Goal: Task Accomplishment & Management: Use online tool/utility

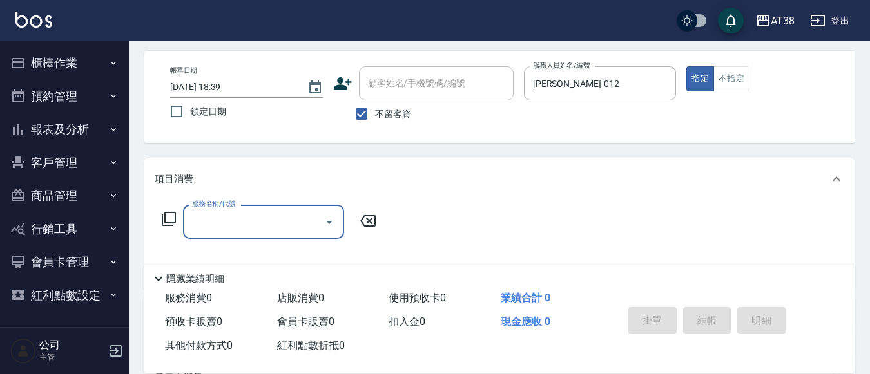
scroll to position [64, 0]
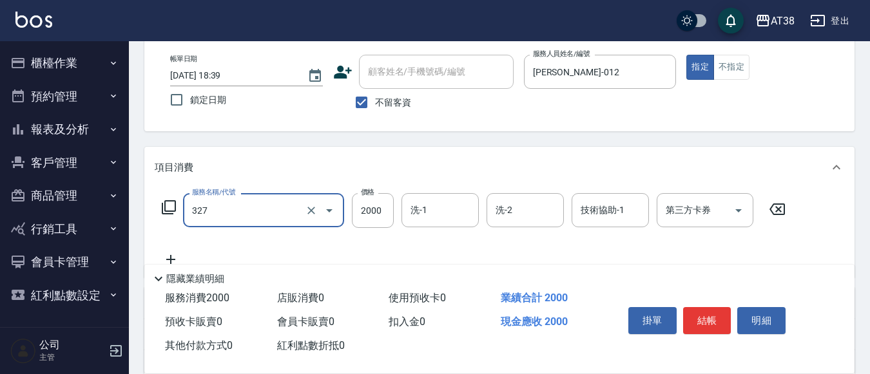
type input "溫塑燙(327)"
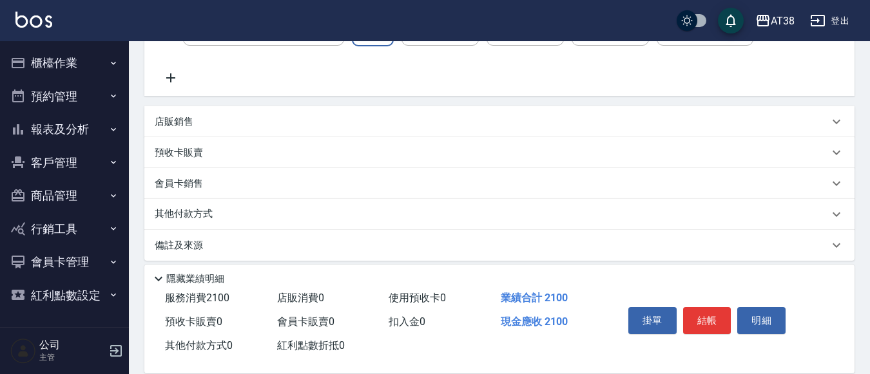
scroll to position [256, 0]
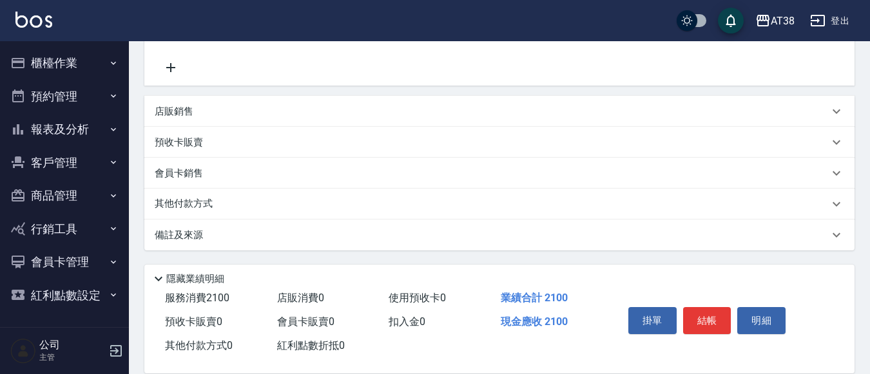
type input "2100"
click at [200, 209] on p "其他付款方式" at bounding box center [187, 204] width 64 height 14
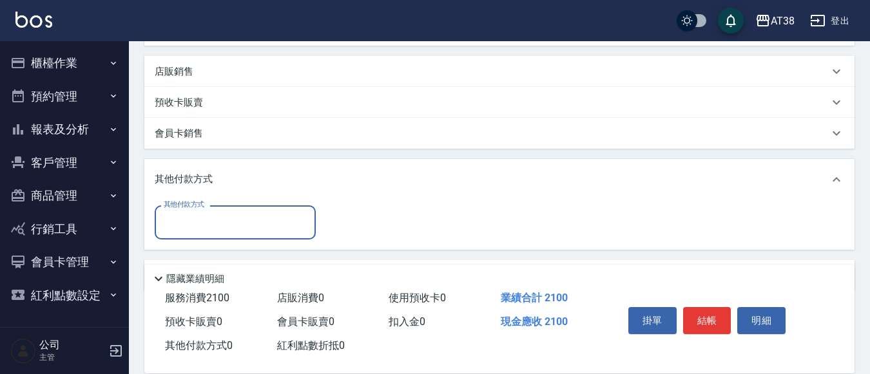
scroll to position [337, 0]
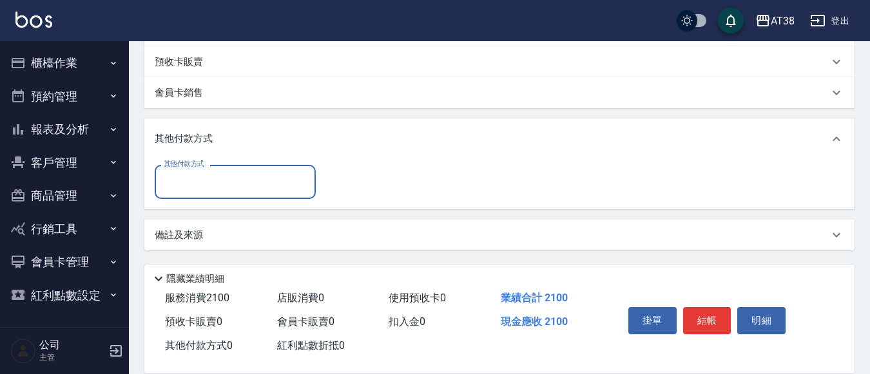
click at [182, 193] on input "其他付款方式" at bounding box center [234, 182] width 149 height 23
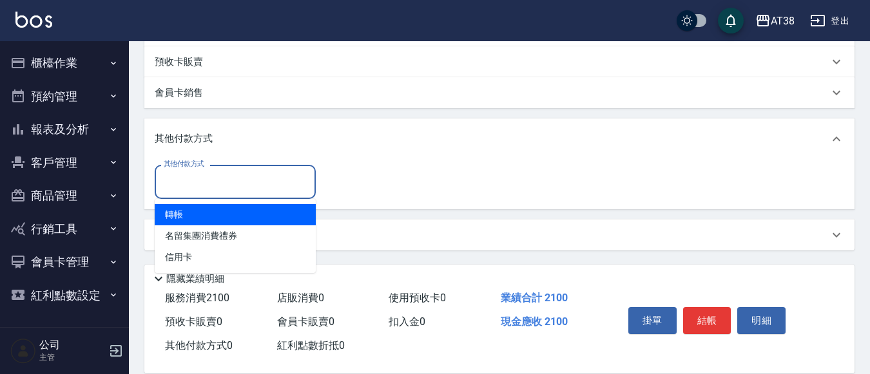
click at [173, 214] on span "轉帳" at bounding box center [235, 214] width 161 height 21
type input "轉帳"
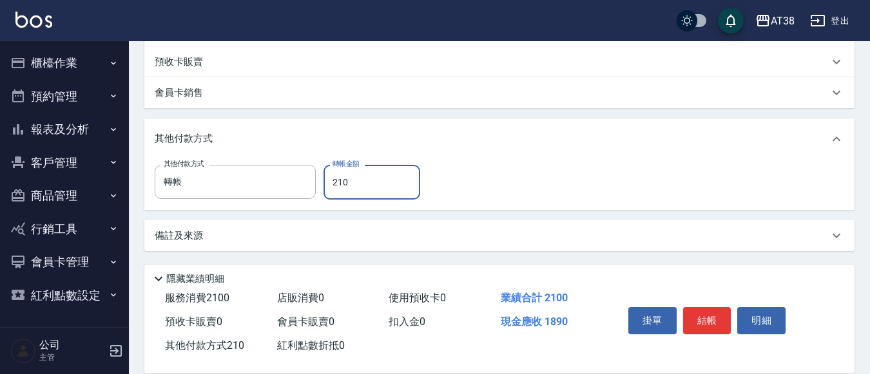
type input "2100"
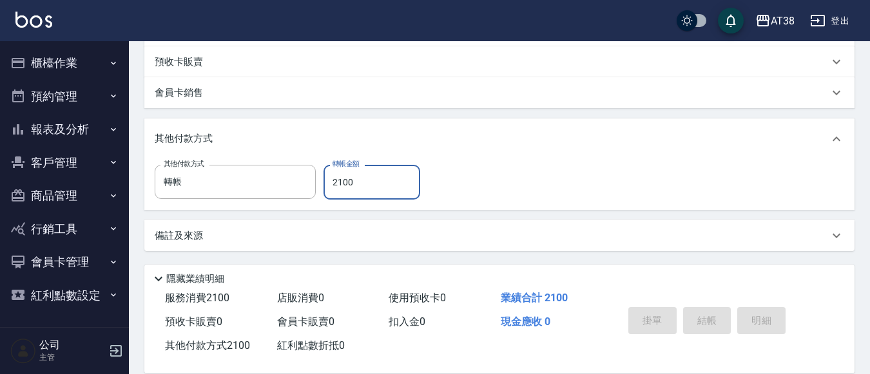
type input "[DATE] 19:28"
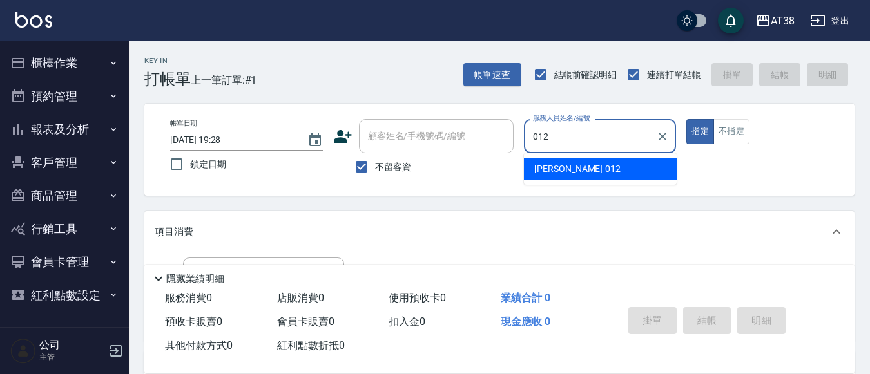
type input "[PERSON_NAME]-012"
type button "true"
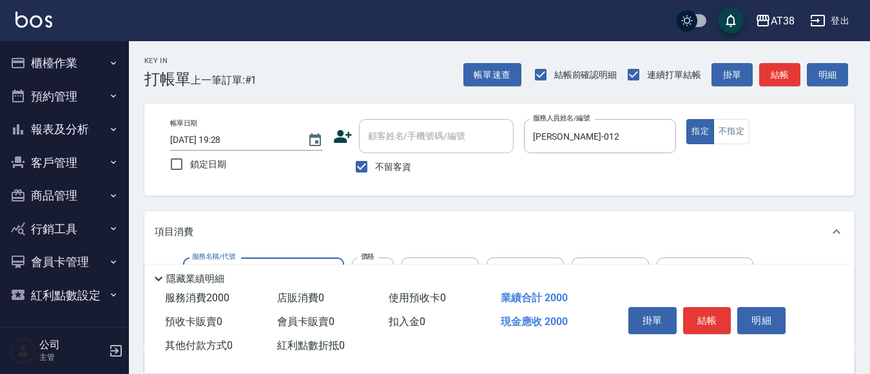
type input "溫塑燙(327)"
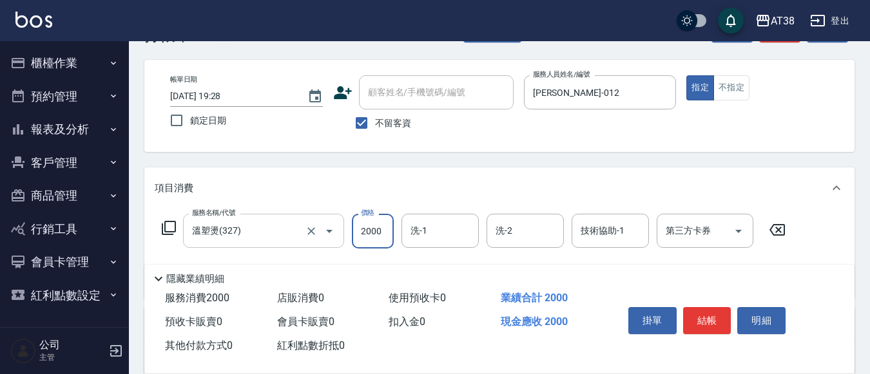
scroll to position [64, 0]
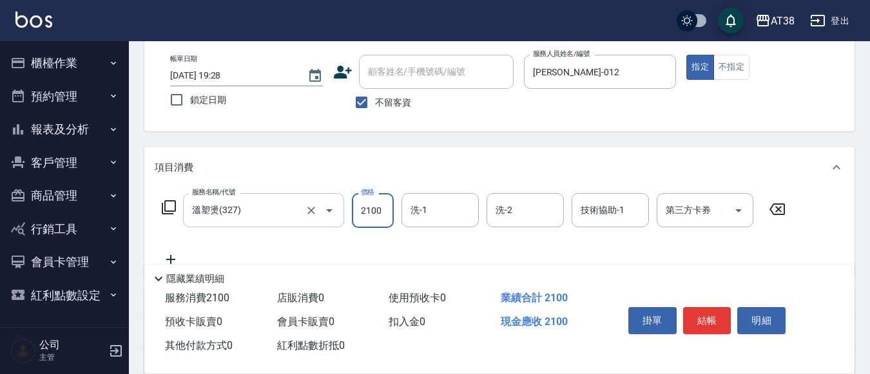
type input "2100"
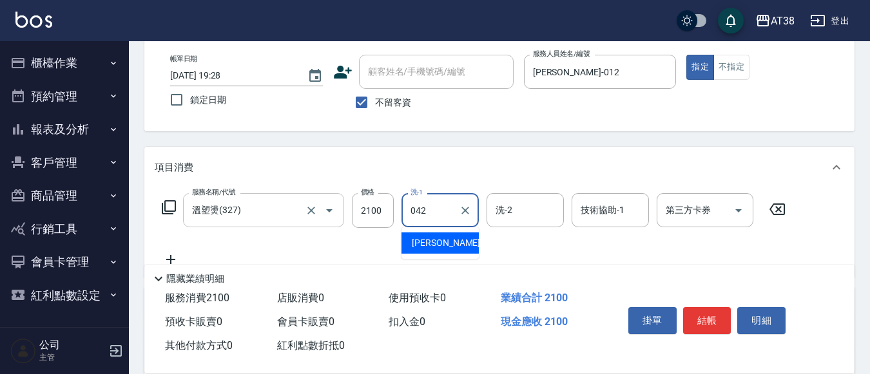
type input "[PERSON_NAME]-042"
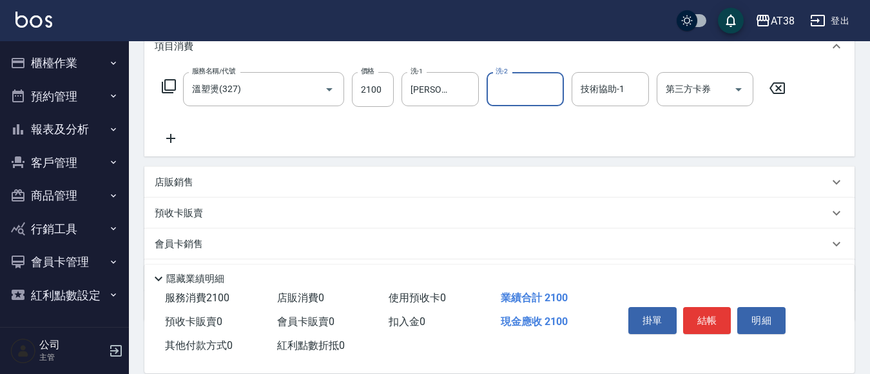
scroll to position [256, 0]
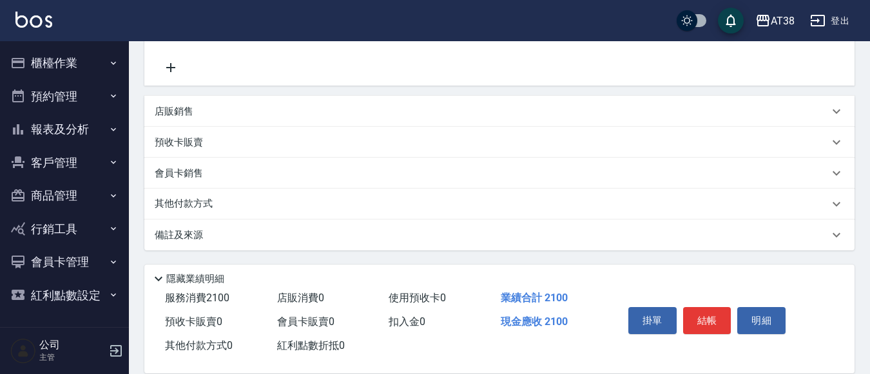
click at [195, 201] on p "其他付款方式" at bounding box center [187, 204] width 64 height 14
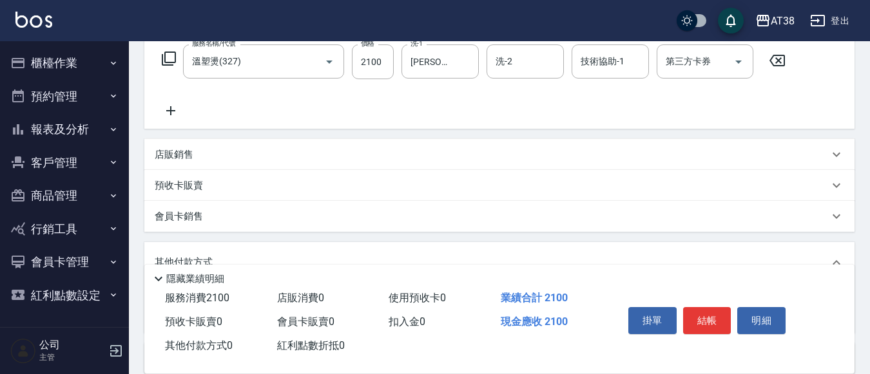
scroll to position [337, 0]
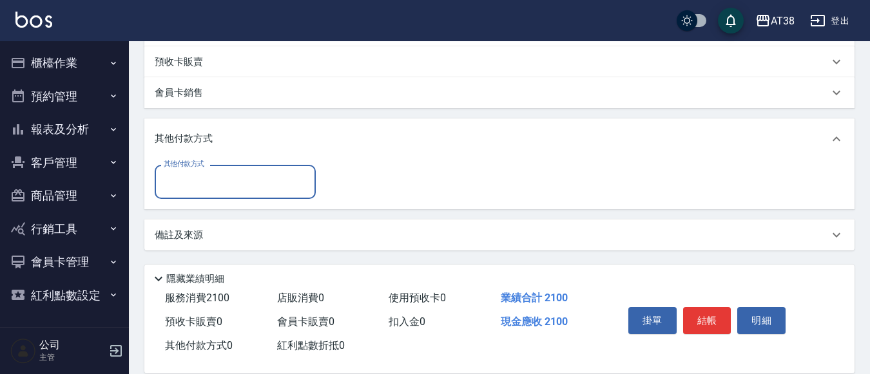
click at [200, 184] on input "其他付款方式" at bounding box center [234, 182] width 149 height 23
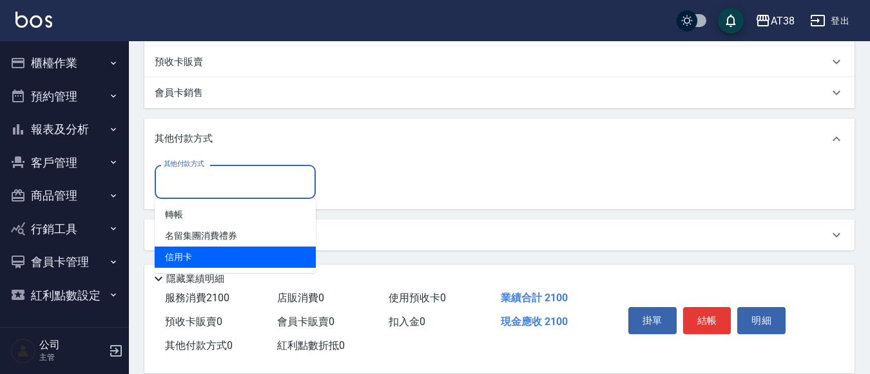
click at [174, 253] on span "信用卡" at bounding box center [235, 257] width 161 height 21
type input "信用卡"
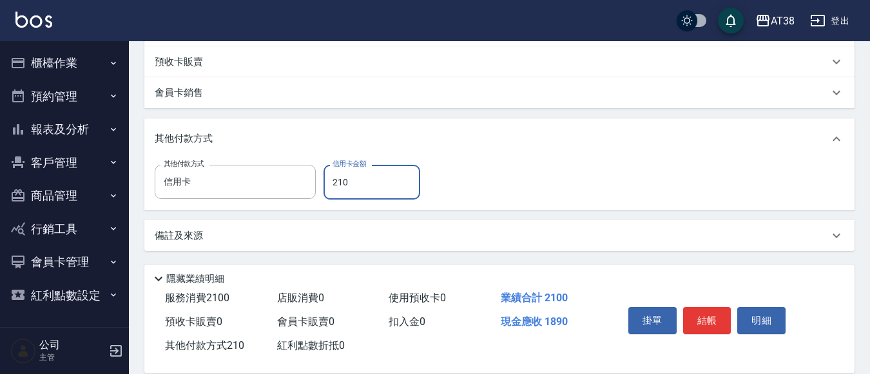
type input "2100"
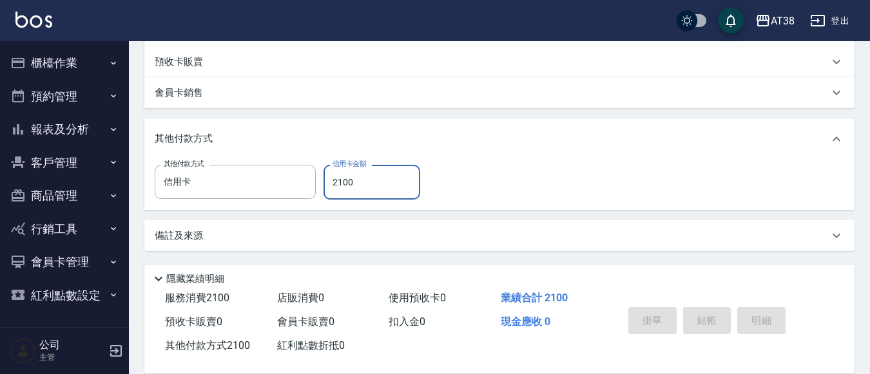
type input "[DATE] 19:29"
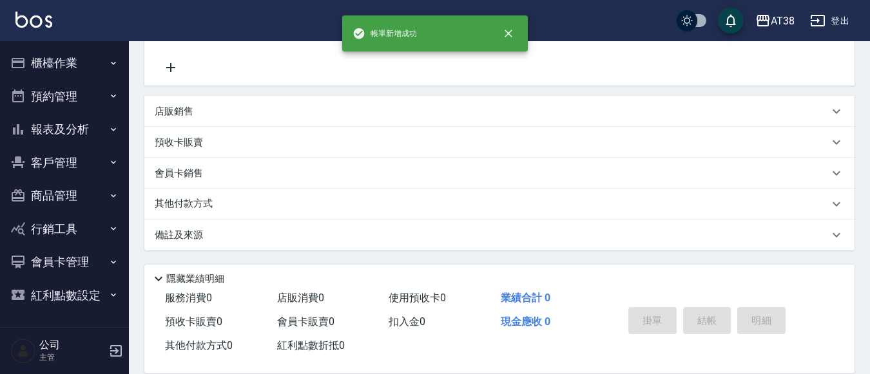
scroll to position [0, 0]
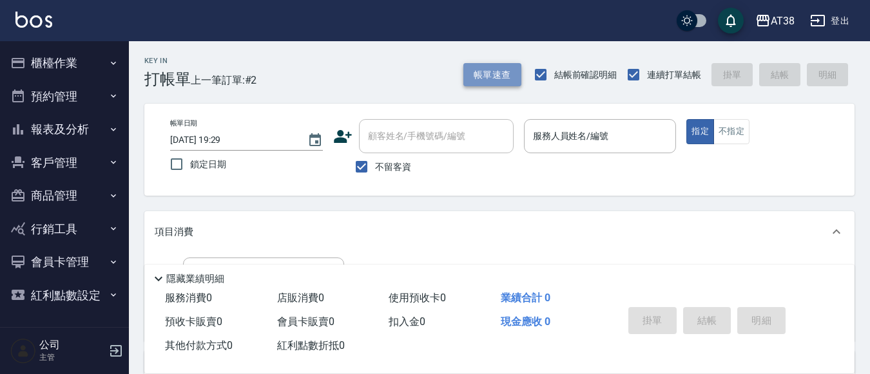
click at [495, 77] on button "帳單速查" at bounding box center [492, 75] width 58 height 24
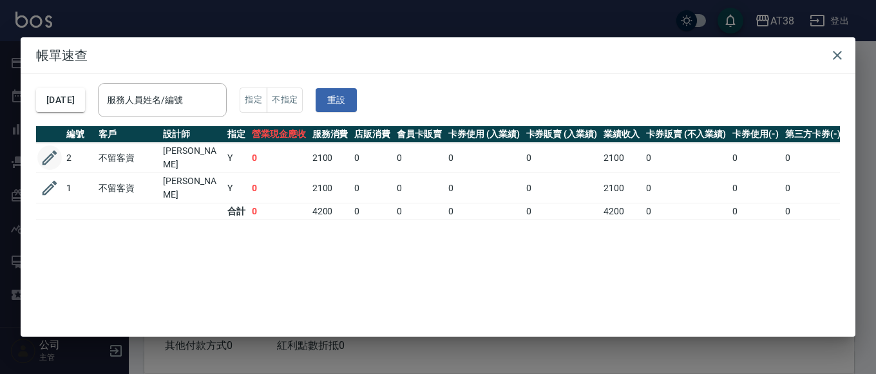
click at [49, 158] on icon "button" at bounding box center [49, 157] width 19 height 19
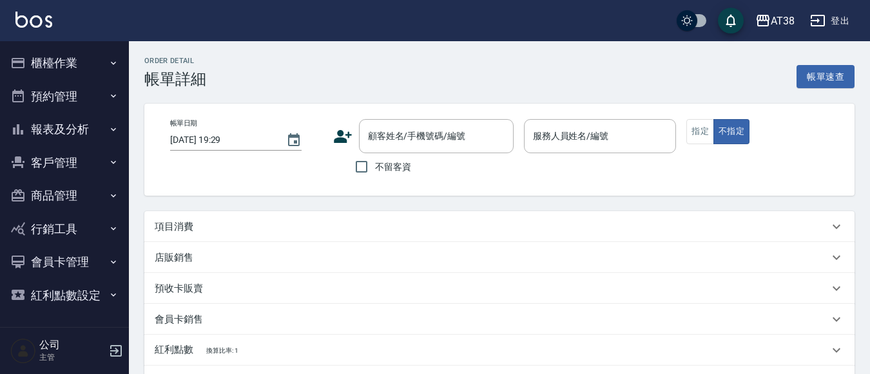
type input "[DATE] 19:28"
checkbox input "true"
type input "[PERSON_NAME]-012"
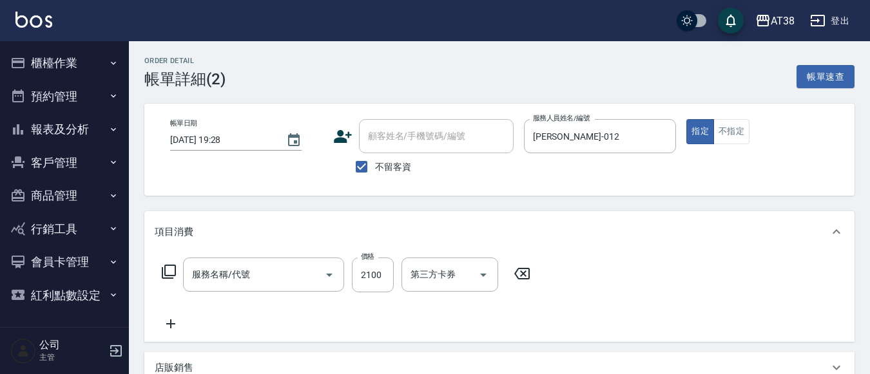
type input "溫塑燙(327)"
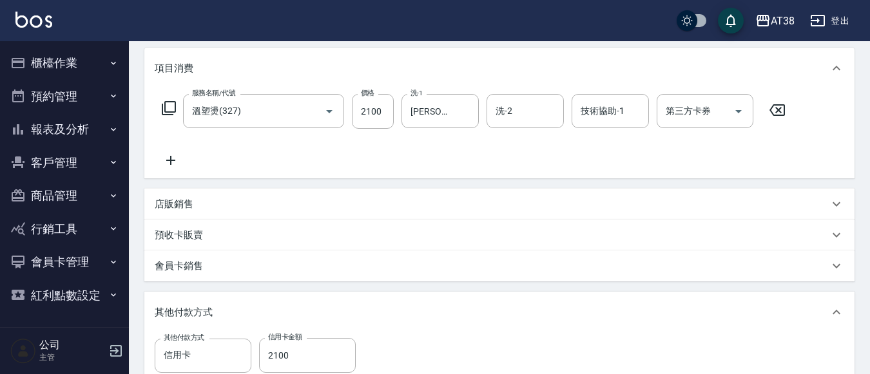
scroll to position [129, 0]
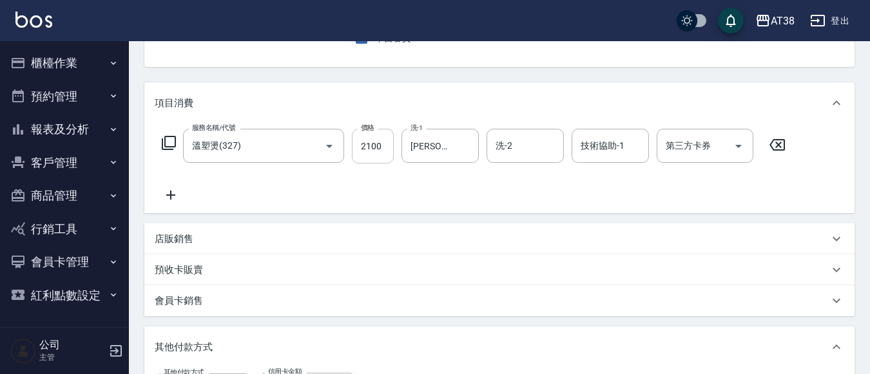
click at [381, 158] on input "2100" at bounding box center [373, 146] width 42 height 35
type input "2"
type input "0"
type input "2600"
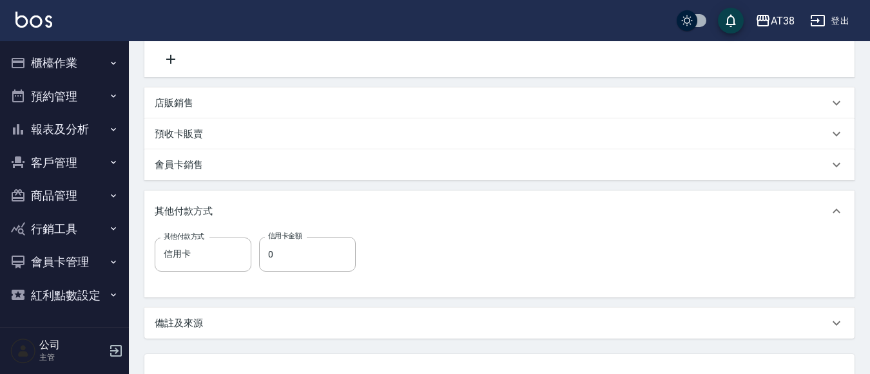
scroll to position [193, 0]
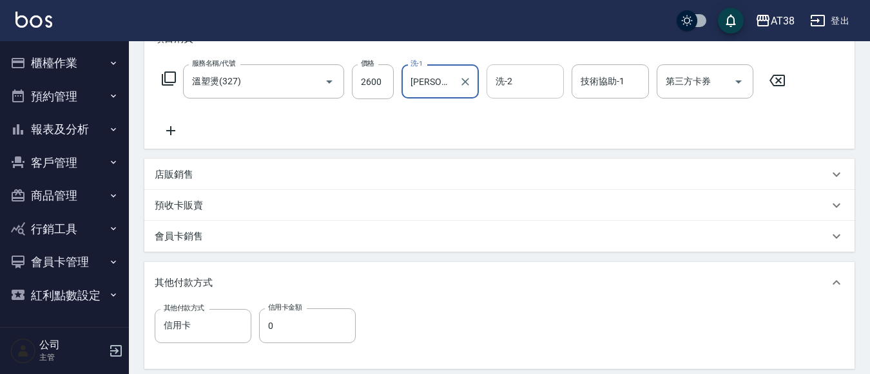
click at [535, 87] on input "洗-2" at bounding box center [525, 81] width 66 height 23
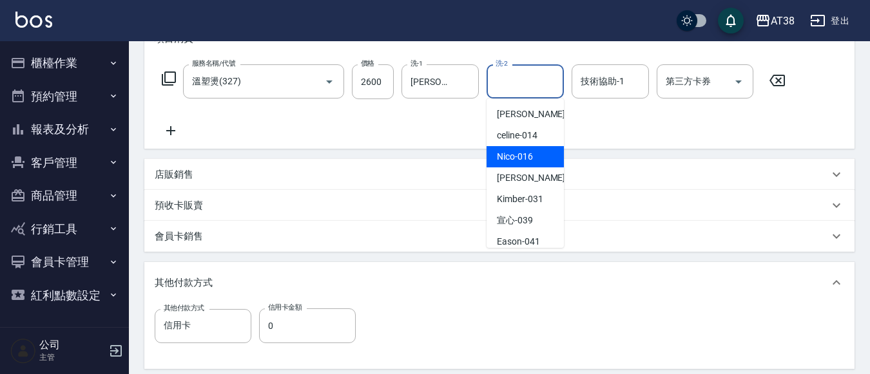
click at [371, 198] on div "預收卡販賣" at bounding box center [499, 205] width 710 height 31
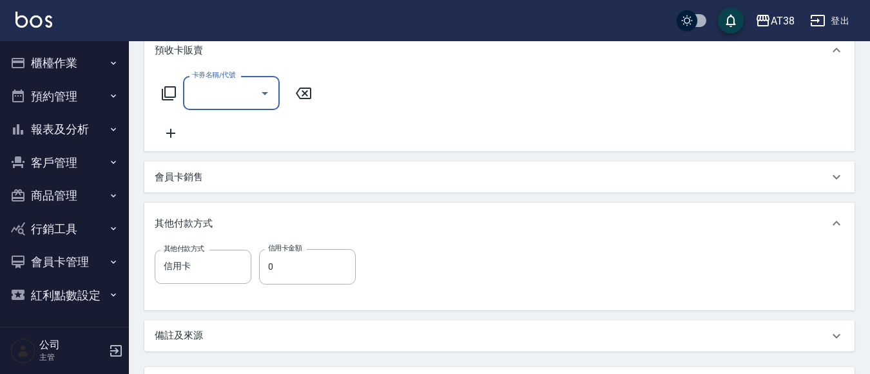
scroll to position [387, 0]
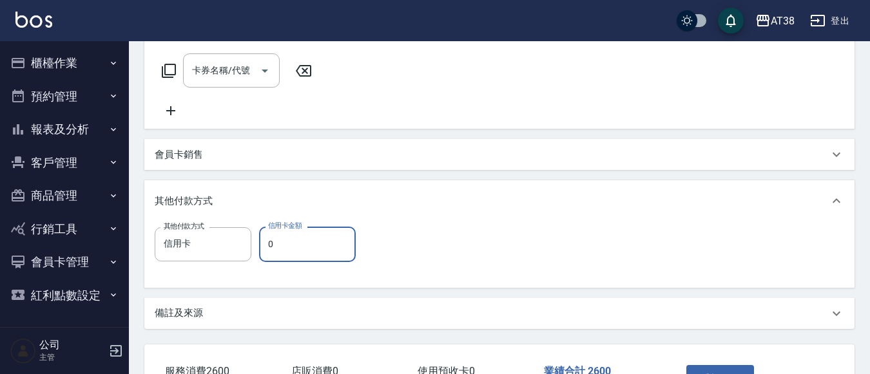
click at [271, 242] on input "0" at bounding box center [307, 244] width 97 height 35
type input "2600"
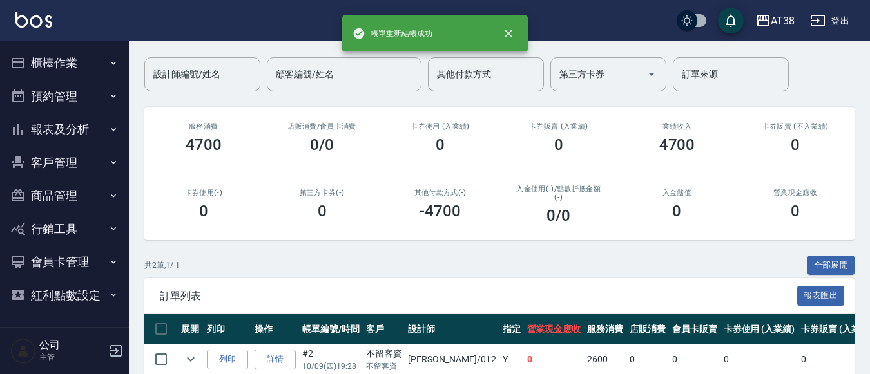
scroll to position [184, 0]
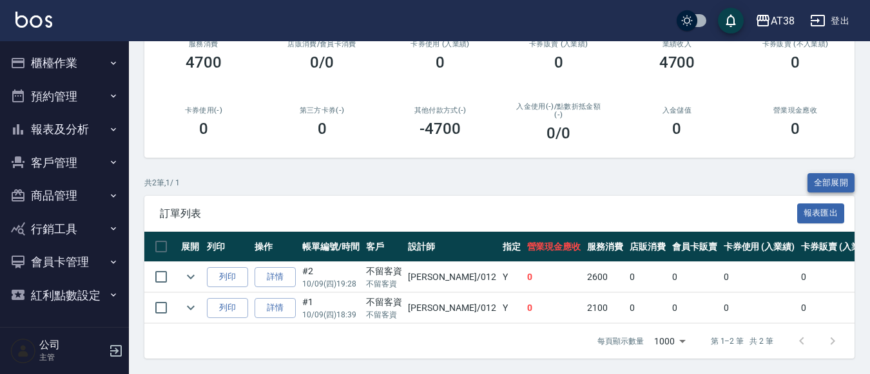
click at [823, 174] on button "全部展開" at bounding box center [831, 183] width 48 height 20
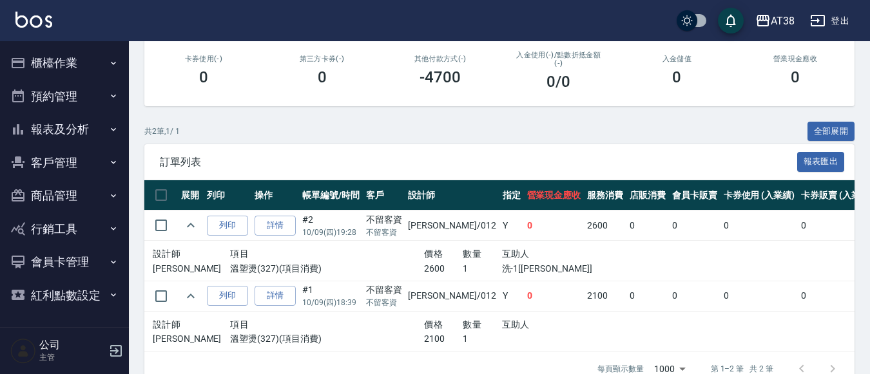
scroll to position [264, 0]
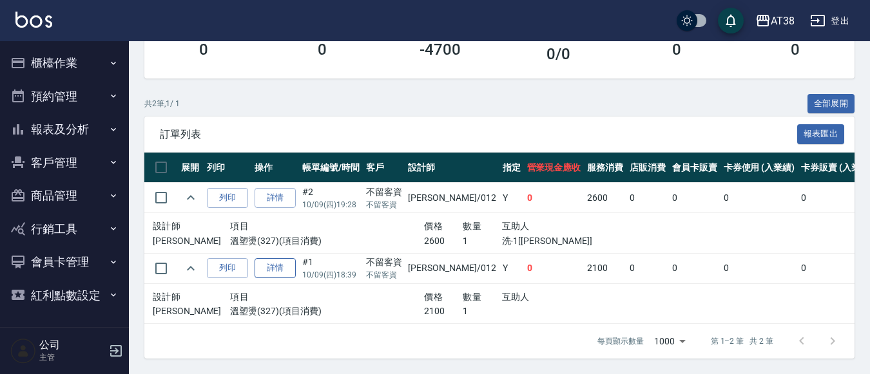
click at [283, 259] on link "詳情" at bounding box center [275, 268] width 41 height 20
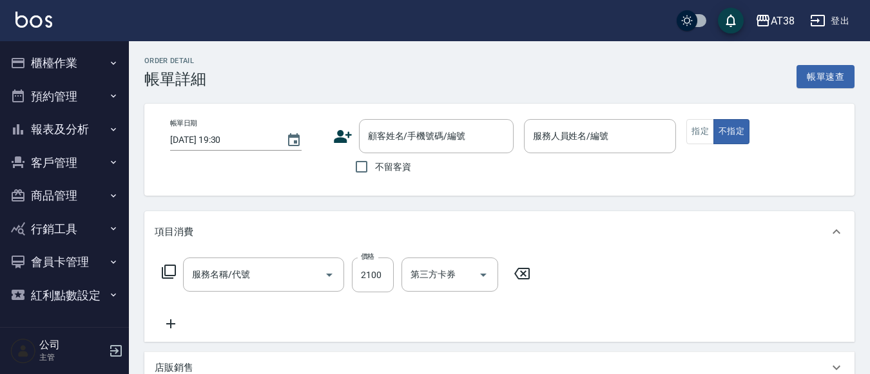
type input "[DATE] 18:39"
checkbox input "true"
type input "[PERSON_NAME]-012"
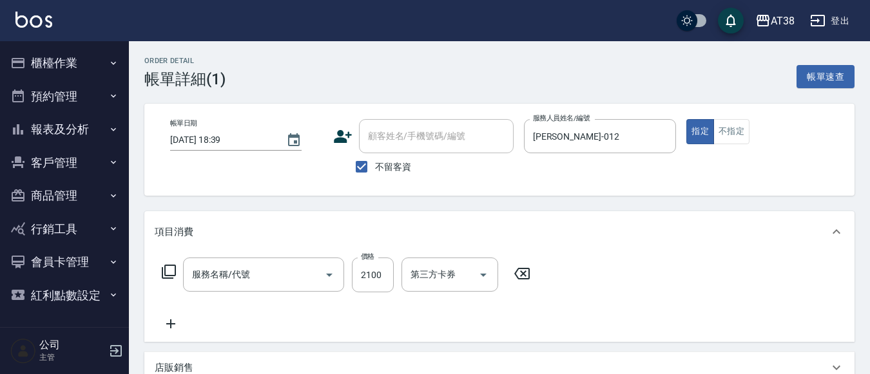
type input "溫塑燙(327)"
click at [453, 277] on input "洗-1" at bounding box center [440, 275] width 66 height 23
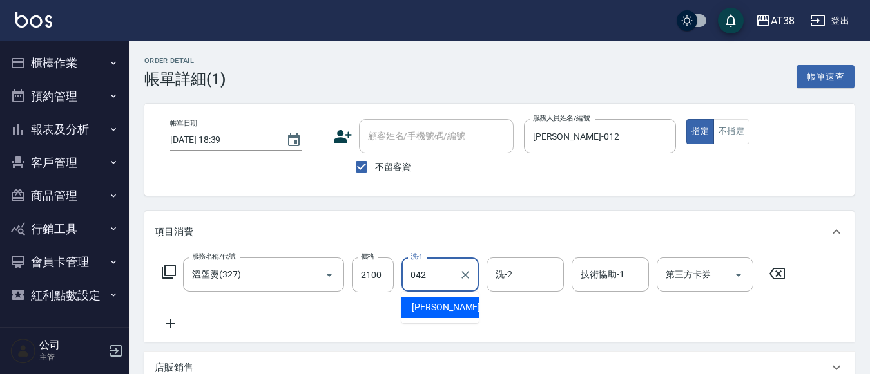
type input "[PERSON_NAME]-042"
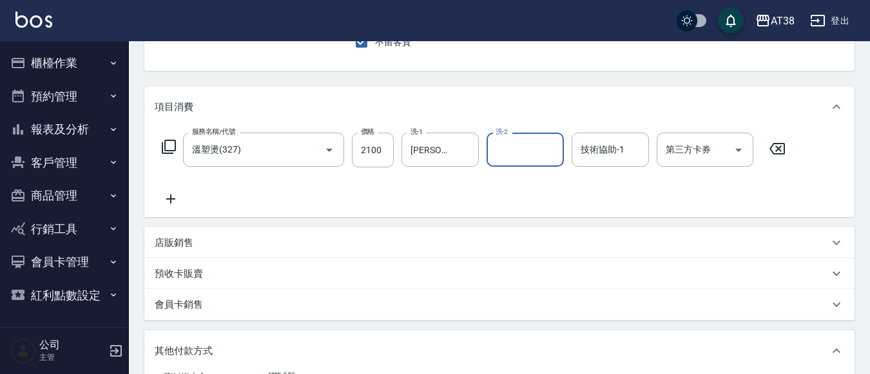
scroll to position [129, 0]
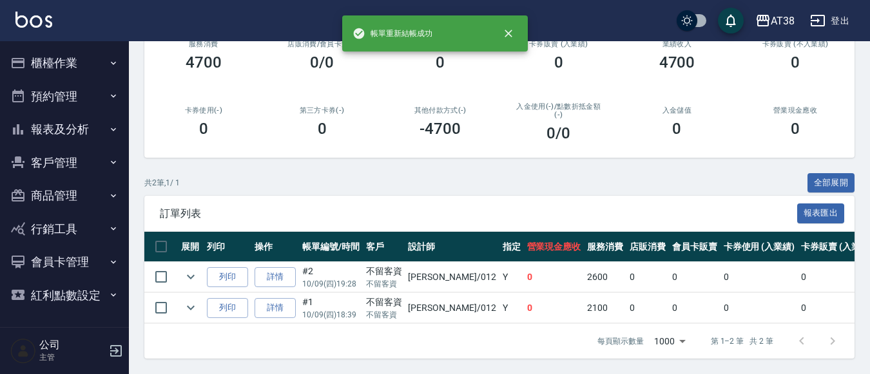
scroll to position [184, 0]
click at [832, 173] on button "全部展開" at bounding box center [831, 183] width 48 height 20
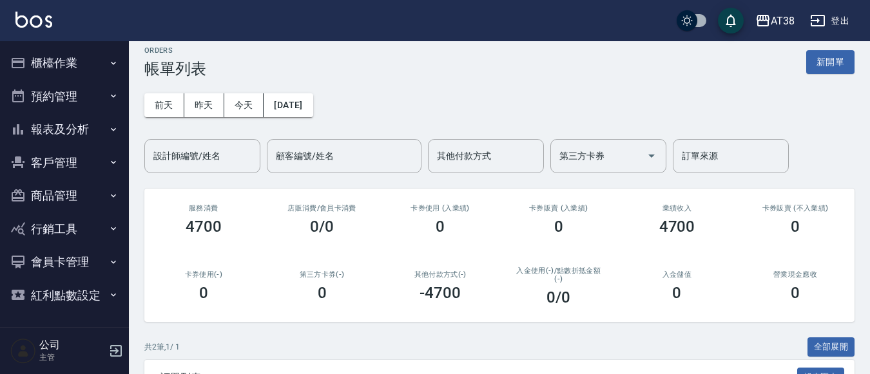
scroll to position [0, 0]
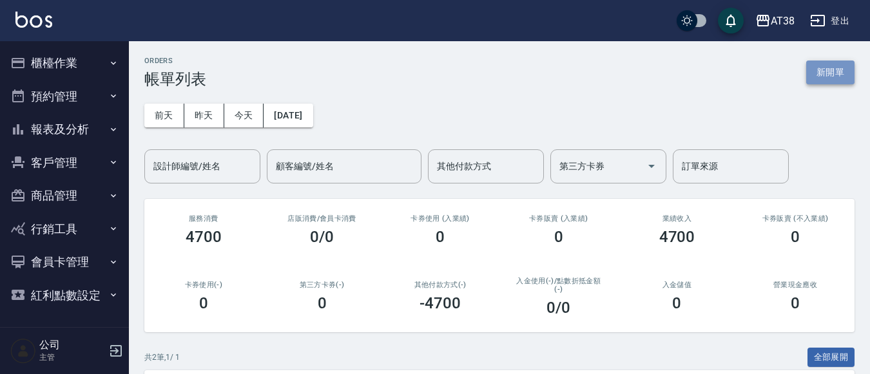
click at [829, 72] on button "新開單" at bounding box center [830, 73] width 48 height 24
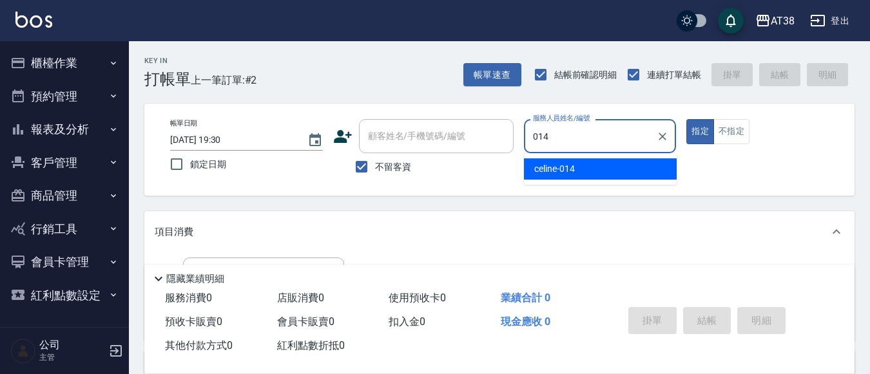
type input "celine-014"
type button "true"
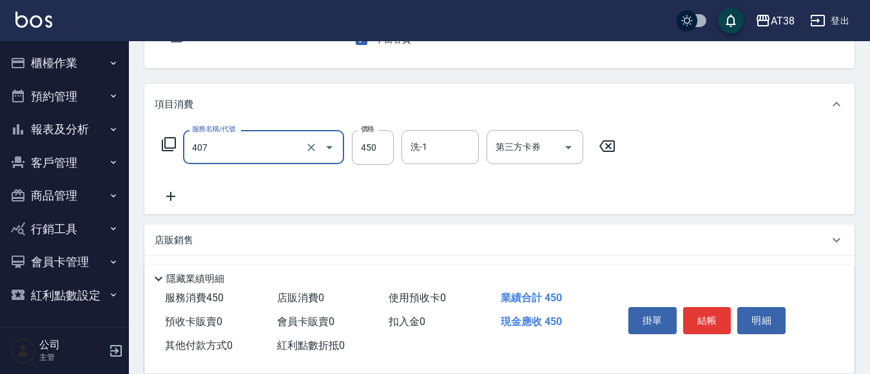
scroll to position [129, 0]
type input "剪髮(407)"
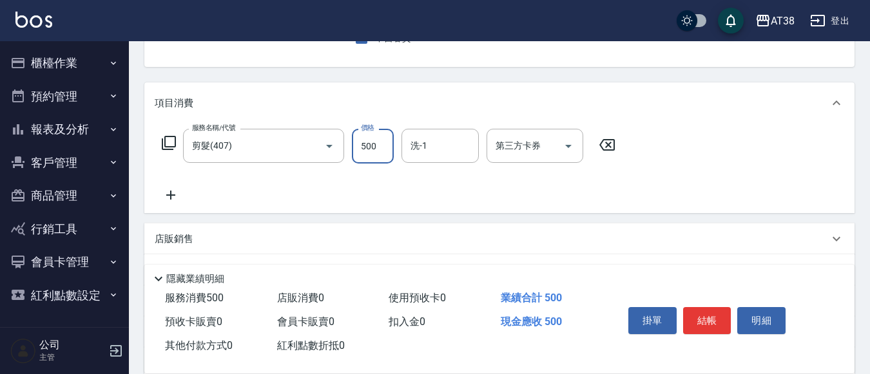
type input "500"
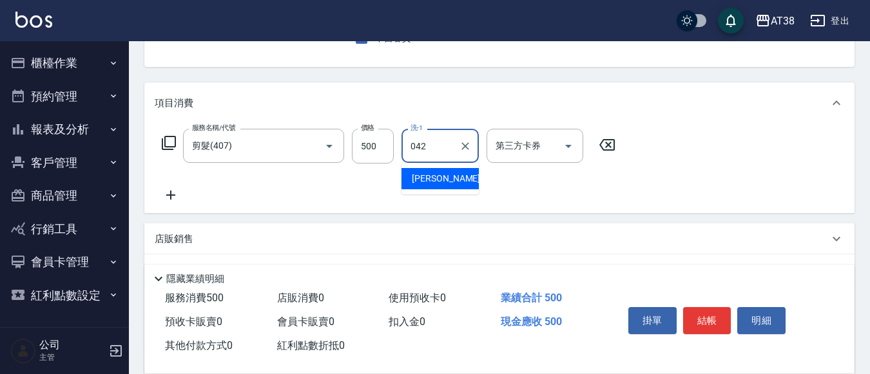
type input "[PERSON_NAME]-042"
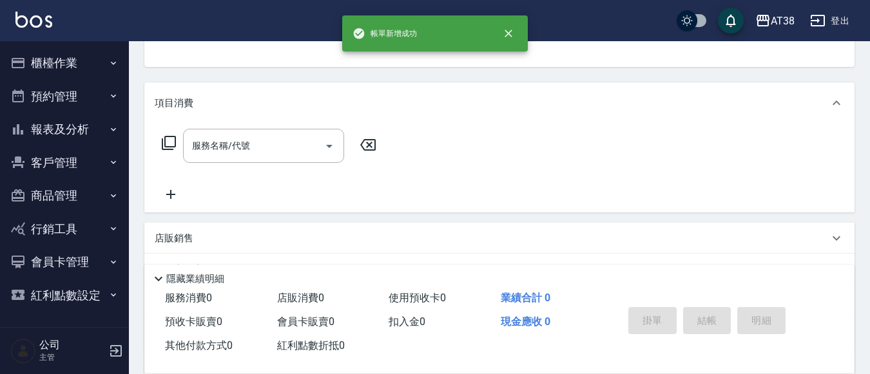
scroll to position [125, 0]
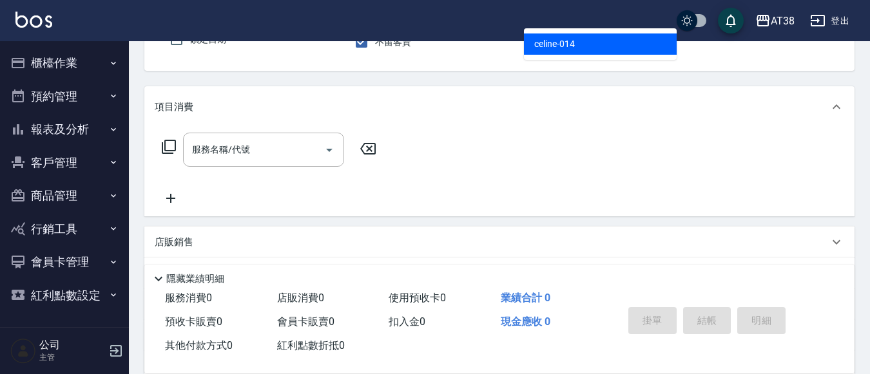
type input "celine-014"
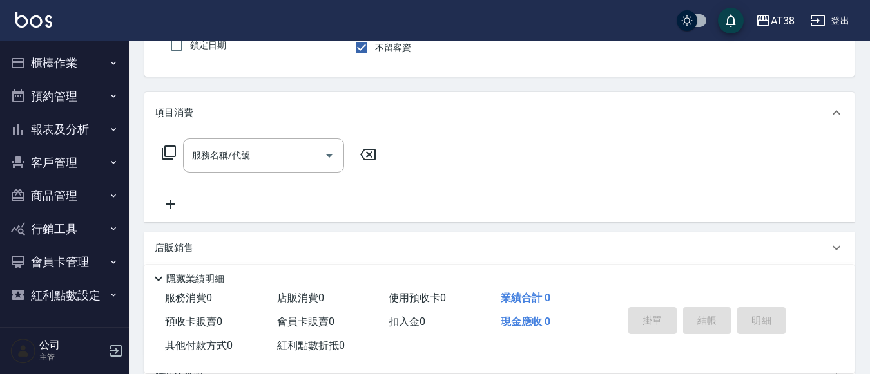
type button "false"
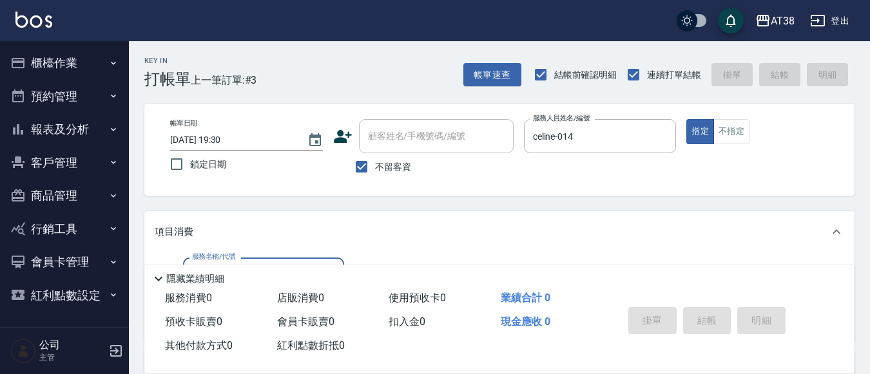
scroll to position [64, 0]
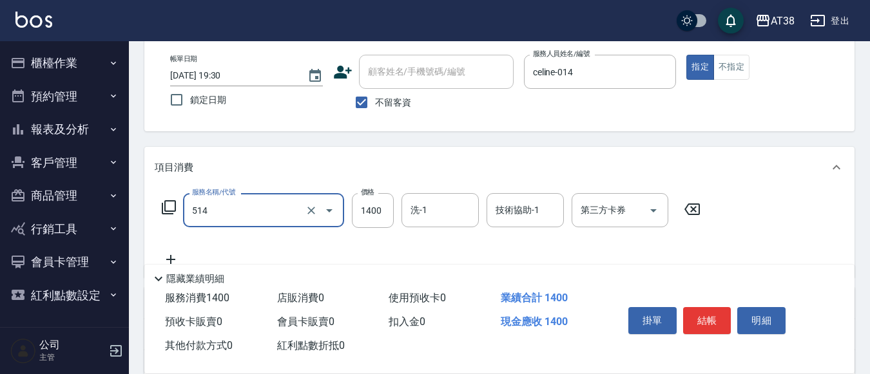
type input "染髮(長)(514)"
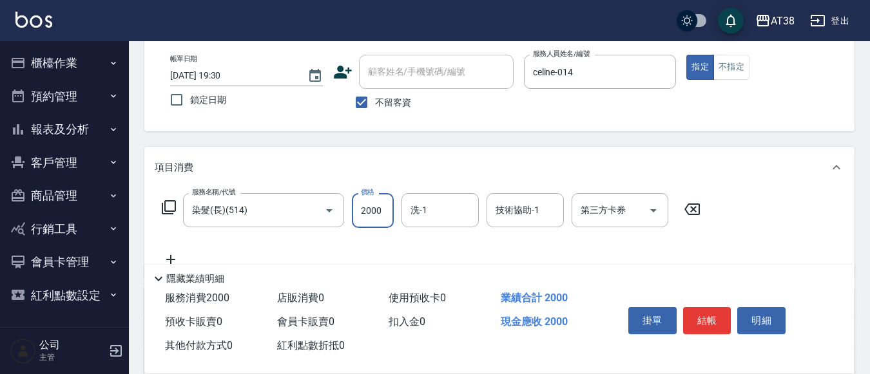
type input "2000"
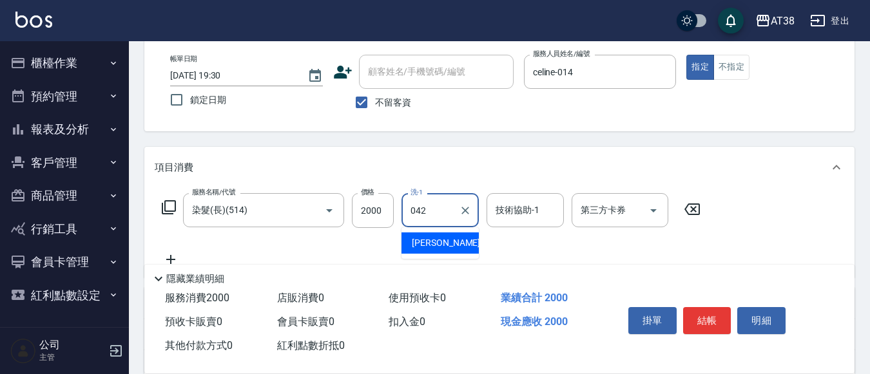
type input "[PERSON_NAME]-042"
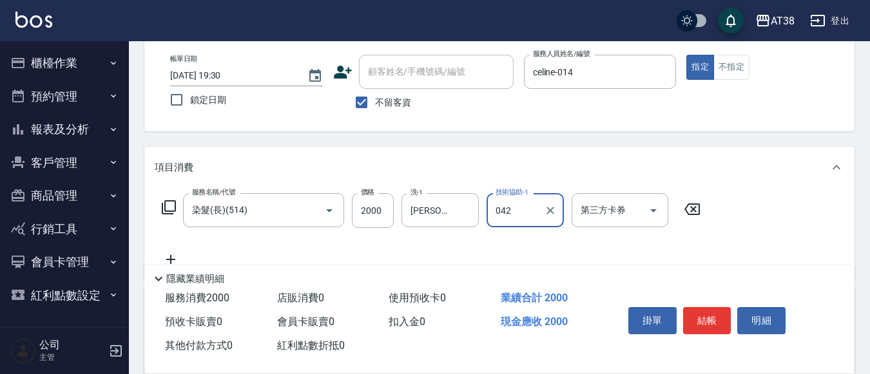
type input "[PERSON_NAME]-042"
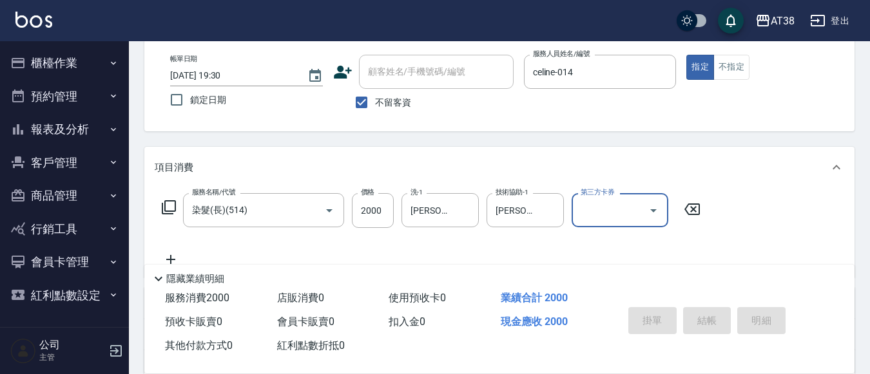
type input "[DATE] 19:31"
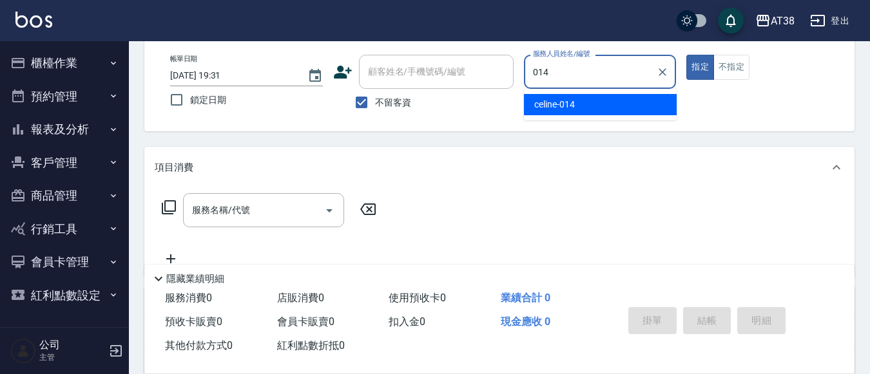
type input "celine-014"
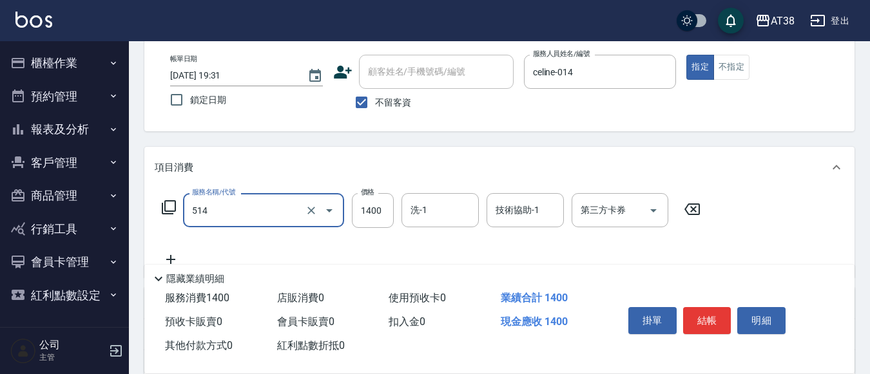
type input "染髮(長)(514)"
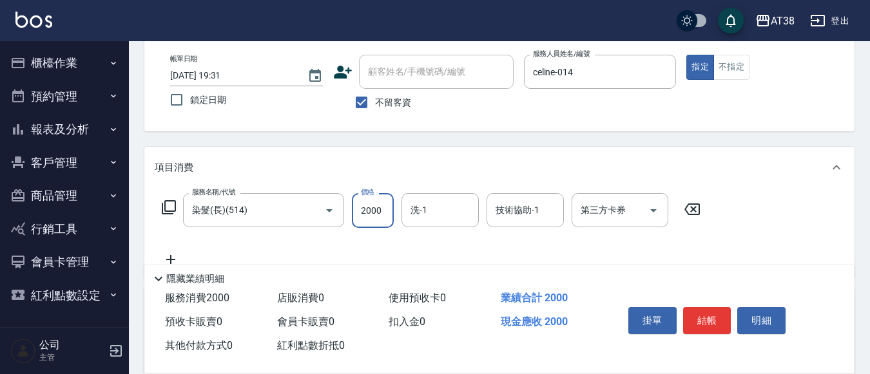
type input "2000"
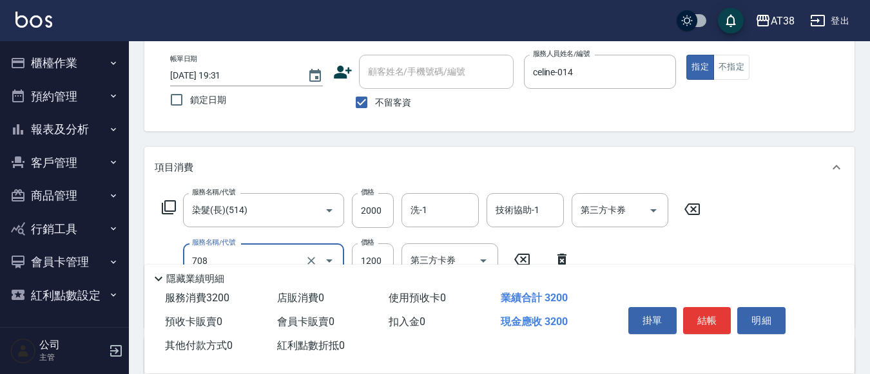
type input "哥德三劑護髮(708)"
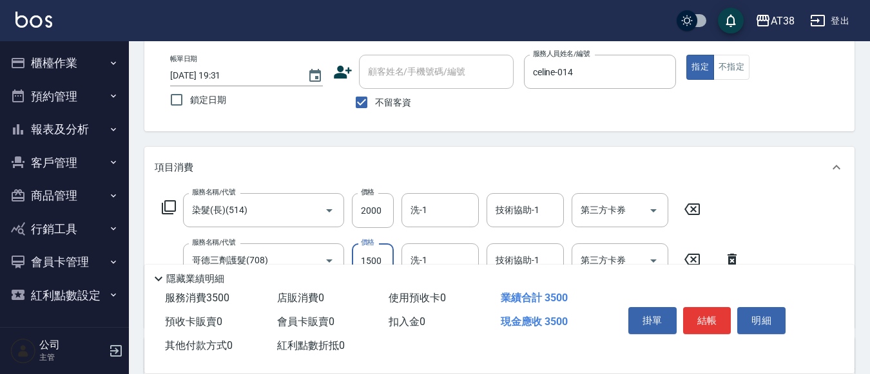
type input "1500"
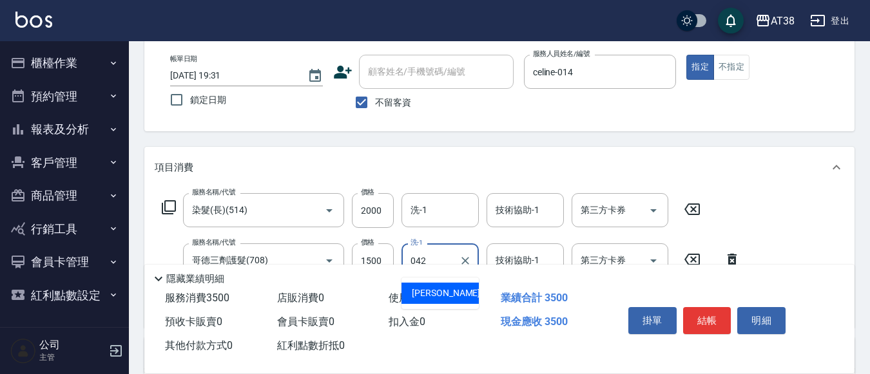
type input "[PERSON_NAME]-042"
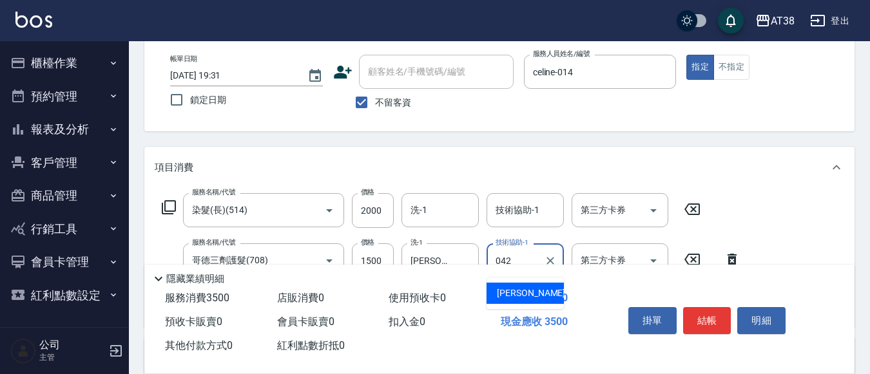
type input "[PERSON_NAME]-042"
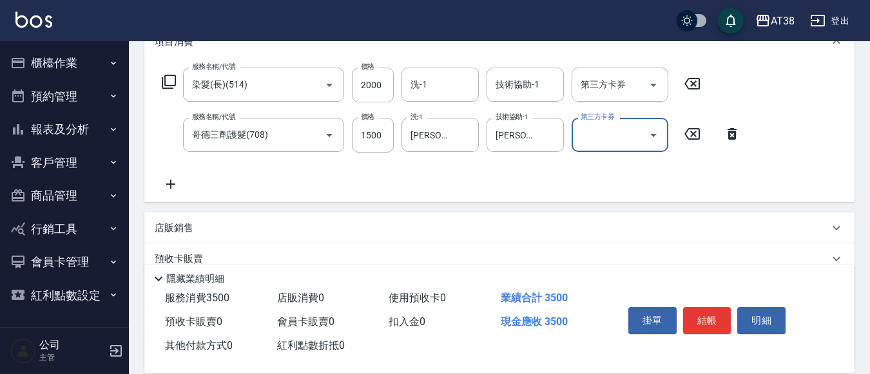
scroll to position [193, 0]
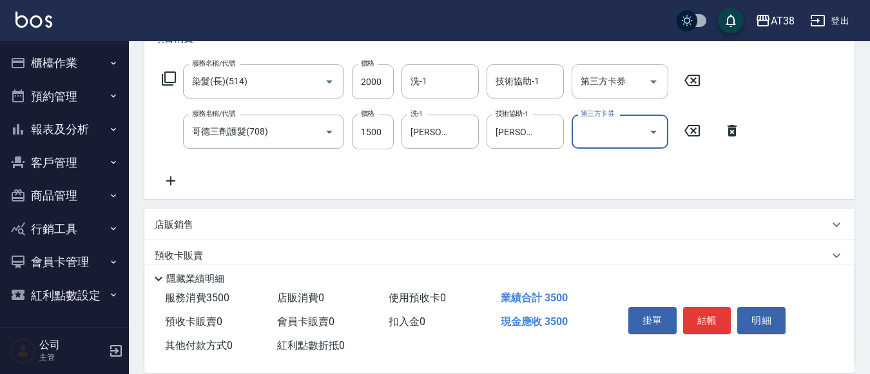
click at [177, 226] on p "店販銷售" at bounding box center [174, 225] width 39 height 14
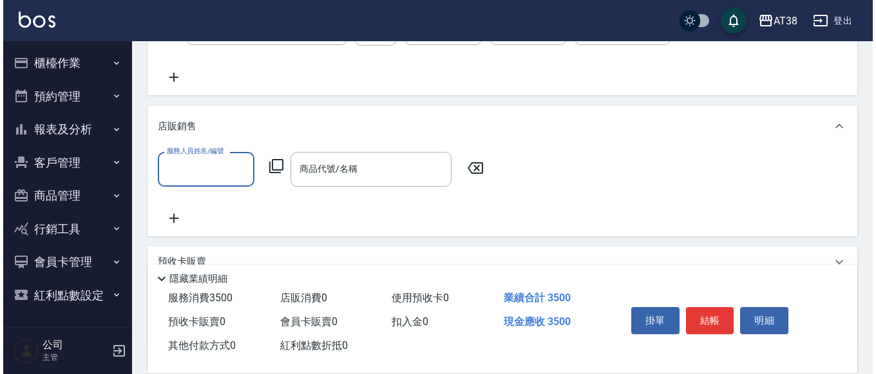
scroll to position [322, 0]
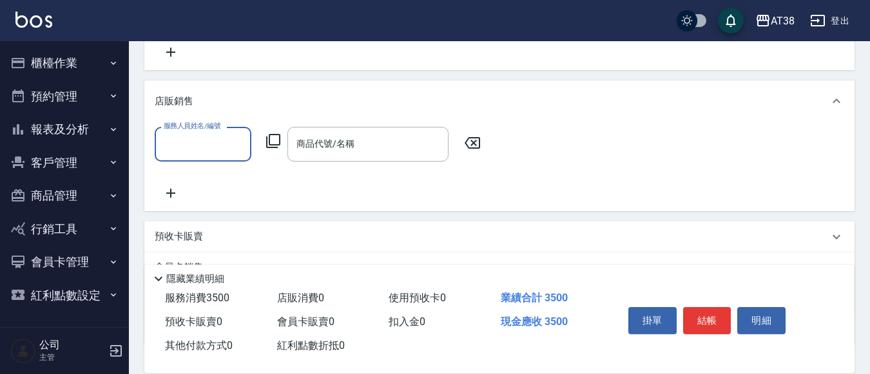
click at [197, 149] on input "服務人員姓名/編號" at bounding box center [202, 144] width 85 height 23
type input "celine-014"
click at [271, 137] on icon at bounding box center [272, 140] width 15 height 15
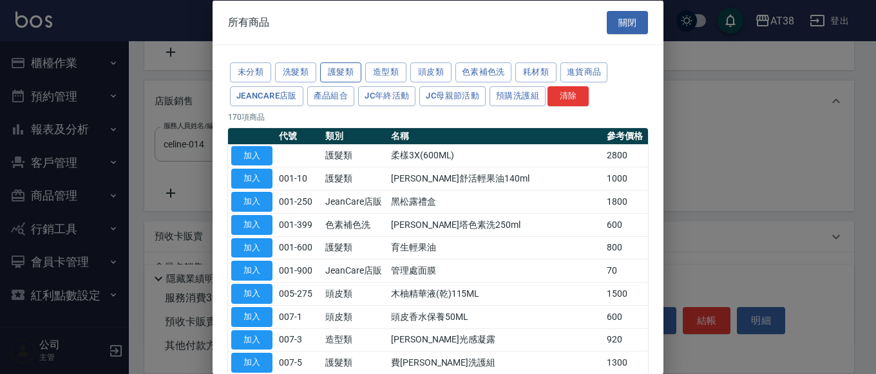
click at [347, 69] on button "護髮類" at bounding box center [340, 73] width 41 height 20
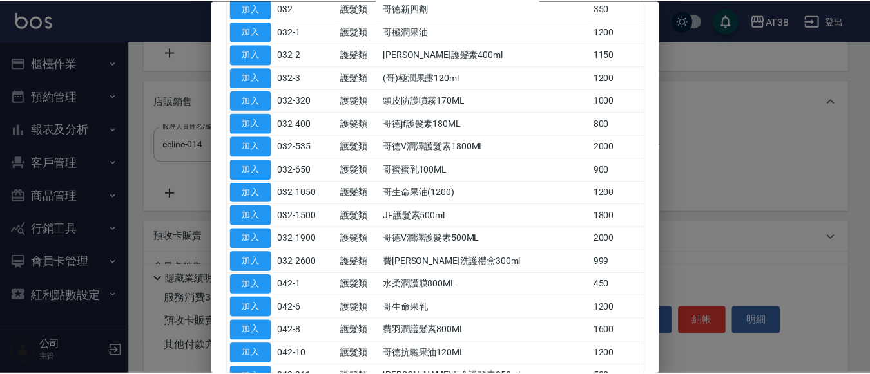
scroll to position [451, 0]
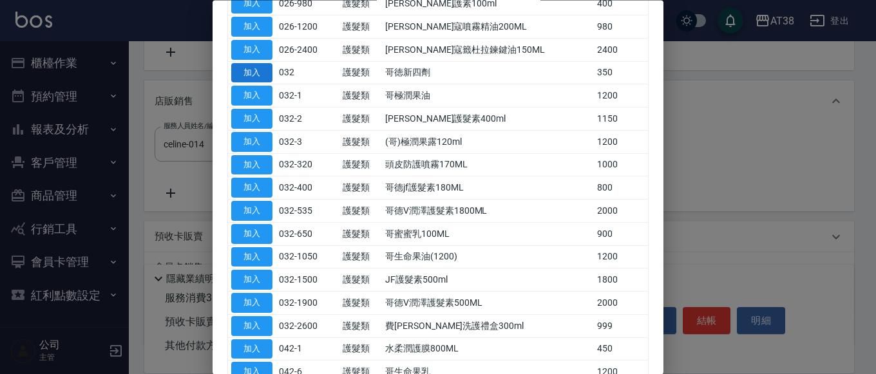
click at [244, 74] on button "加入" at bounding box center [251, 73] width 41 height 20
type input "哥徳新四劑"
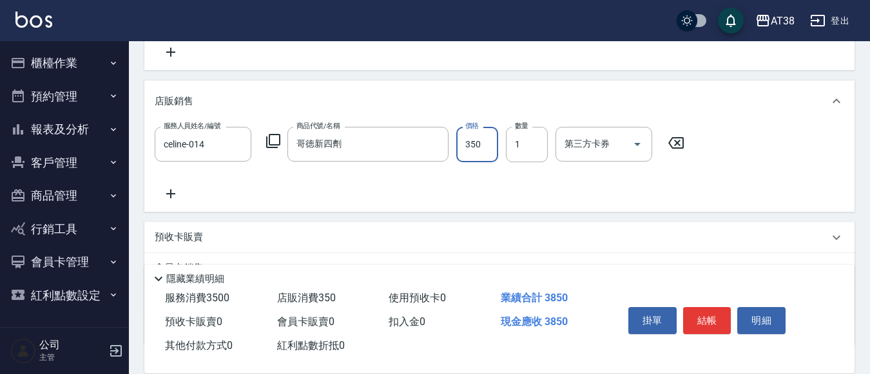
click at [473, 149] on input "350" at bounding box center [477, 144] width 42 height 35
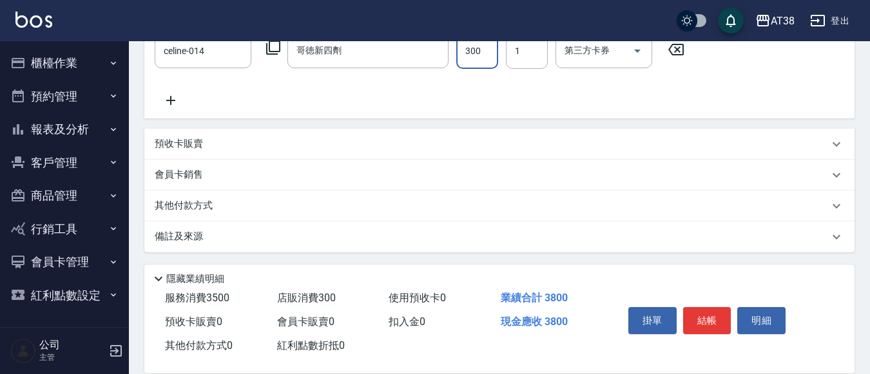
scroll to position [418, 0]
type input "300"
click at [178, 200] on p "其他付款方式" at bounding box center [187, 204] width 64 height 14
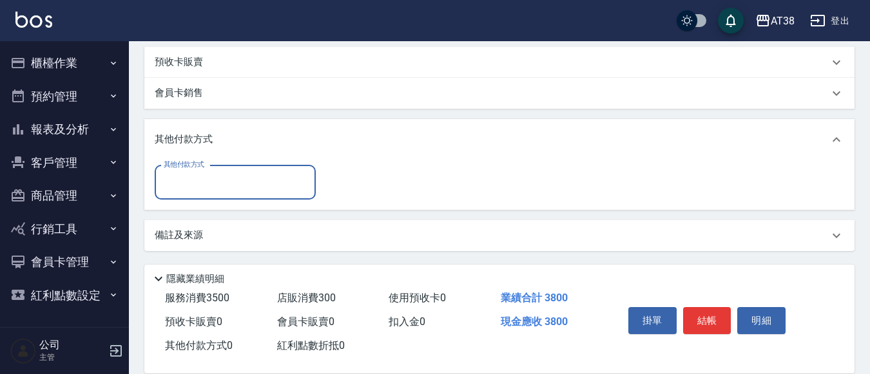
scroll to position [498, 0]
click at [193, 182] on input "其他付款方式" at bounding box center [234, 182] width 149 height 23
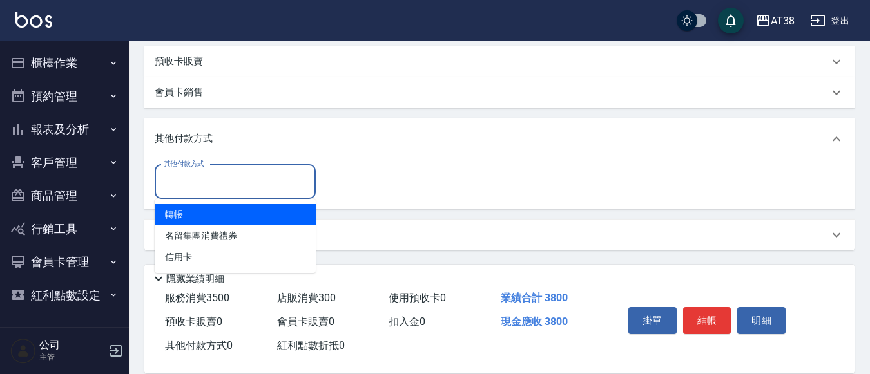
click at [182, 210] on span "轉帳" at bounding box center [235, 214] width 161 height 21
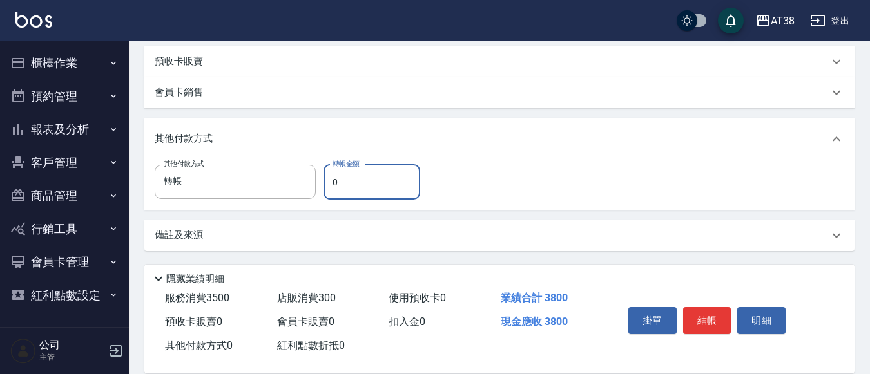
type input "轉帳"
type input "3800"
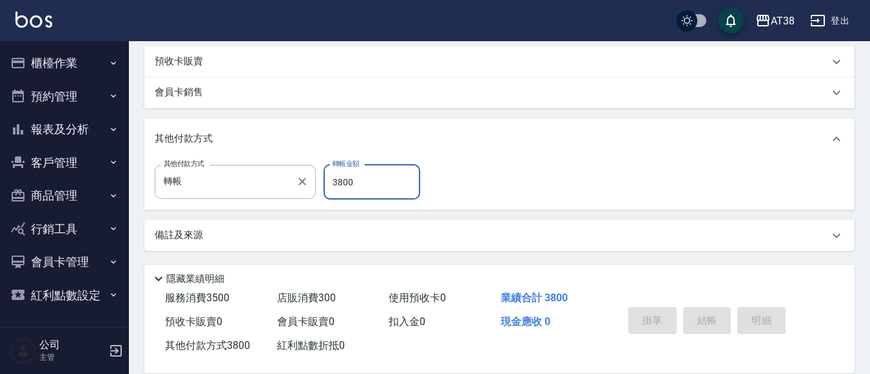
type input "[DATE] 19:33"
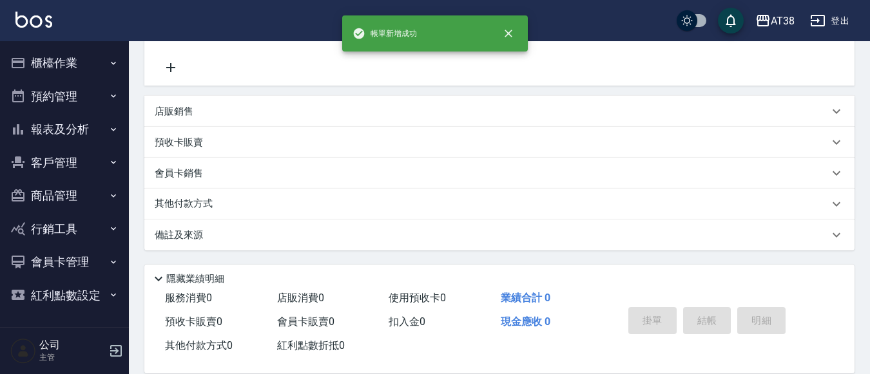
scroll to position [0, 0]
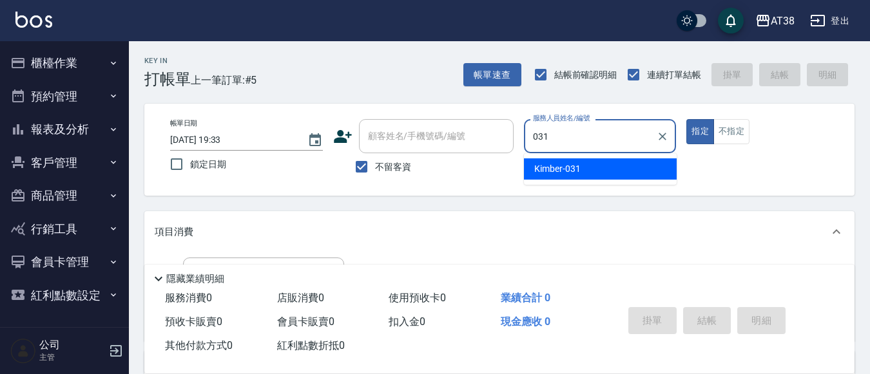
type input "Kimber-031"
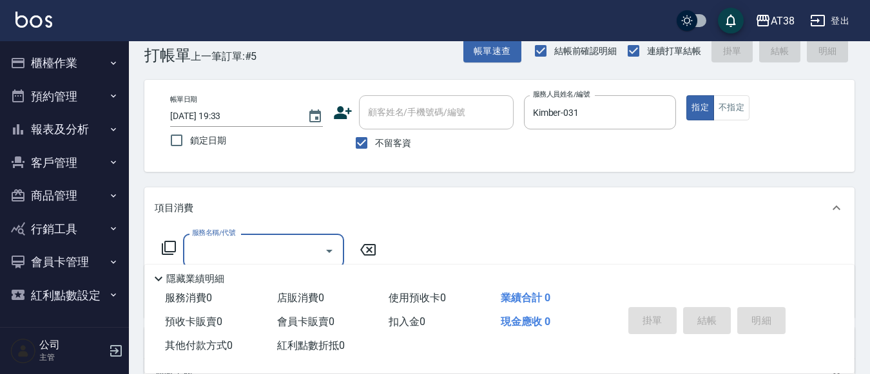
scroll to position [27, 0]
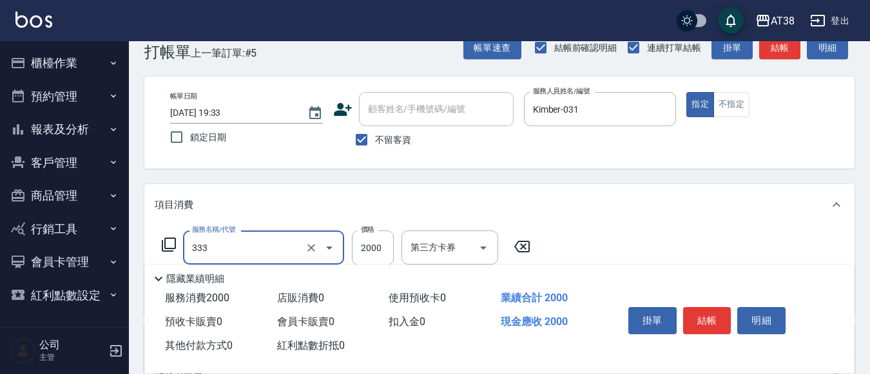
type input "網路燙髮(333)"
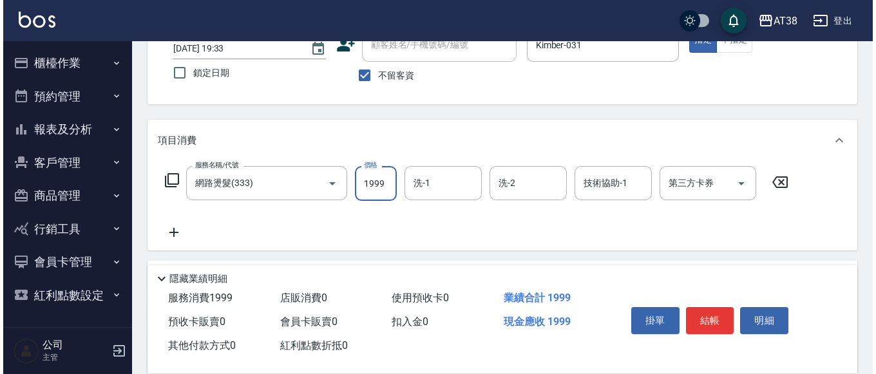
scroll to position [156, 0]
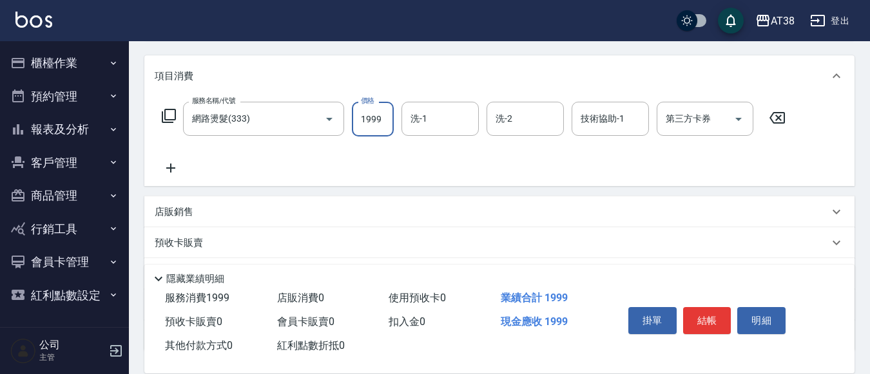
type input "1999"
click at [173, 162] on icon at bounding box center [171, 167] width 32 height 15
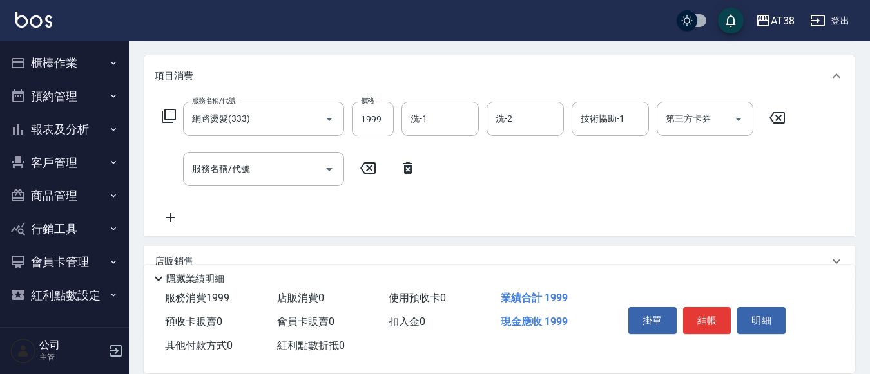
click at [165, 117] on icon at bounding box center [169, 116] width 14 height 14
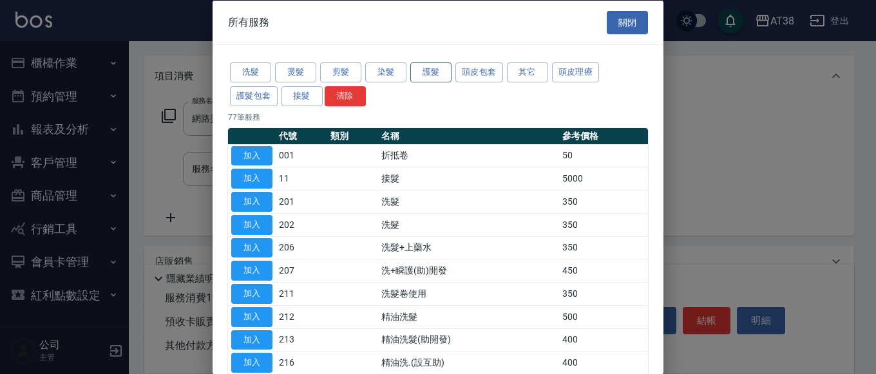
click at [429, 72] on button "護髮" at bounding box center [430, 73] width 41 height 20
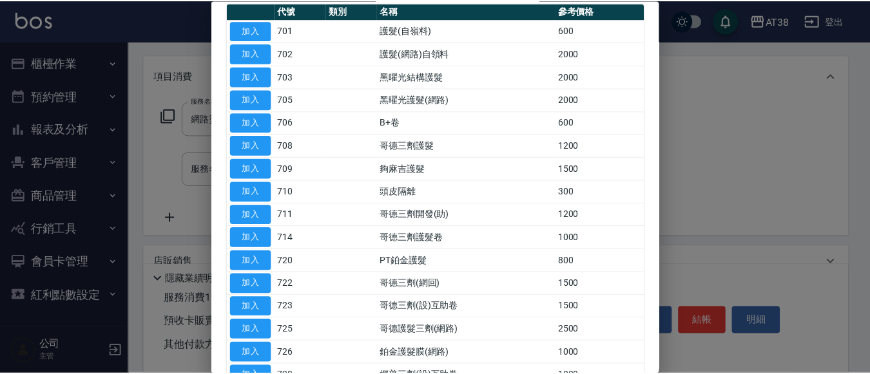
scroll to position [129, 0]
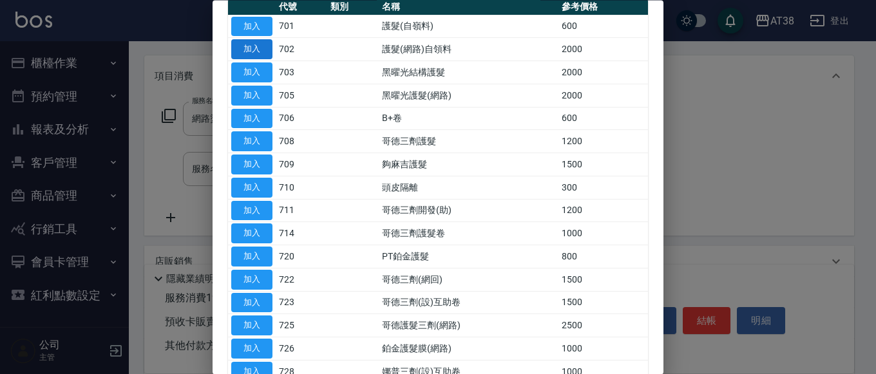
click at [240, 48] on button "加入" at bounding box center [251, 50] width 41 height 20
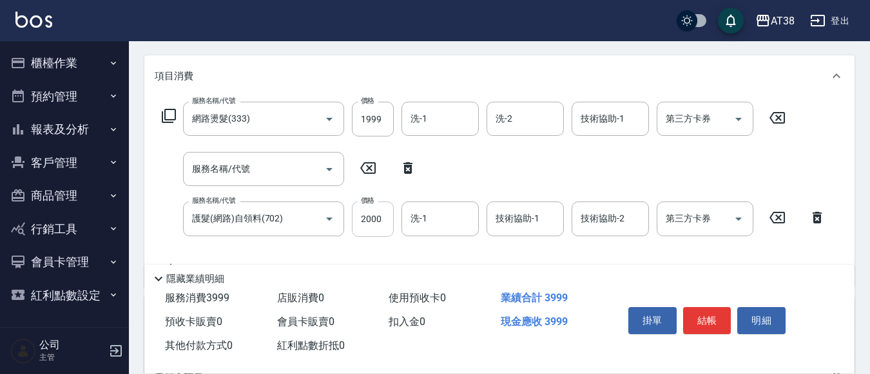
click at [370, 223] on input "2000" at bounding box center [373, 219] width 42 height 35
type input "1100"
click at [542, 228] on input "技術協助-1" at bounding box center [525, 218] width 66 height 23
type input "[PERSON_NAME]-042"
click at [409, 166] on icon at bounding box center [407, 168] width 9 height 12
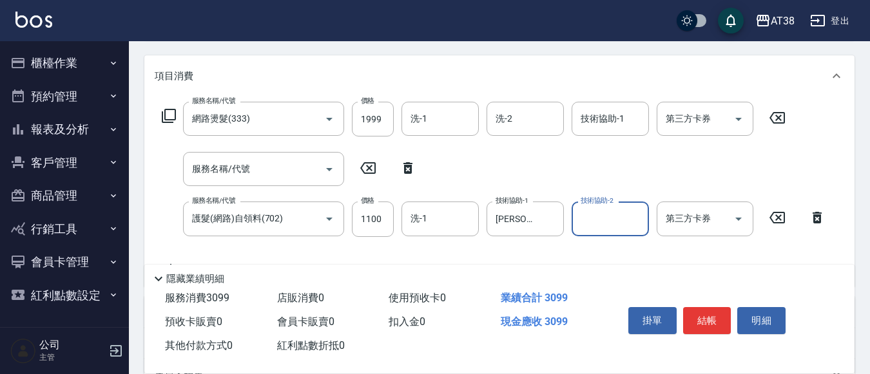
type input "護髮(網路)自領料(702)"
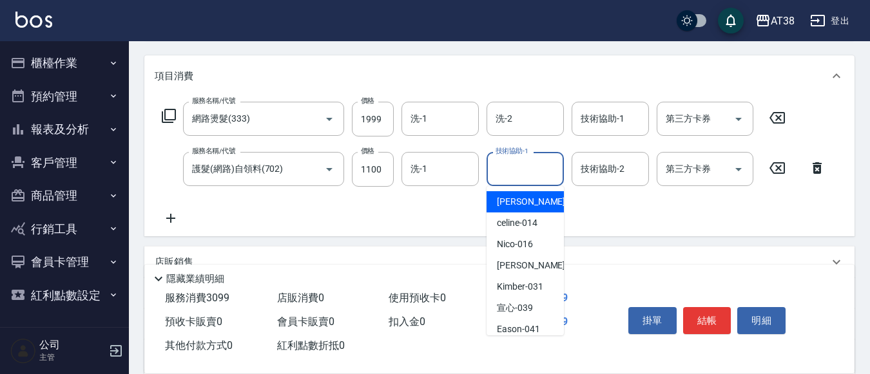
click at [514, 169] on input "技術協助-1" at bounding box center [525, 169] width 66 height 23
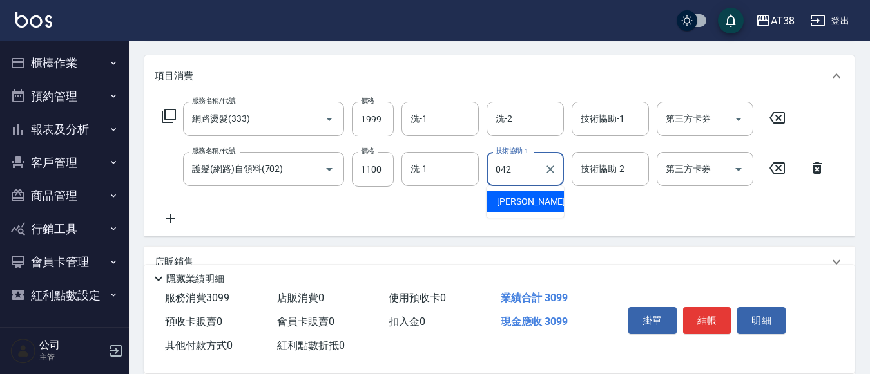
type input "[PERSON_NAME]-042"
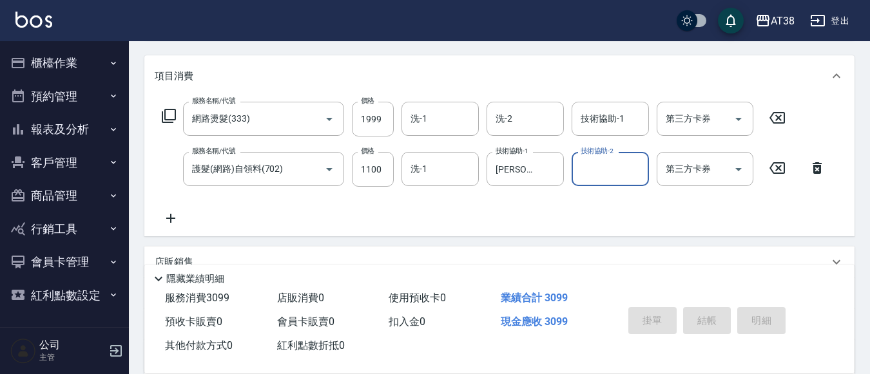
type input "[DATE] 19:35"
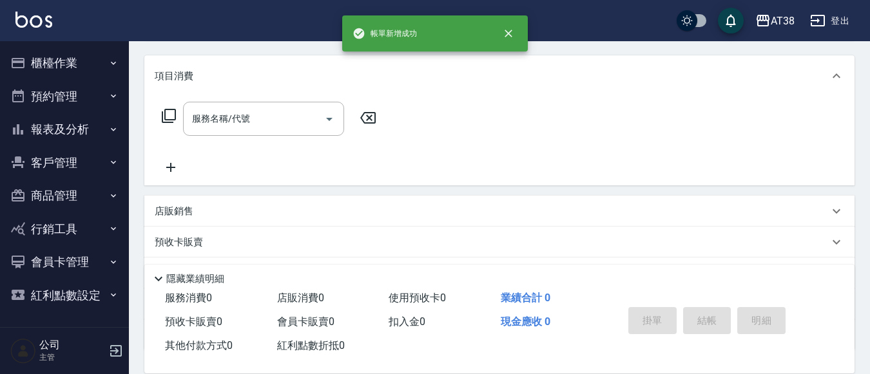
scroll to position [0, 0]
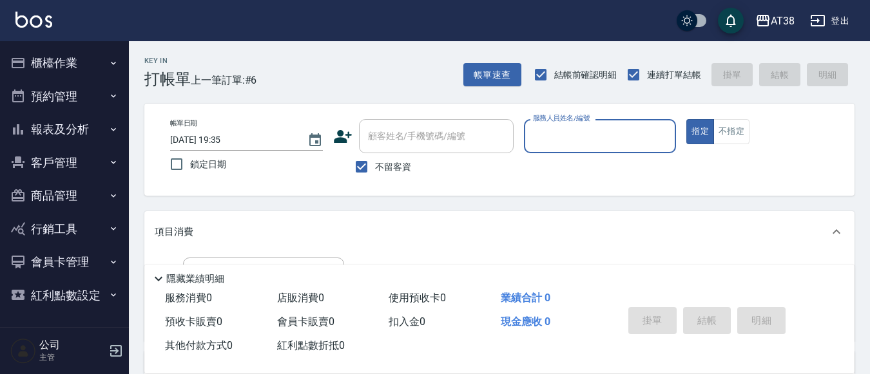
click at [63, 65] on button "櫃檯作業" at bounding box center [64, 63] width 119 height 34
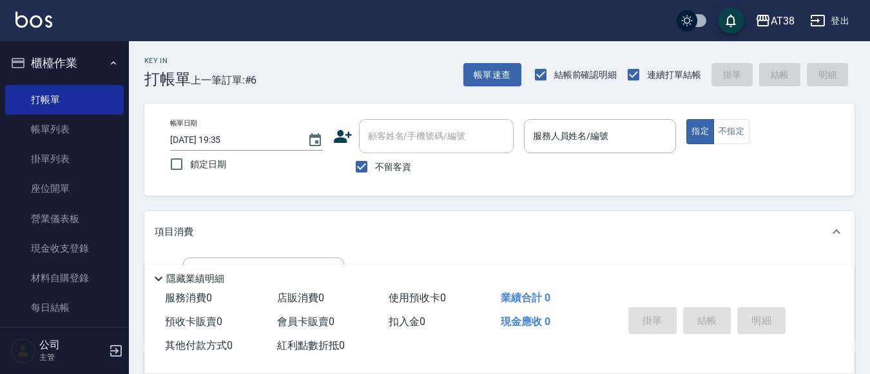
drag, startPoint x: 70, startPoint y: 127, endPoint x: 516, endPoint y: 291, distance: 475.2
click at [71, 127] on link "帳單列表" at bounding box center [64, 130] width 119 height 30
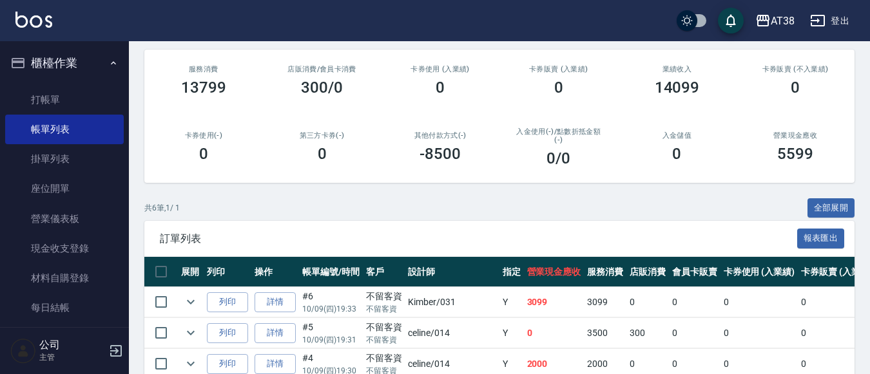
scroll to position [193, 0]
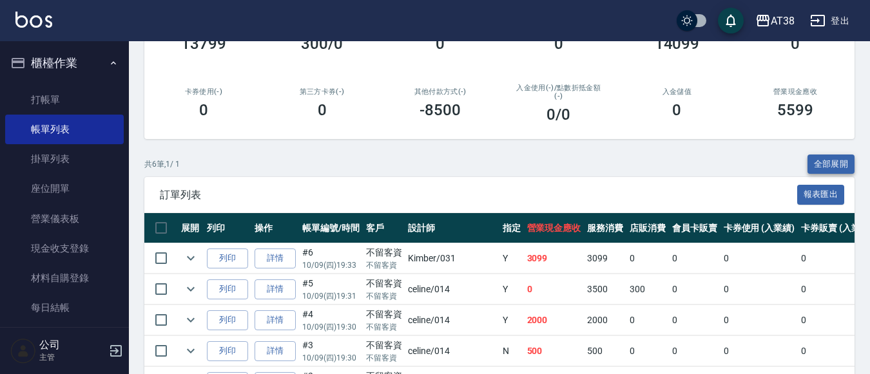
click at [831, 165] on button "全部展開" at bounding box center [831, 165] width 48 height 20
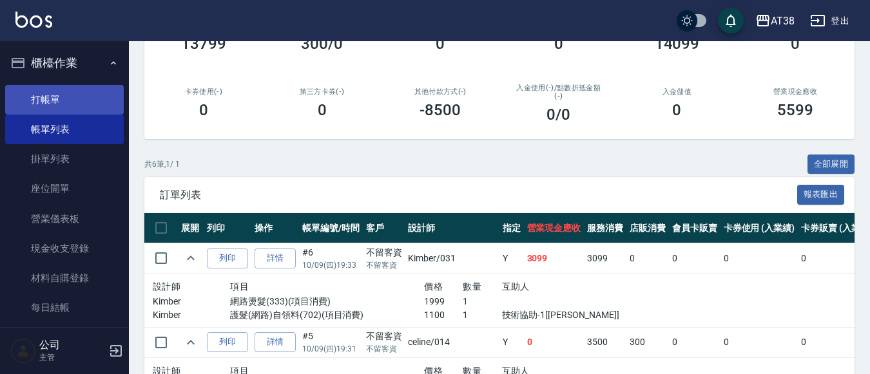
click at [35, 91] on link "打帳單" at bounding box center [64, 100] width 119 height 30
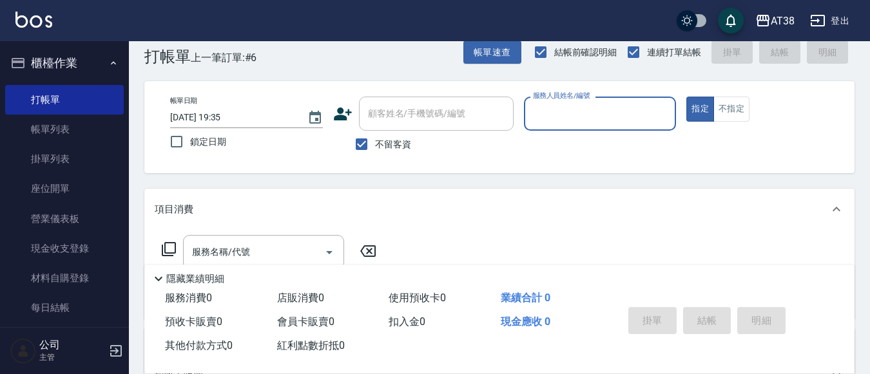
scroll to position [25, 0]
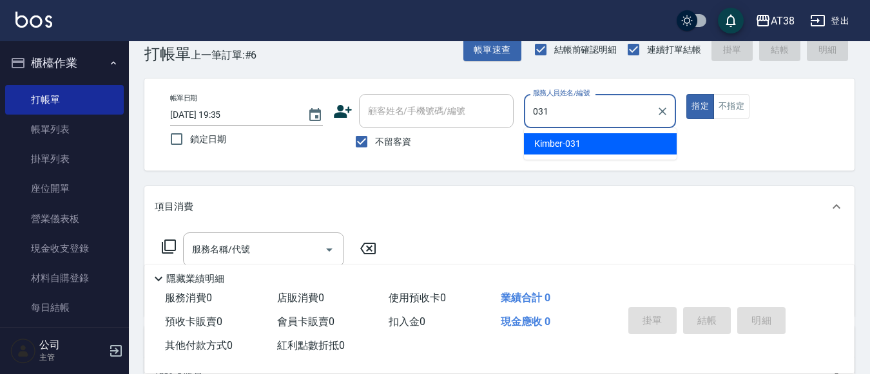
type input "Kimber-031"
type button "true"
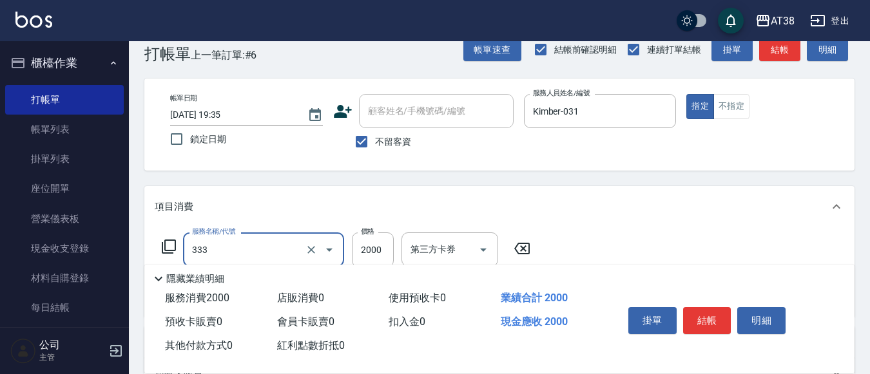
type input "網路燙髮(333)"
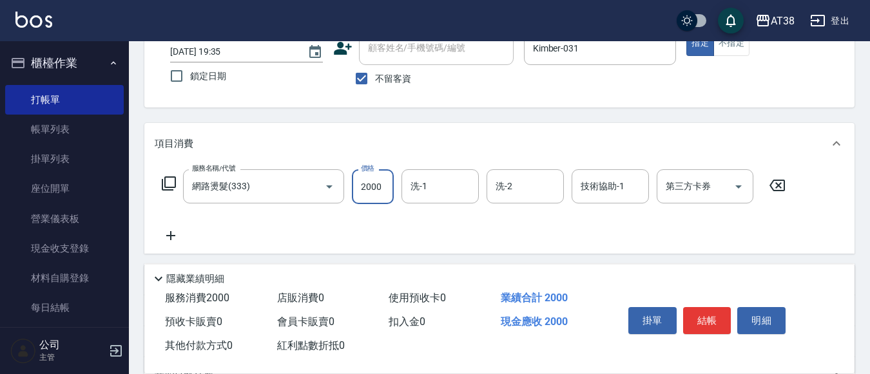
scroll to position [90, 0]
click at [375, 190] on input "1600" at bounding box center [373, 185] width 42 height 35
type input "2100"
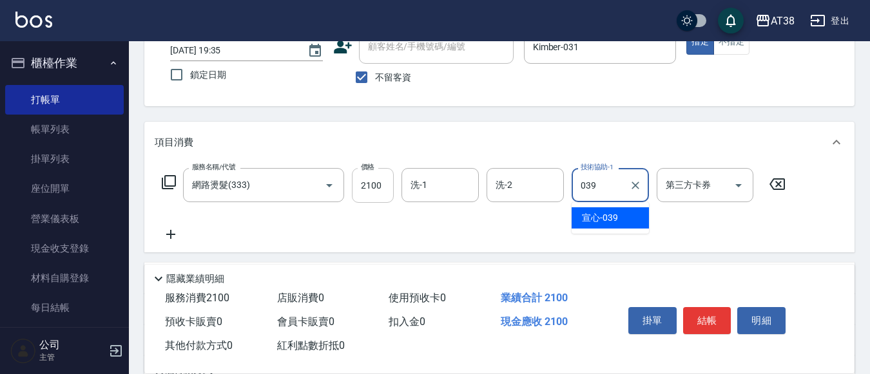
type input "宣心-039"
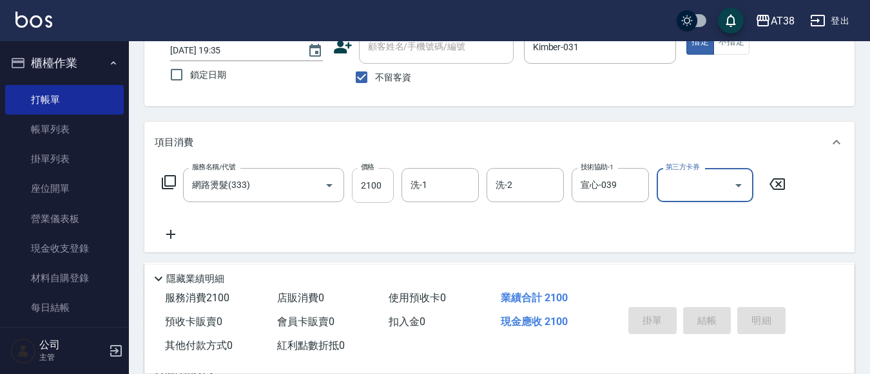
type input "[DATE] 19:53"
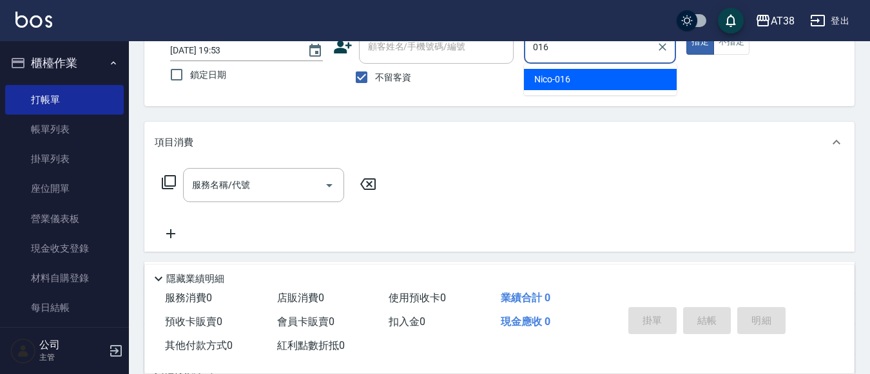
type input "Nico-016"
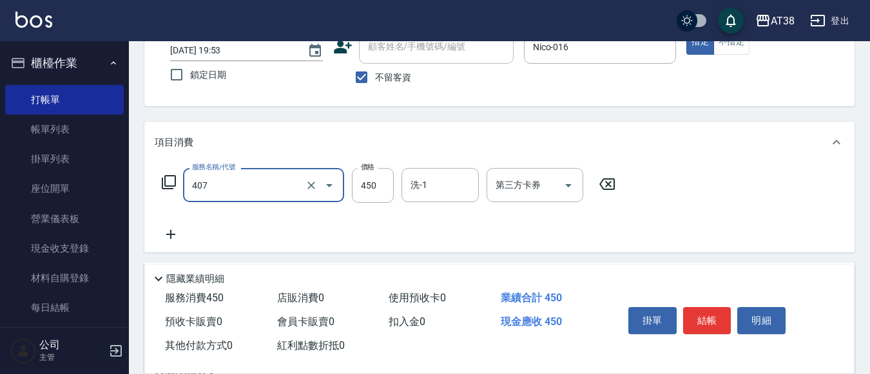
type input "剪髮(407)"
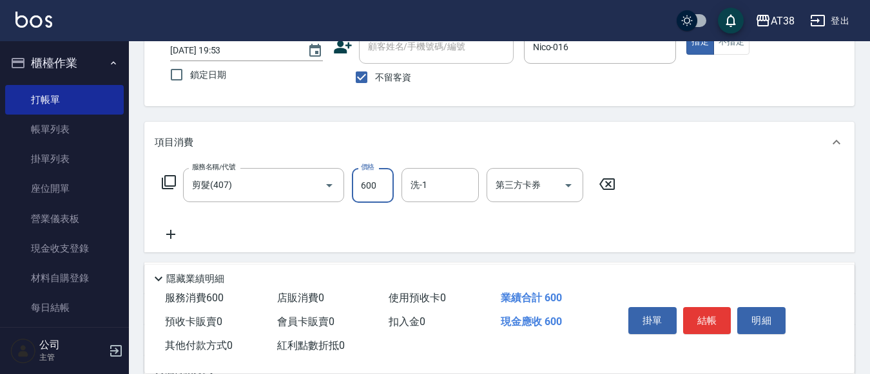
type input "600"
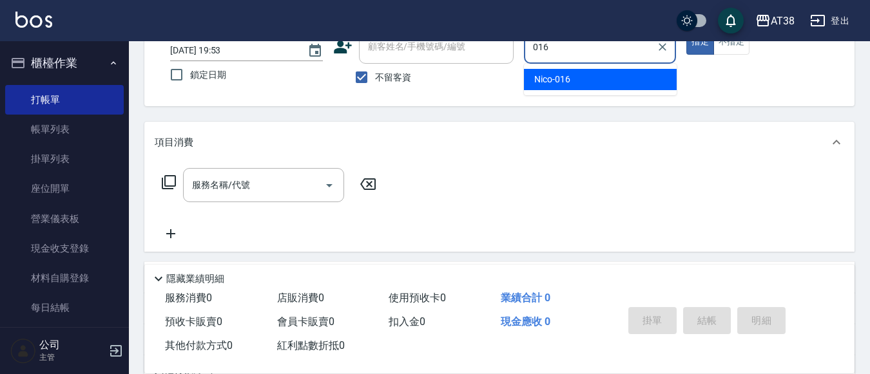
type input "Nico-016"
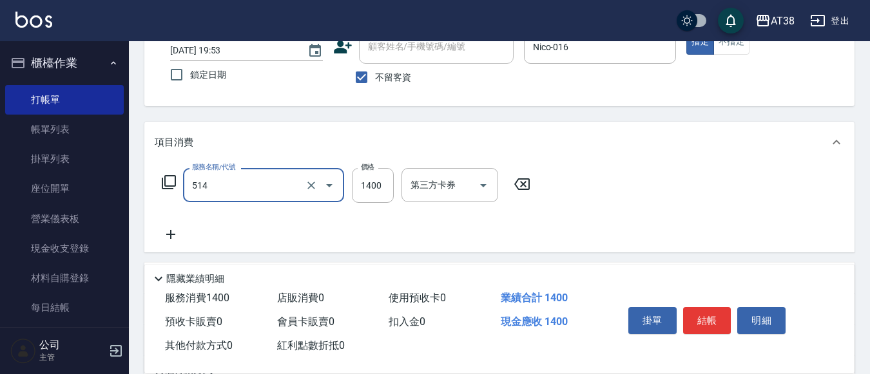
type input "染髮(長)(514)"
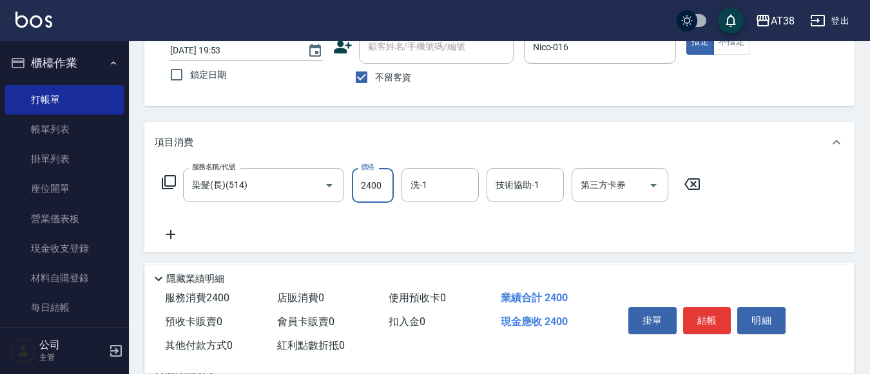
type input "2400"
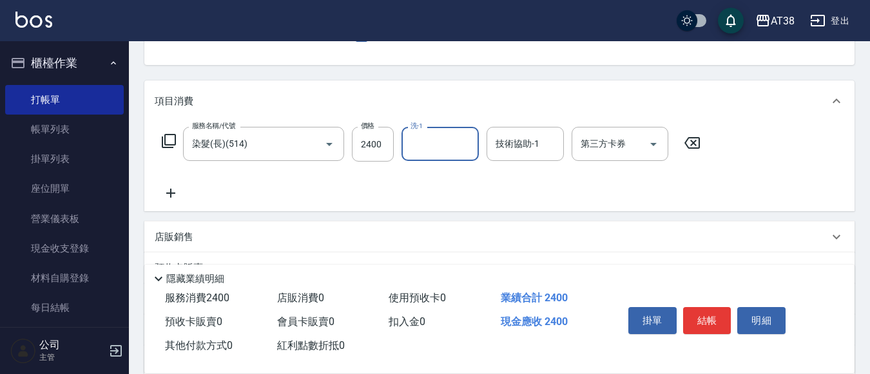
scroll to position [154, 0]
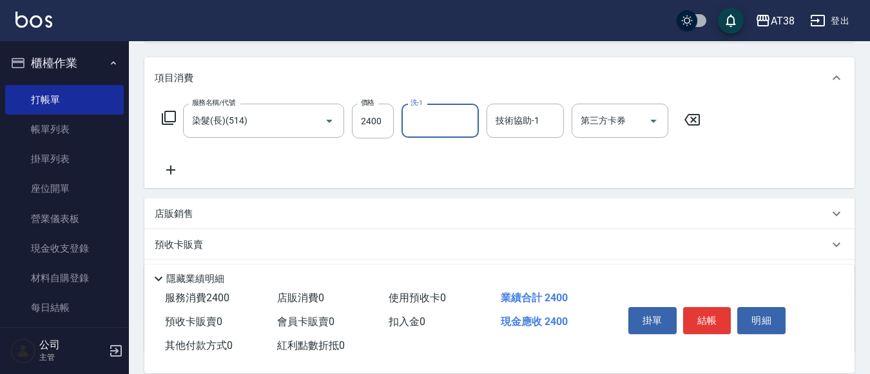
click at [187, 217] on p "店販銷售" at bounding box center [174, 214] width 39 height 14
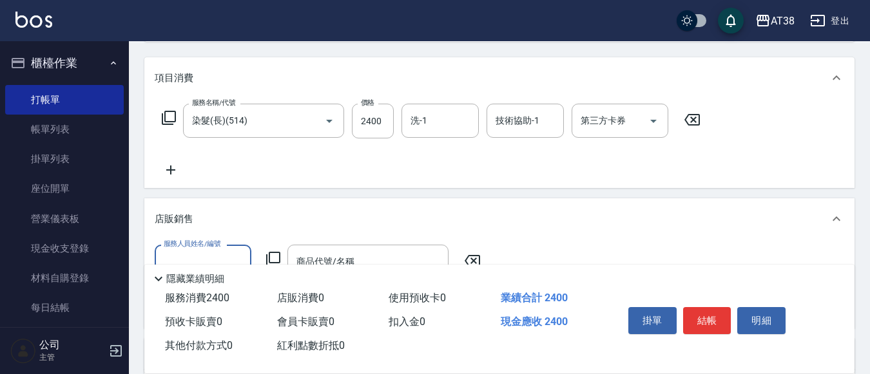
scroll to position [0, 0]
type input "Nico-016"
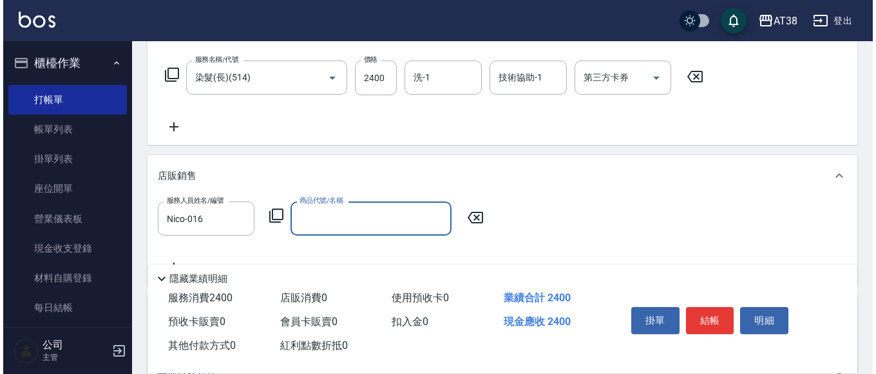
scroll to position [218, 0]
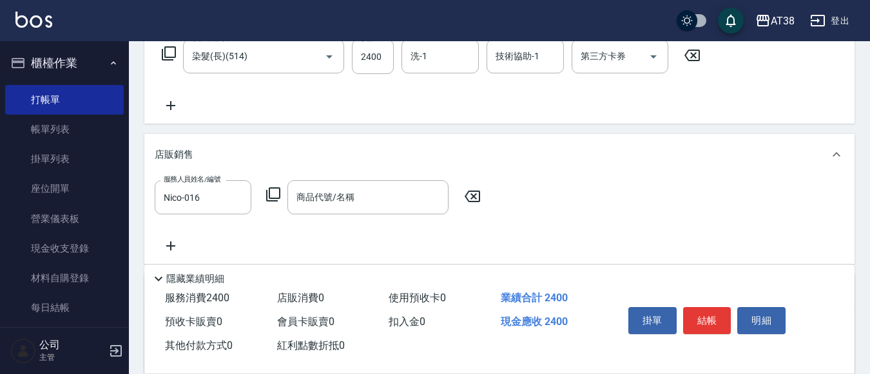
click at [273, 189] on icon at bounding box center [273, 195] width 14 height 14
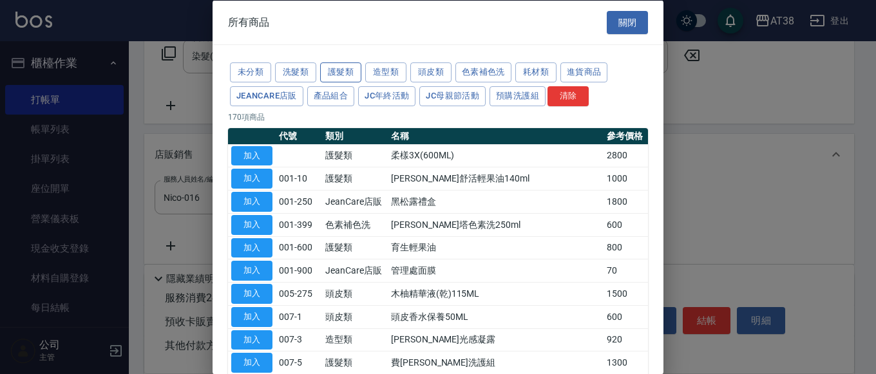
click at [335, 72] on button "護髮類" at bounding box center [340, 73] width 41 height 20
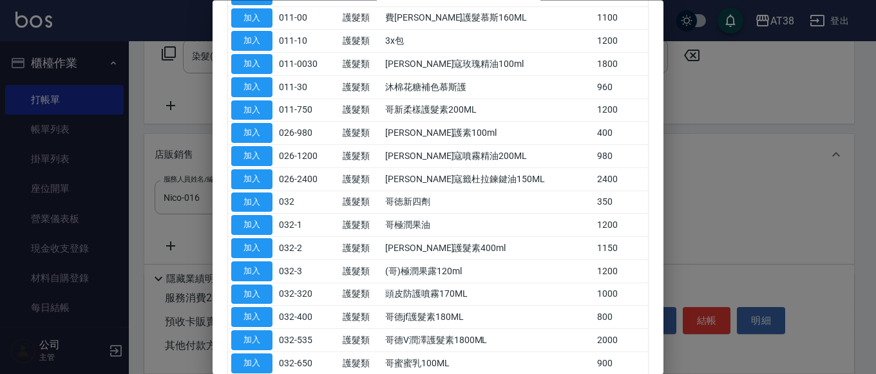
scroll to position [322, 0]
click at [251, 206] on button "加入" at bounding box center [251, 202] width 41 height 20
type input "哥徳新四劑"
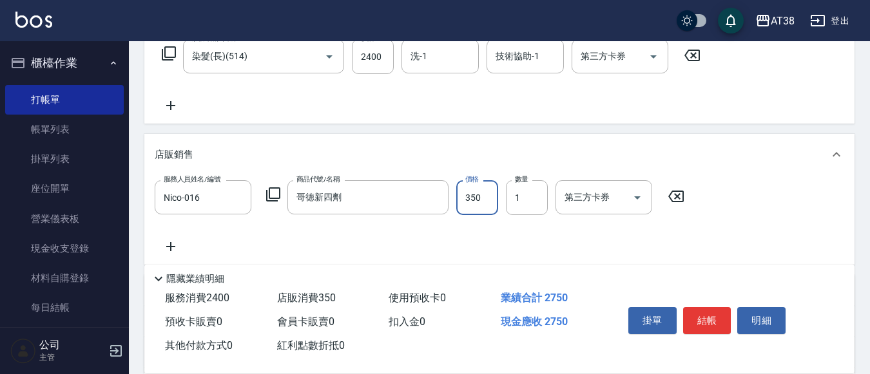
click at [472, 196] on input "350" at bounding box center [477, 197] width 42 height 35
type input "300"
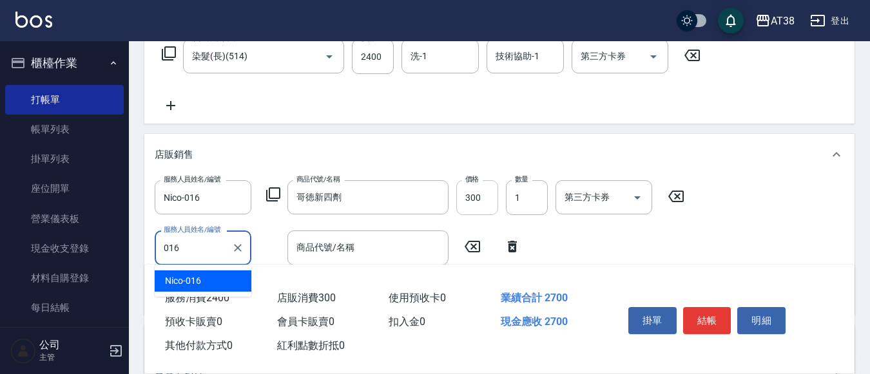
type input "Nico-016"
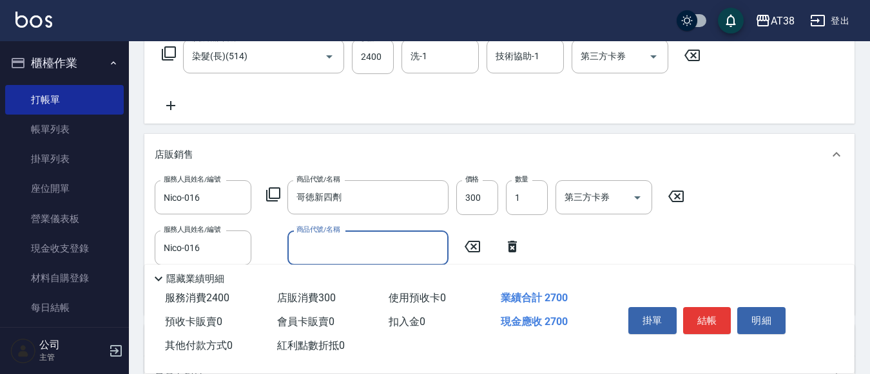
click at [270, 197] on icon at bounding box center [273, 195] width 14 height 14
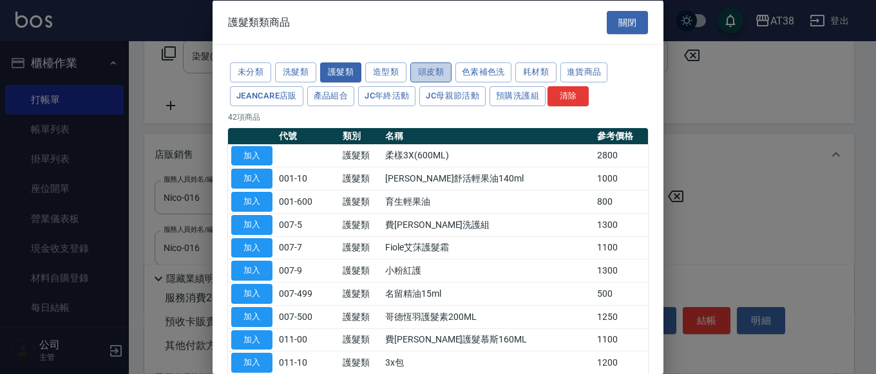
click at [415, 74] on button "頭皮類" at bounding box center [430, 73] width 41 height 20
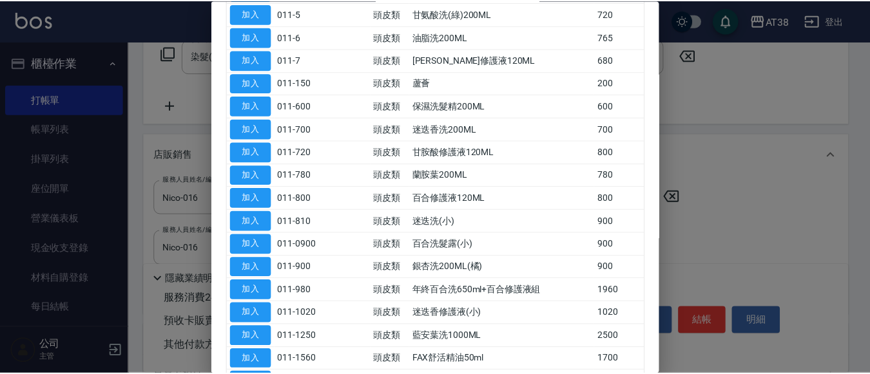
scroll to position [258, 0]
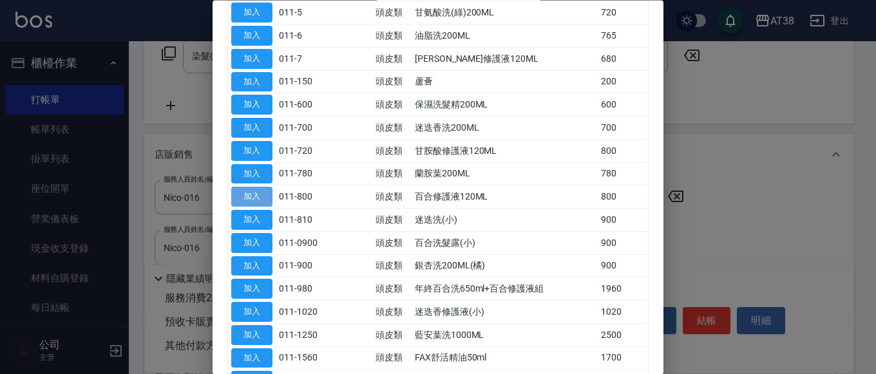
click at [248, 192] on button "加入" at bounding box center [251, 198] width 41 height 20
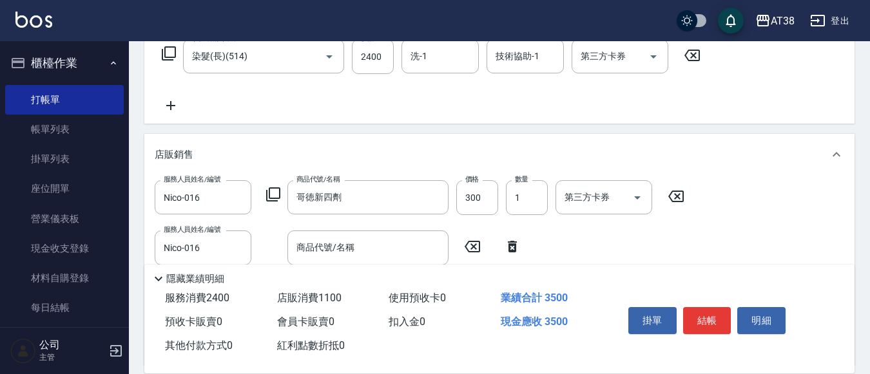
click at [513, 247] on icon at bounding box center [512, 246] width 32 height 15
type input "百合修護液120ML"
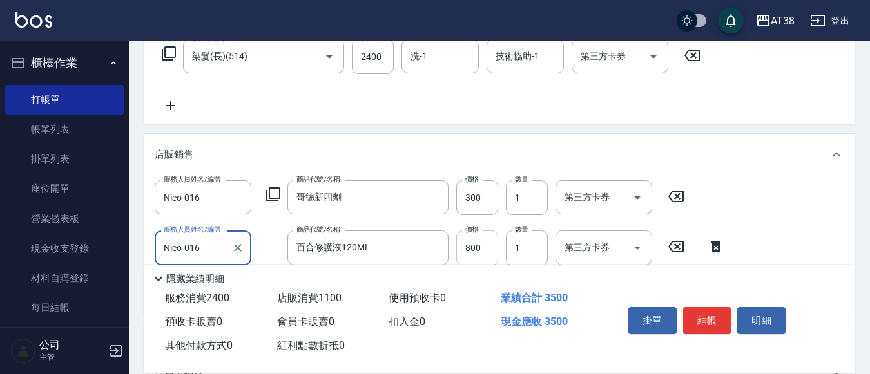
click at [482, 244] on input "800" at bounding box center [477, 248] width 42 height 35
type input "600"
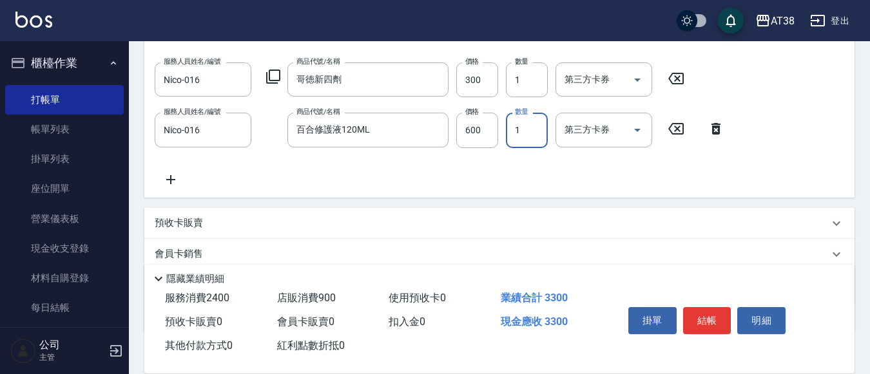
scroll to position [418, 0]
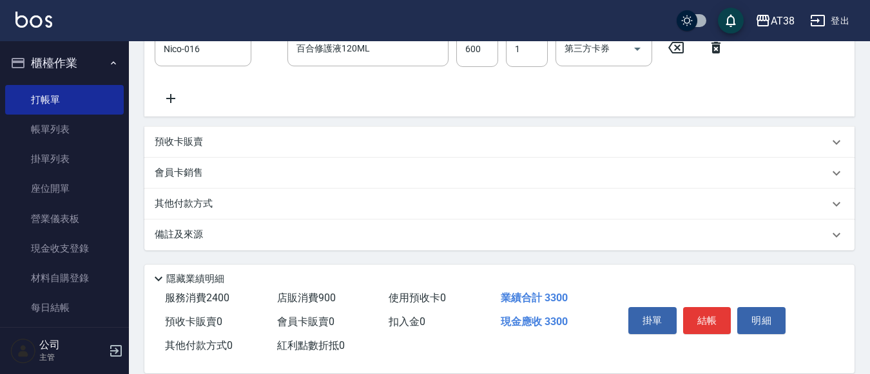
click at [203, 202] on p "其他付款方式" at bounding box center [187, 204] width 64 height 14
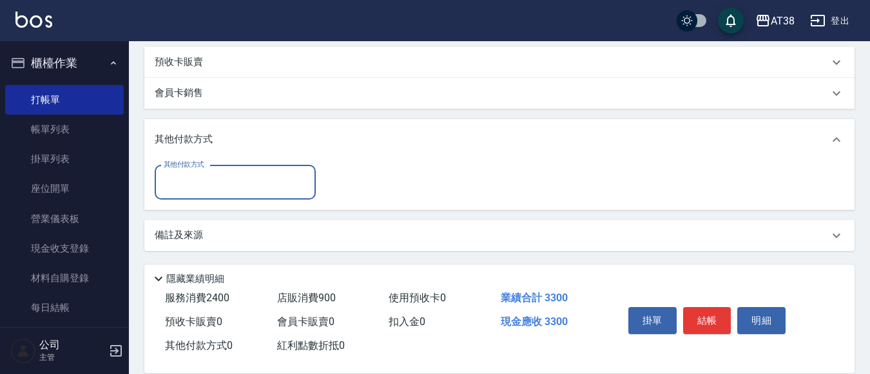
scroll to position [498, 0]
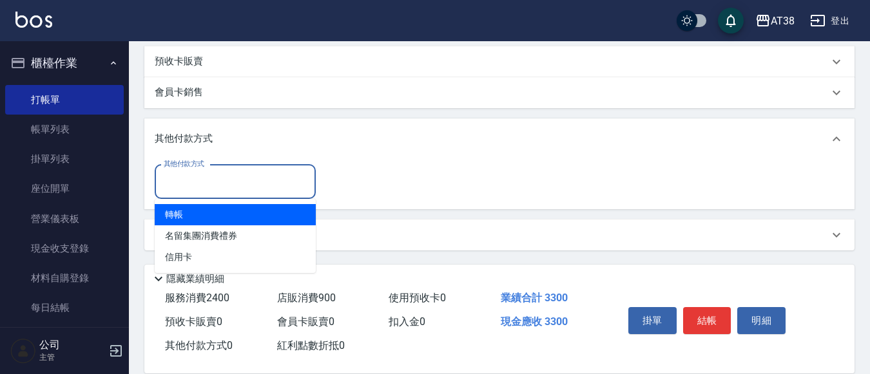
click at [226, 184] on input "其他付款方式" at bounding box center [234, 182] width 149 height 23
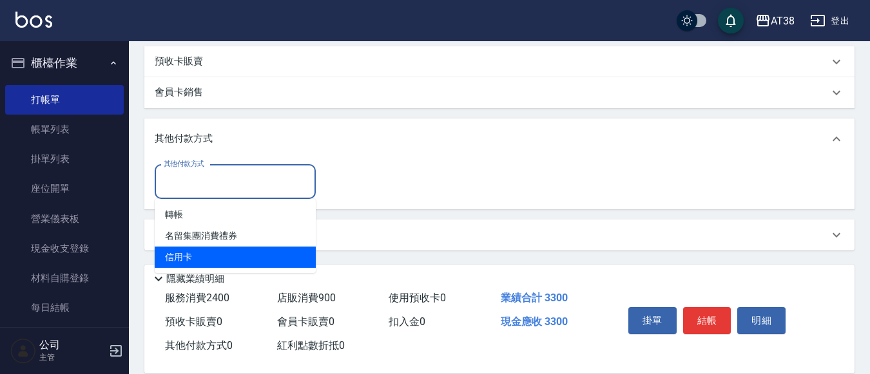
click at [182, 255] on span "信用卡" at bounding box center [235, 257] width 161 height 21
type input "信用卡"
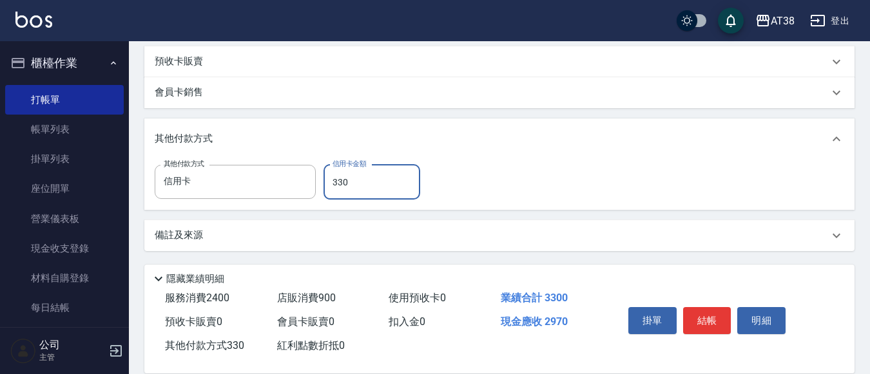
type input "3300"
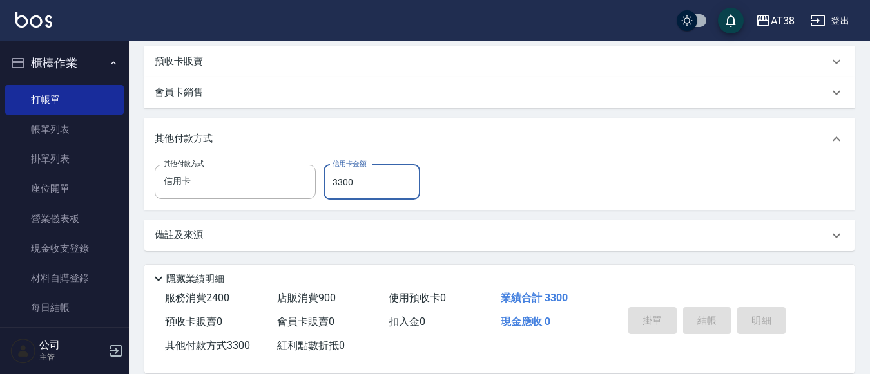
type input "[DATE] 19:56"
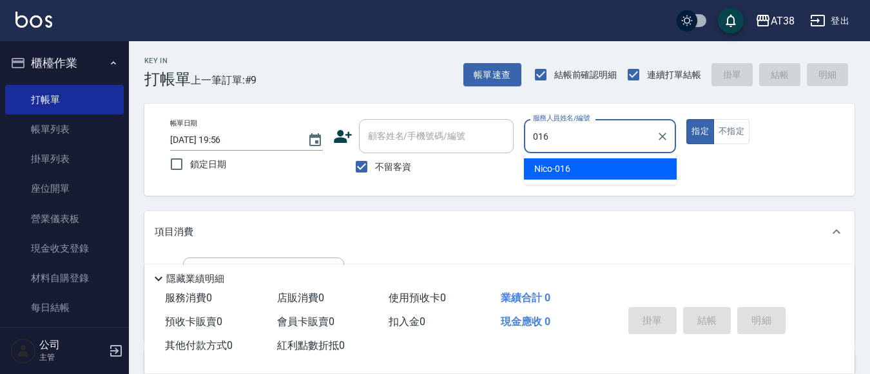
type input "Nico-016"
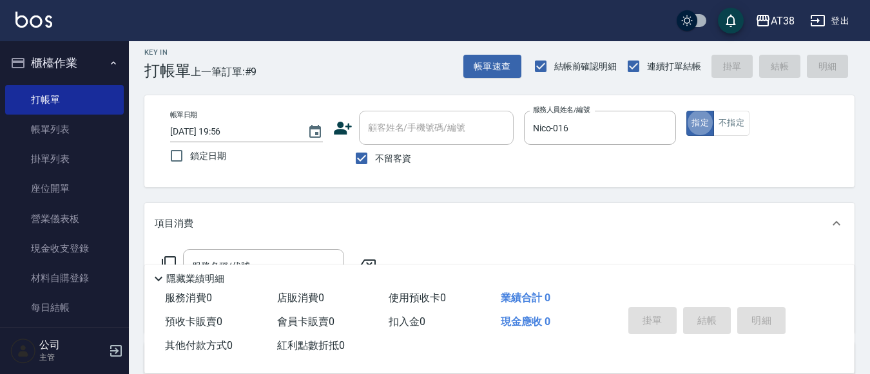
scroll to position [64, 0]
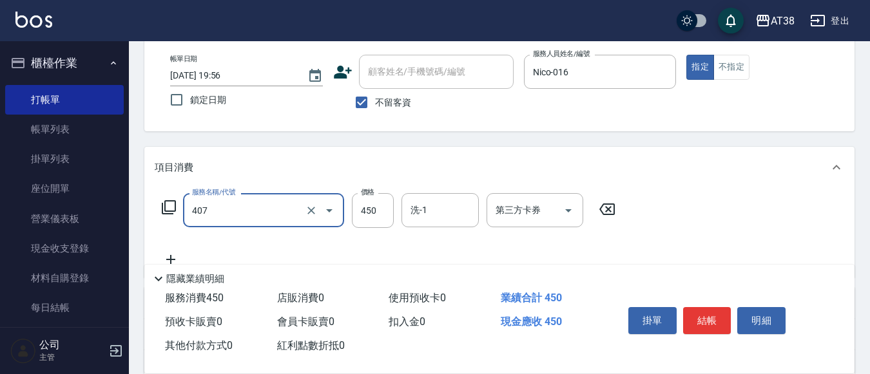
type input "剪髮(407)"
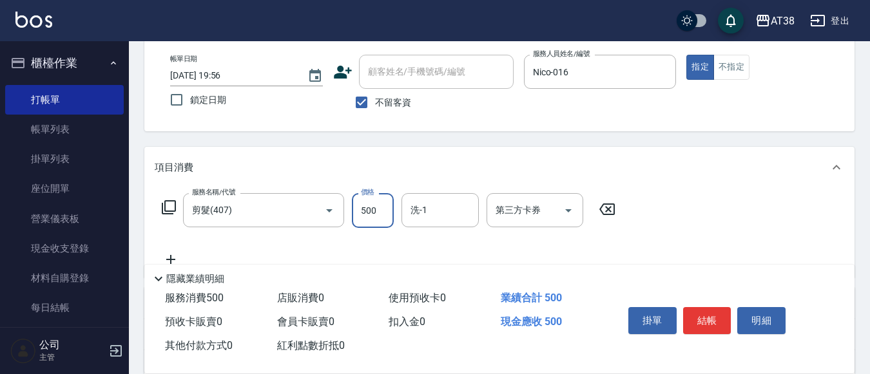
type input "500"
click at [722, 63] on button "不指定" at bounding box center [731, 67] width 36 height 25
type button "false"
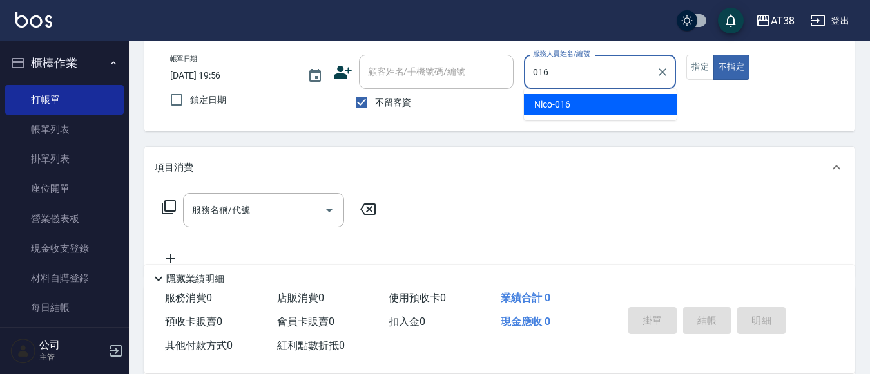
type input "Nico-016"
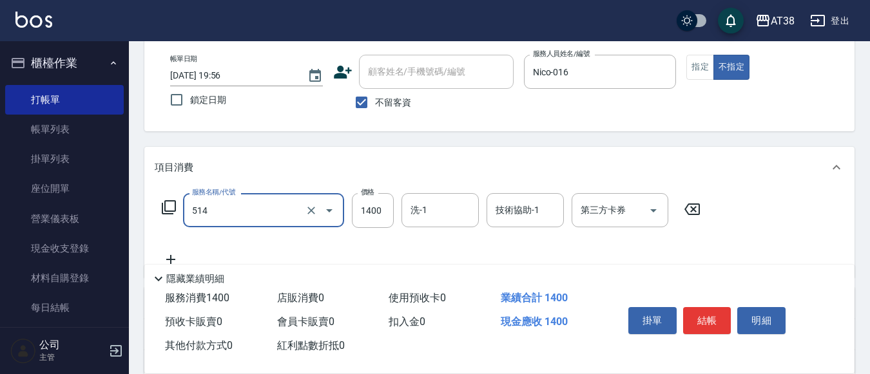
type input "染髮(長)(514)"
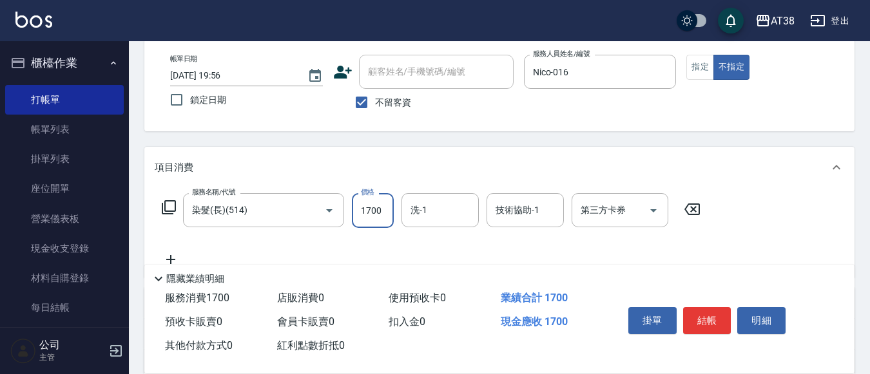
type input "1700"
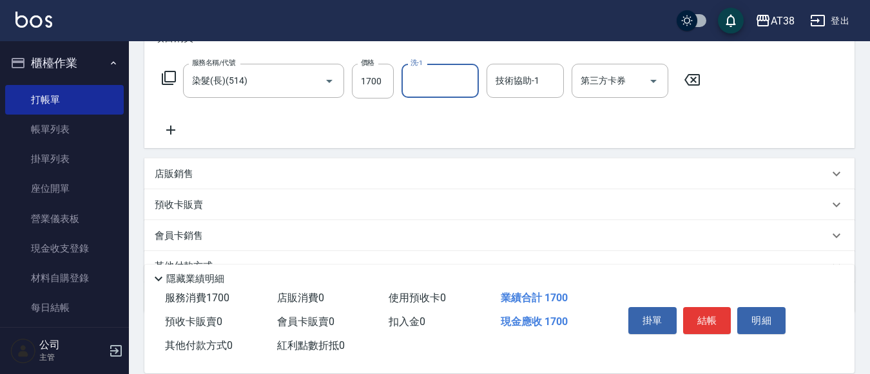
scroll to position [0, 0]
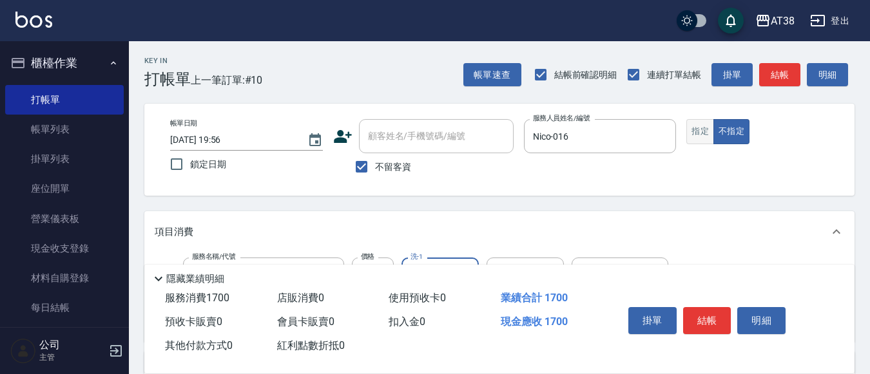
click at [699, 128] on button "指定" at bounding box center [700, 131] width 28 height 25
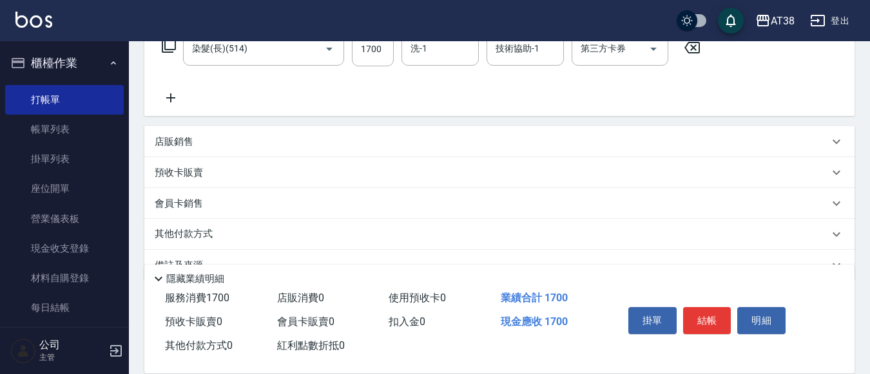
scroll to position [256, 0]
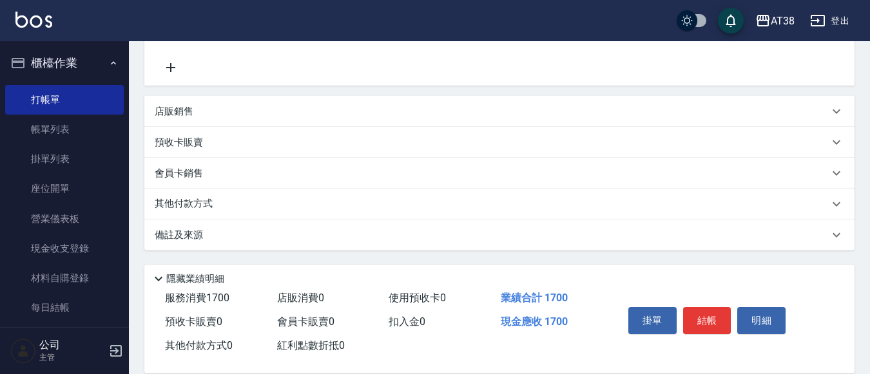
click at [184, 113] on p "店販銷售" at bounding box center [174, 112] width 39 height 14
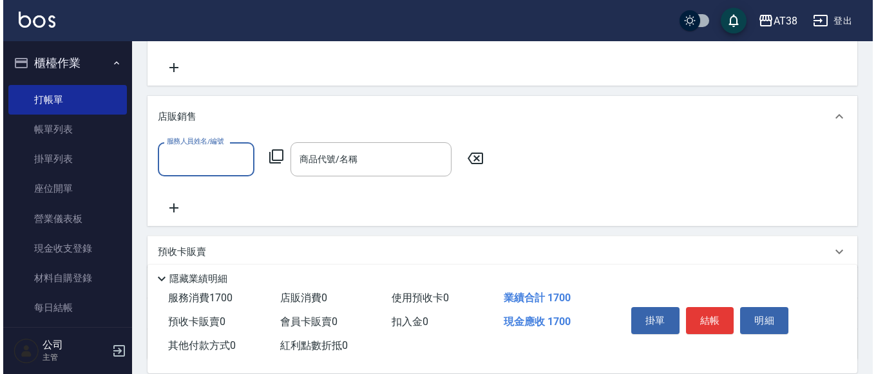
scroll to position [0, 0]
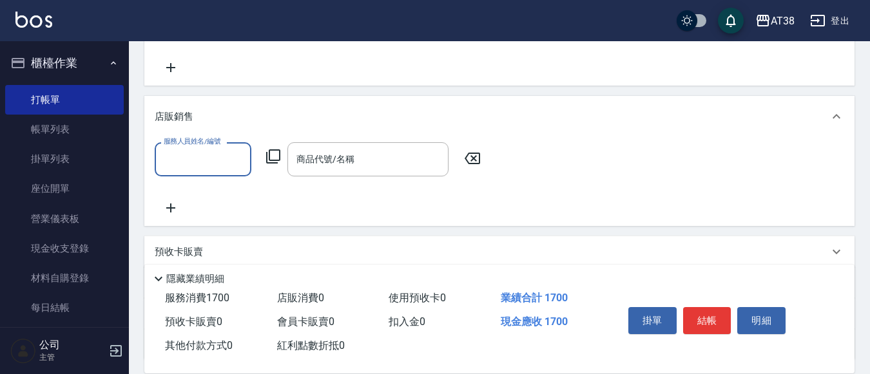
click at [190, 160] on input "服務人員姓名/編號" at bounding box center [202, 159] width 85 height 23
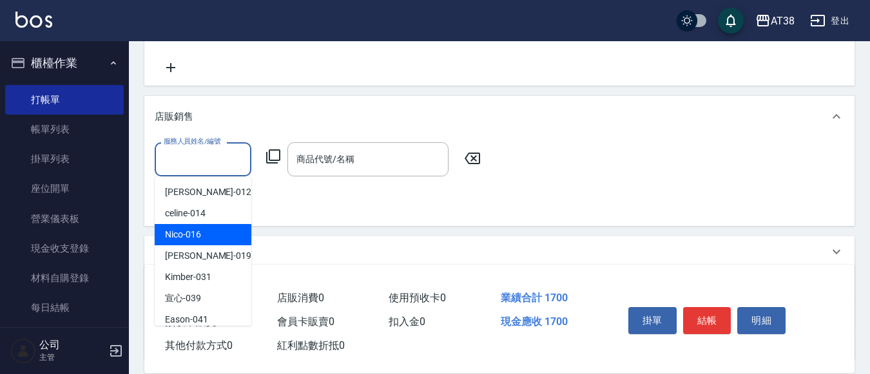
click at [182, 238] on span "Nico -016" at bounding box center [183, 235] width 36 height 14
type input "Nico-016"
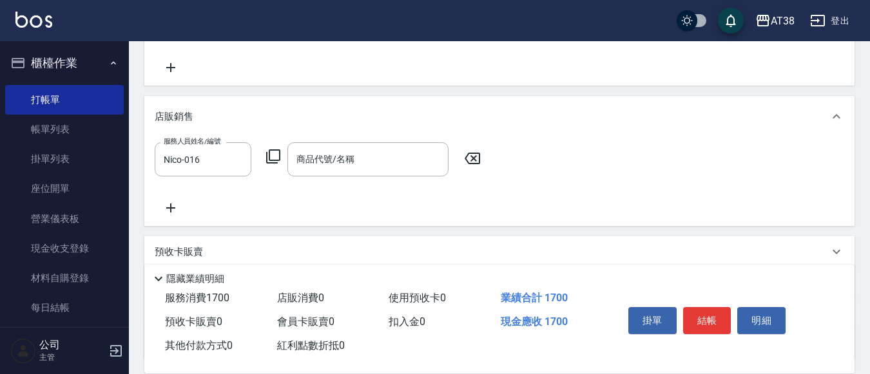
click at [274, 158] on icon at bounding box center [272, 156] width 15 height 15
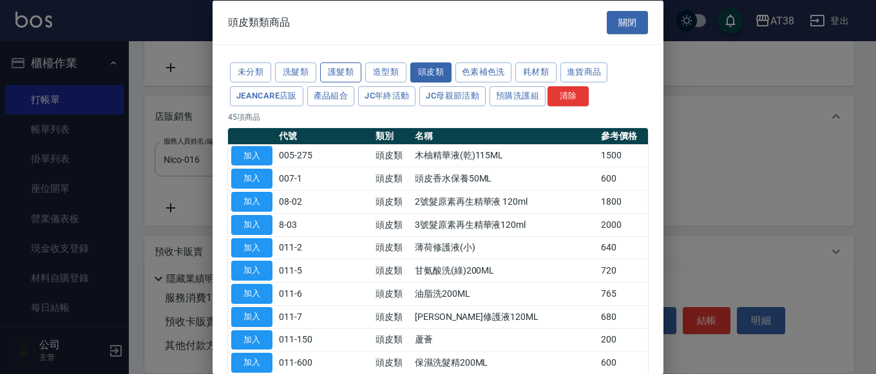
click at [345, 73] on button "護髮類" at bounding box center [340, 73] width 41 height 20
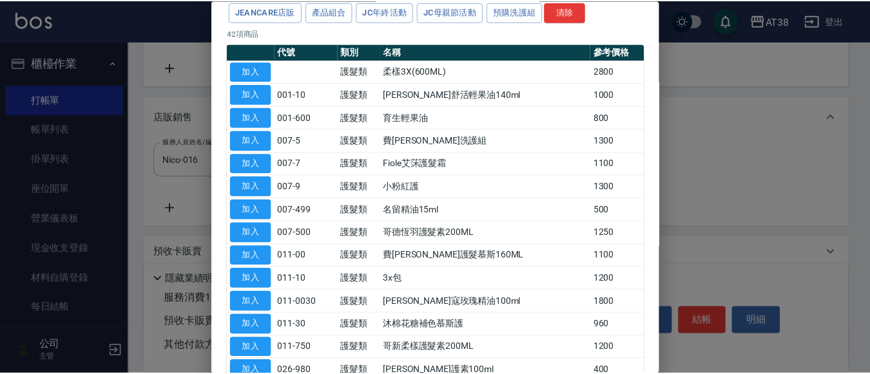
scroll to position [193, 0]
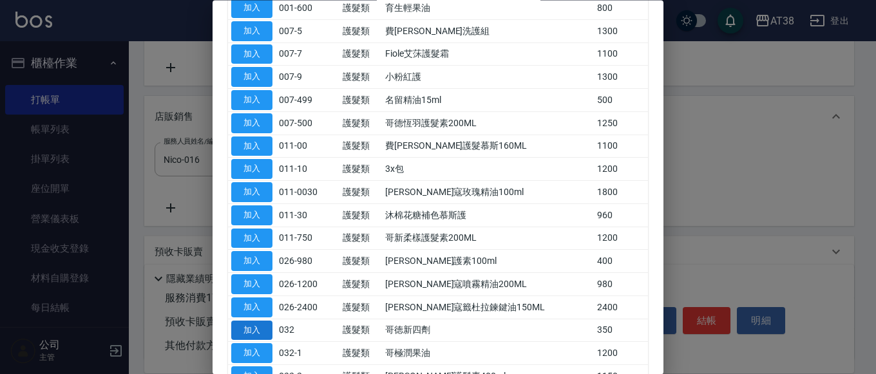
click at [252, 331] on button "加入" at bounding box center [251, 331] width 41 height 20
type input "哥徳新四劑"
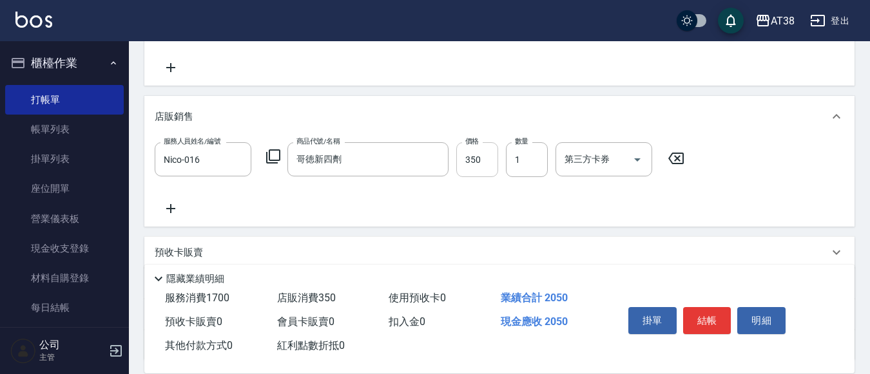
click at [478, 160] on input "350" at bounding box center [477, 159] width 42 height 35
type input "300"
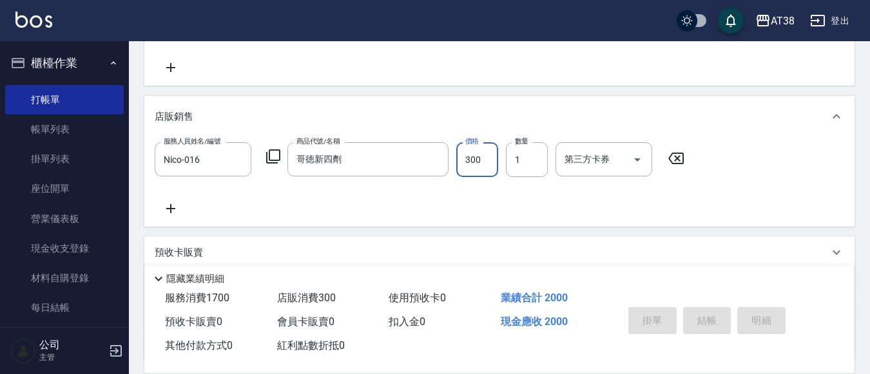
type input "[DATE] 19:57"
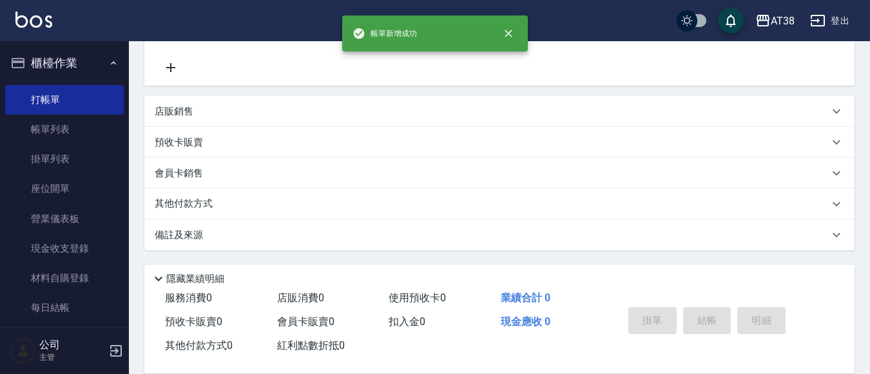
scroll to position [0, 0]
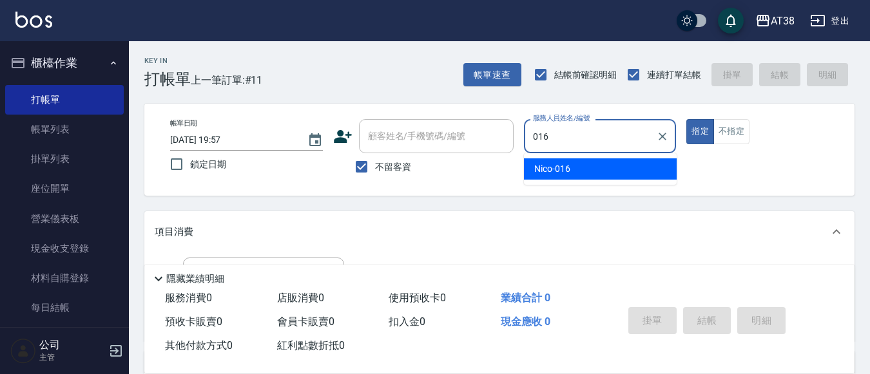
type input "Nico-016"
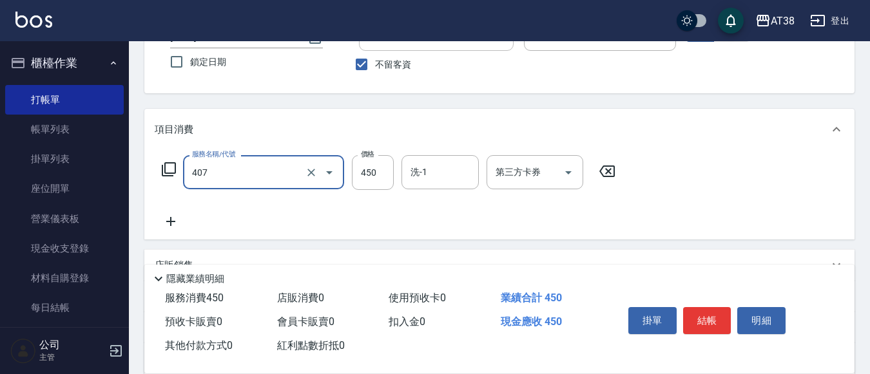
scroll to position [129, 0]
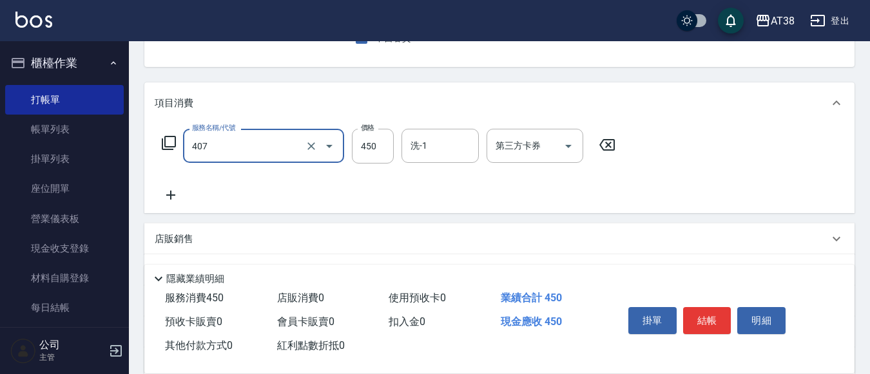
type input "剪髮(407)"
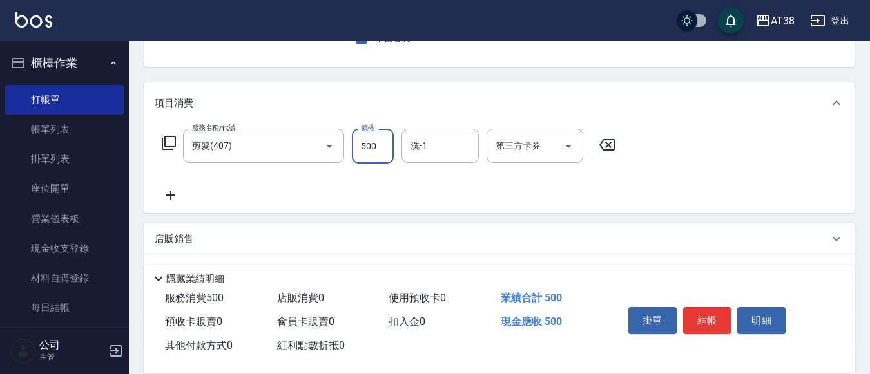
type input "500"
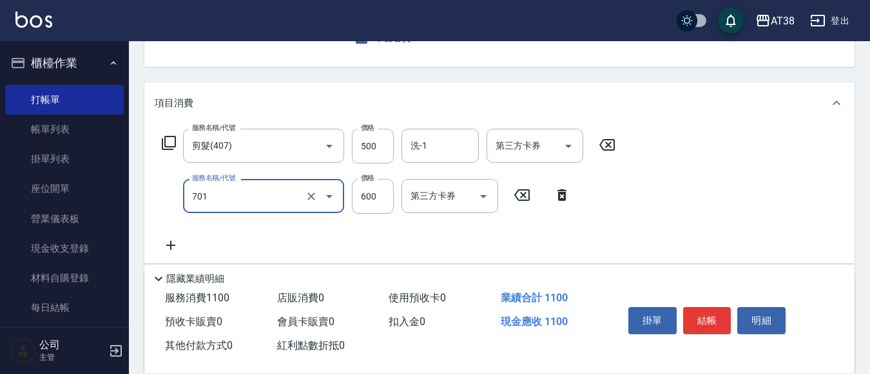
type input "護髮(自嶺料)(701)"
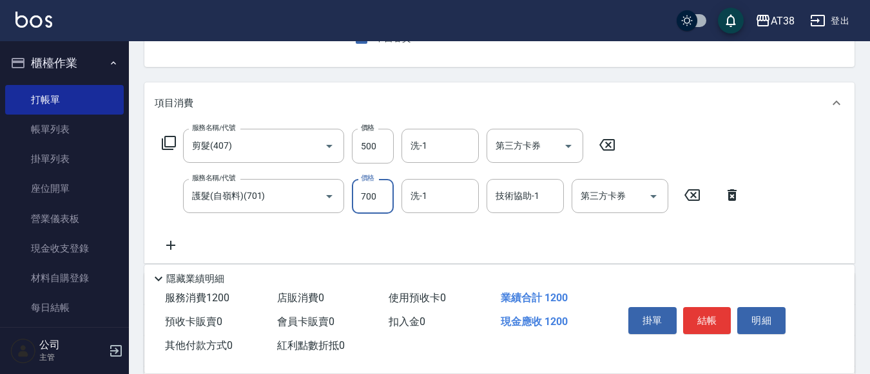
type input "700"
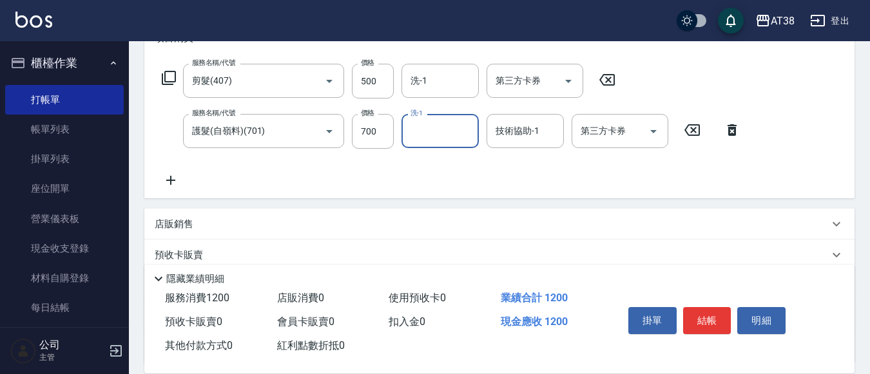
scroll to position [258, 0]
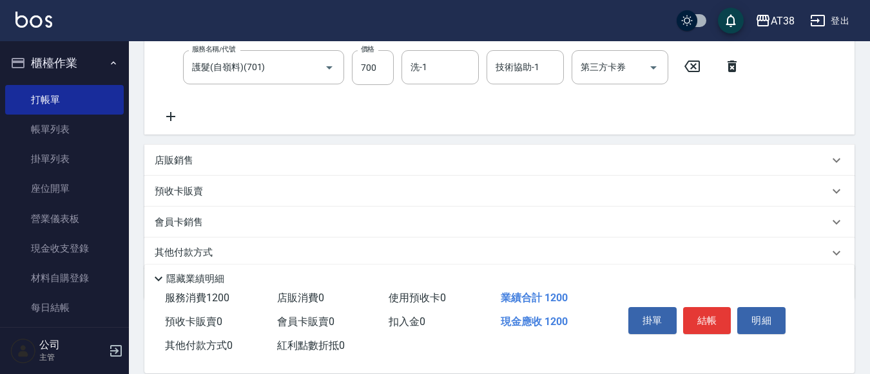
click at [187, 162] on p "店販銷售" at bounding box center [174, 161] width 39 height 14
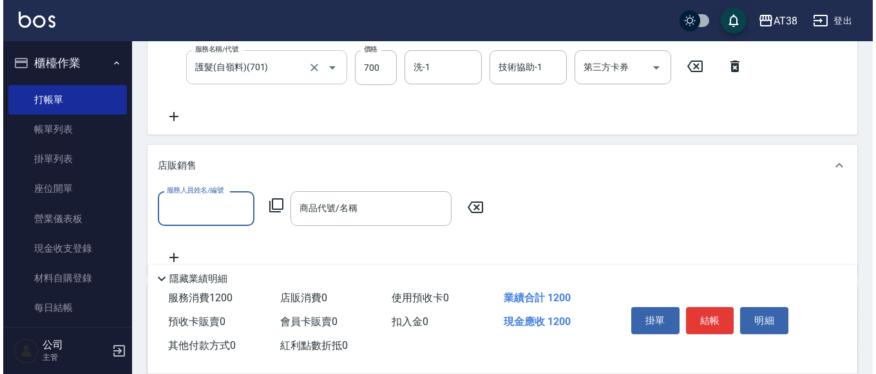
scroll to position [0, 0]
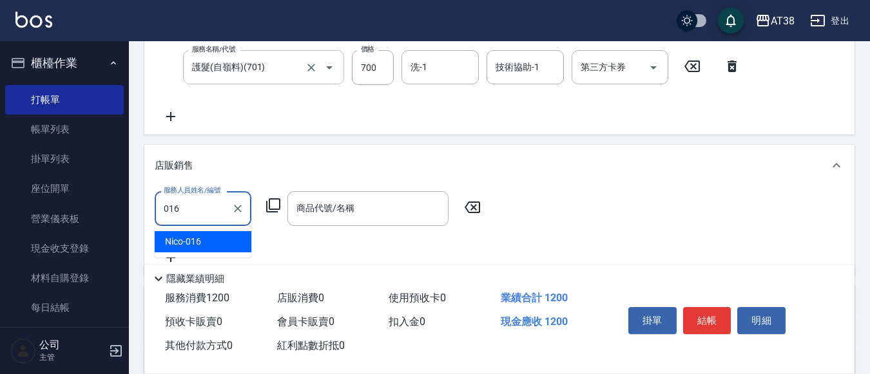
type input "Nico-016"
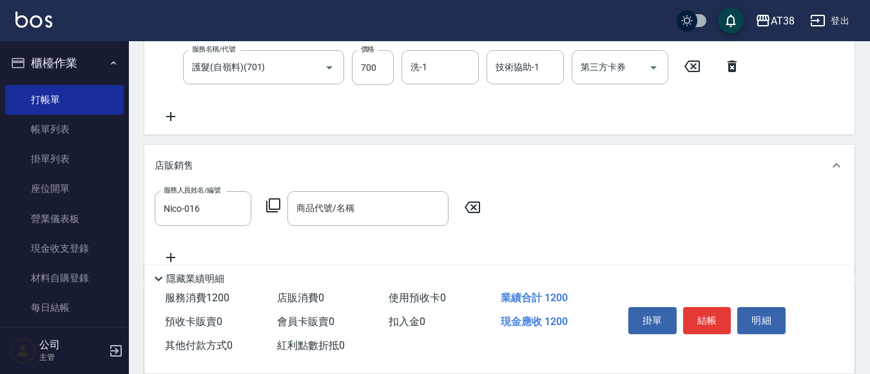
click at [276, 205] on icon at bounding box center [272, 205] width 15 height 15
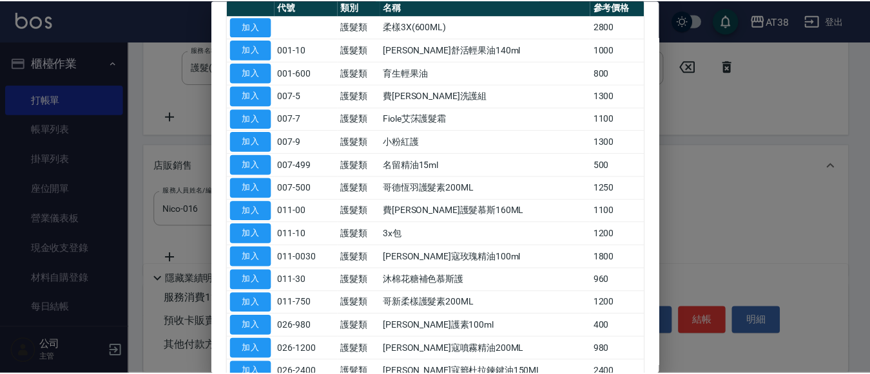
scroll to position [193, 0]
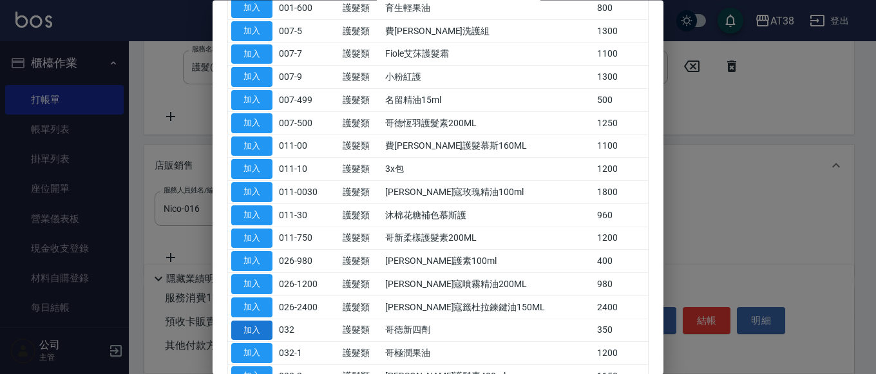
click at [252, 327] on button "加入" at bounding box center [251, 331] width 41 height 20
type input "哥徳新四劑"
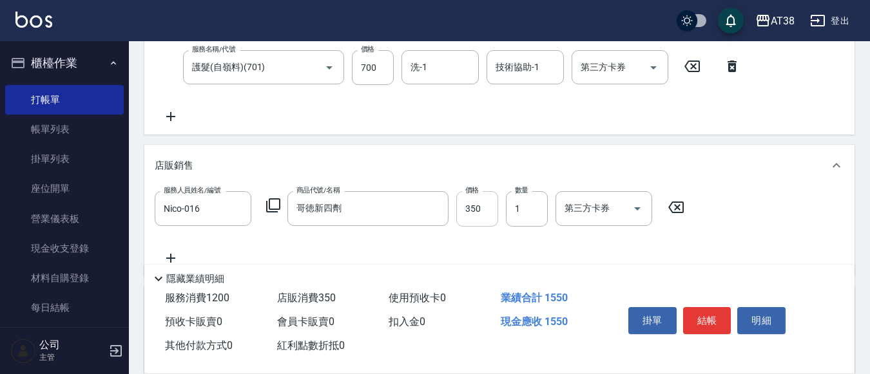
click at [488, 213] on input "350" at bounding box center [477, 208] width 42 height 35
type input "300"
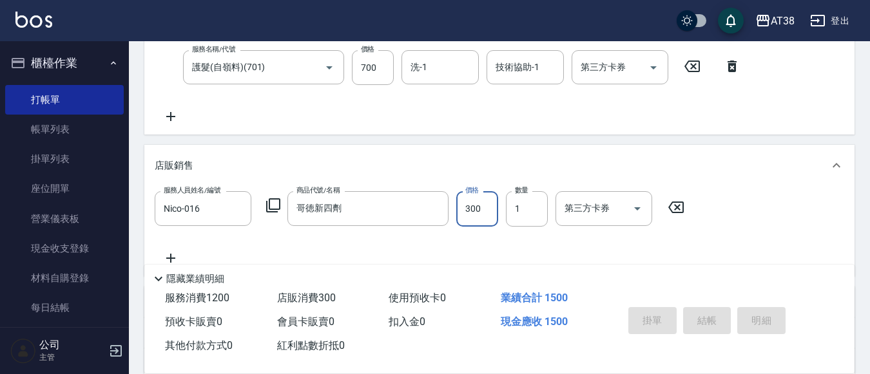
type input "[DATE] 19:58"
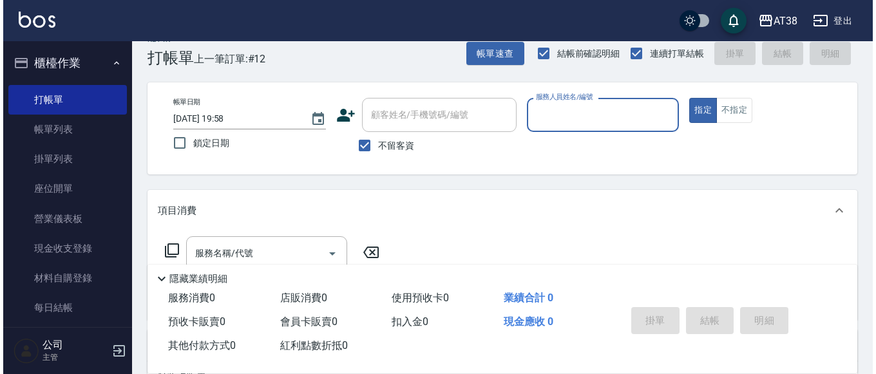
scroll to position [29, 0]
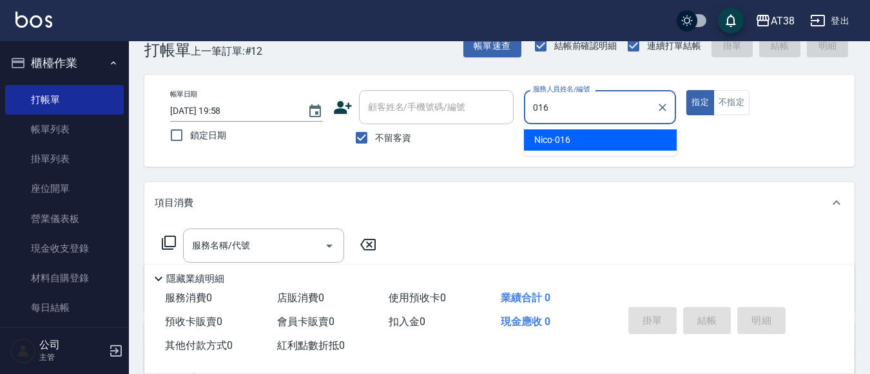
type input "Nico-016"
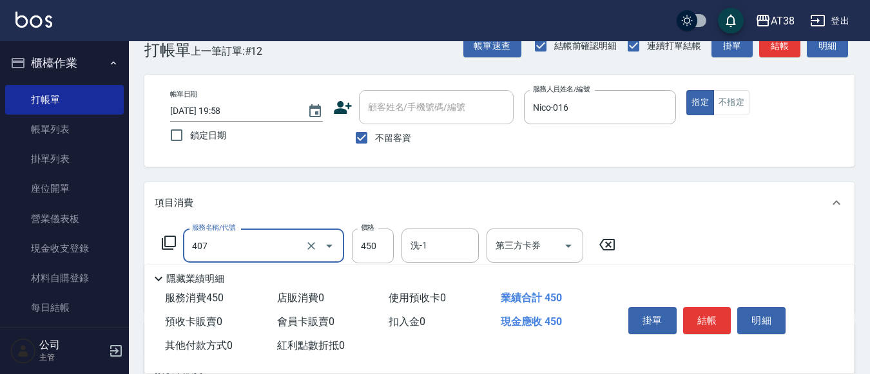
type input "剪髮(407)"
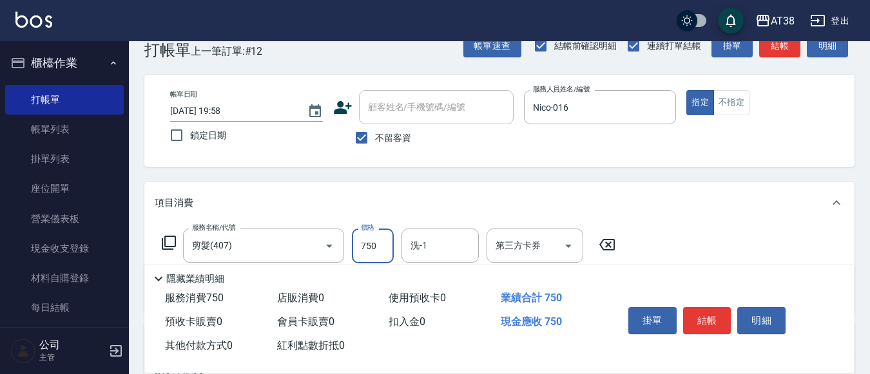
type input "750"
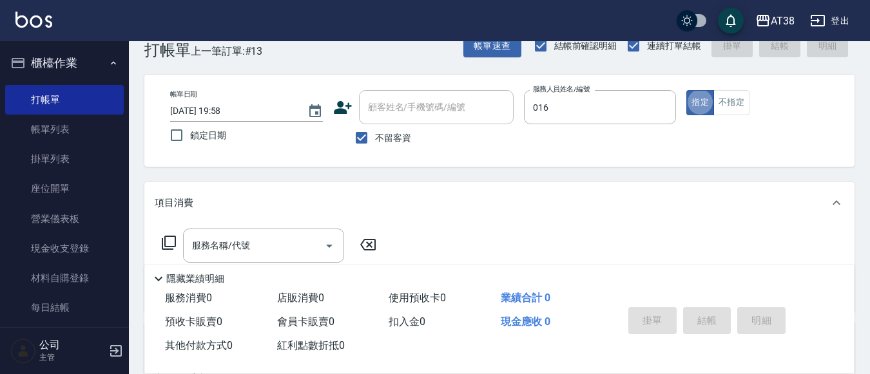
type input "Nico-016"
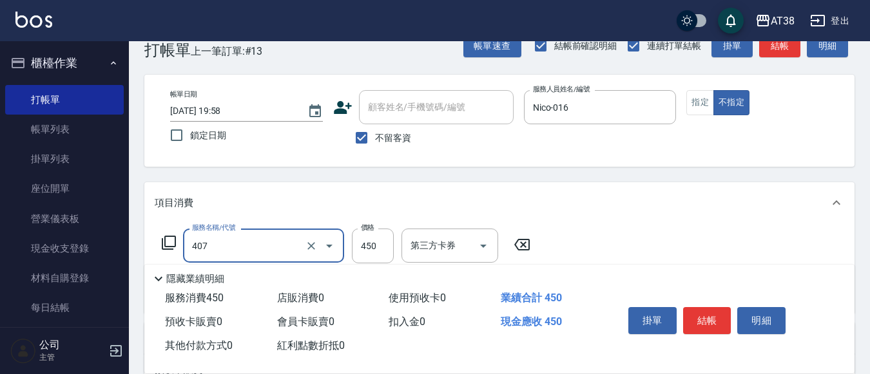
type input "剪髮(407)"
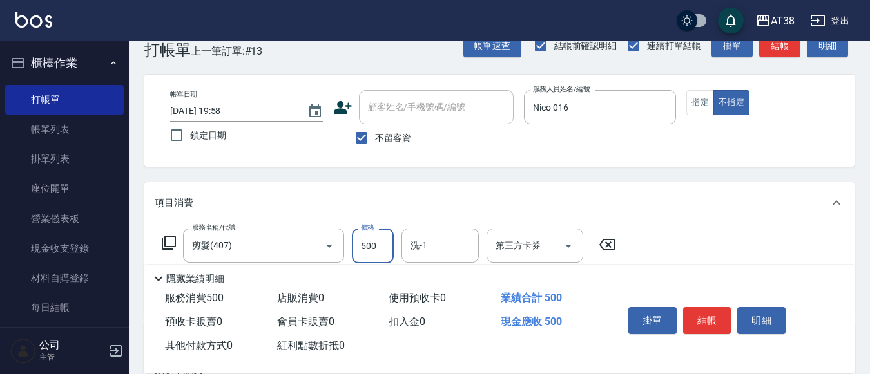
type input "500"
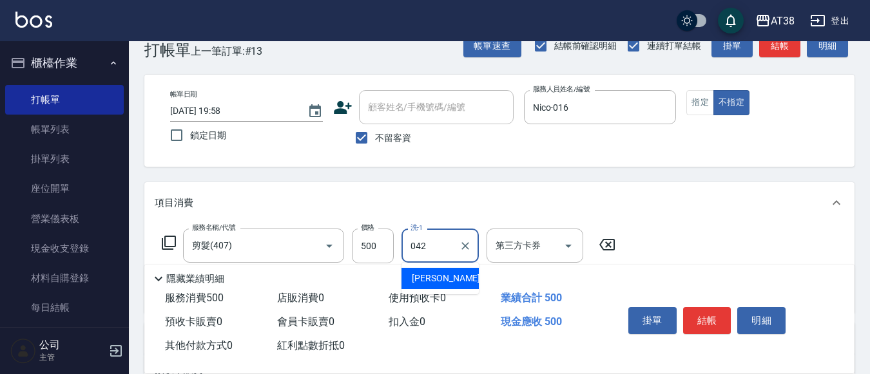
type input "[PERSON_NAME]-042"
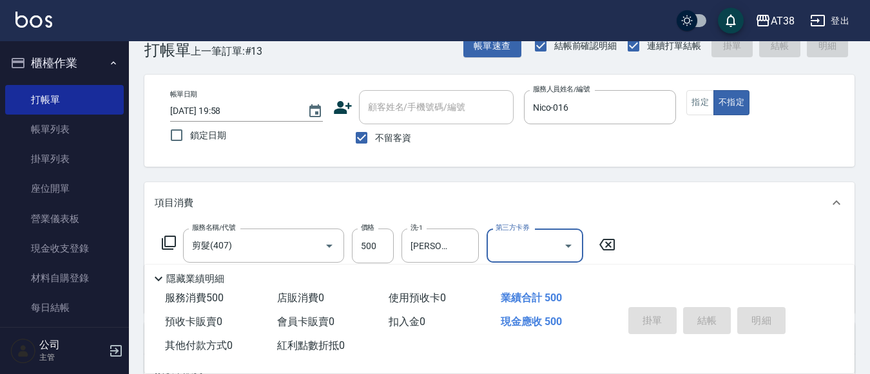
type input "[DATE] 19:59"
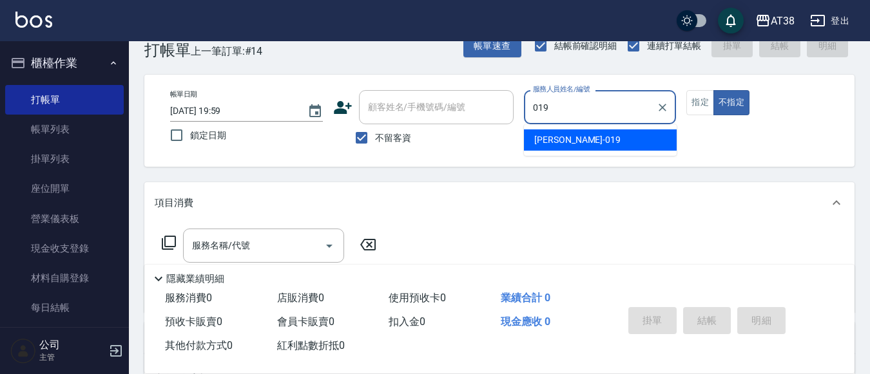
type input "[PERSON_NAME]-019"
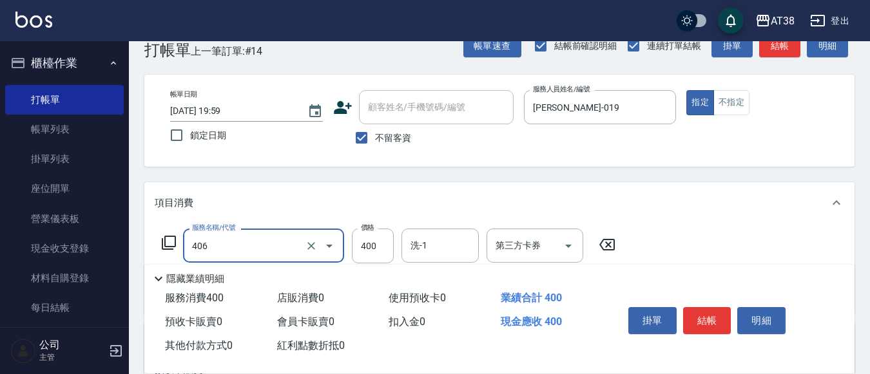
type input "剪髮(406)"
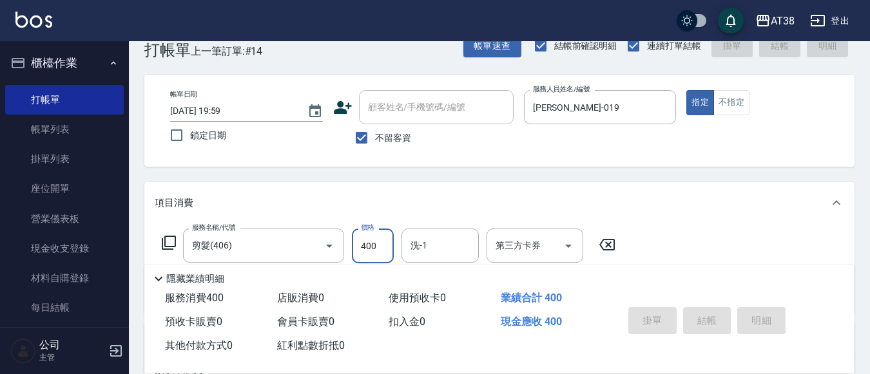
type input "[DATE] 20:00"
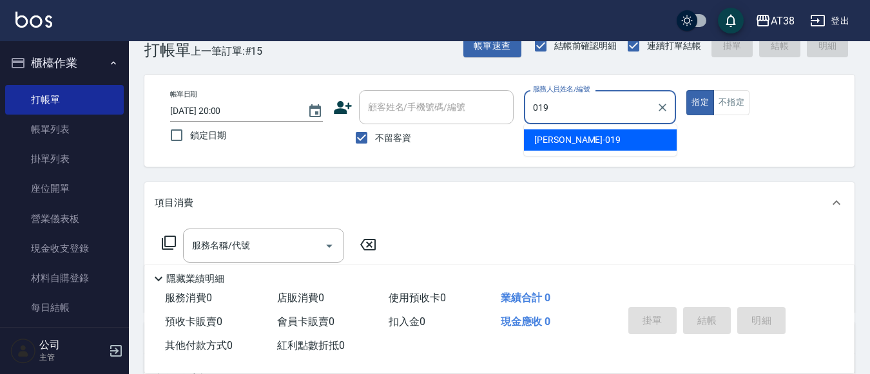
type input "[PERSON_NAME]-019"
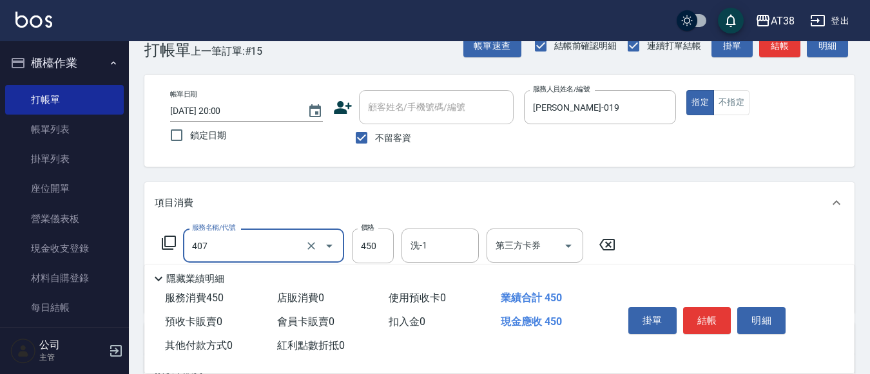
type input "剪髮(407)"
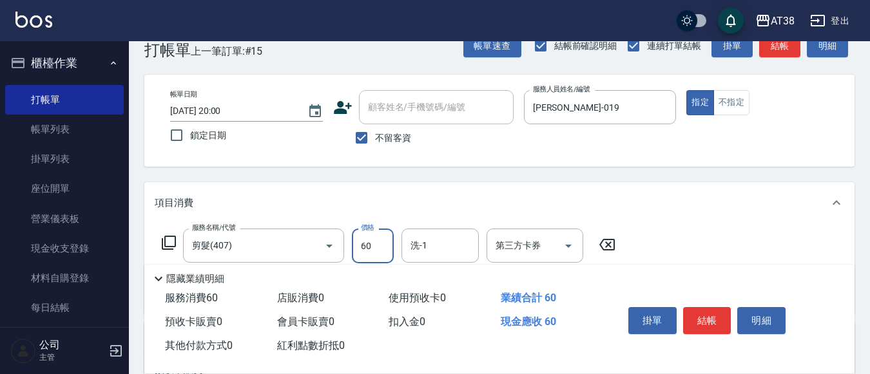
type input "600"
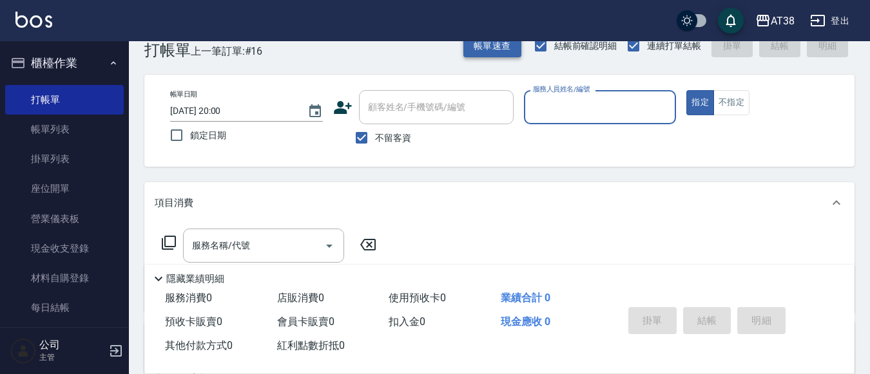
click at [501, 48] on button "帳單速查" at bounding box center [492, 46] width 58 height 24
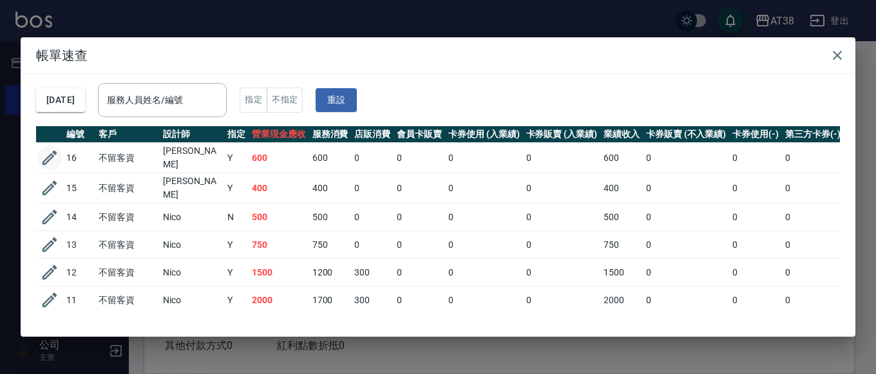
click at [53, 150] on icon "button" at bounding box center [49, 157] width 19 height 19
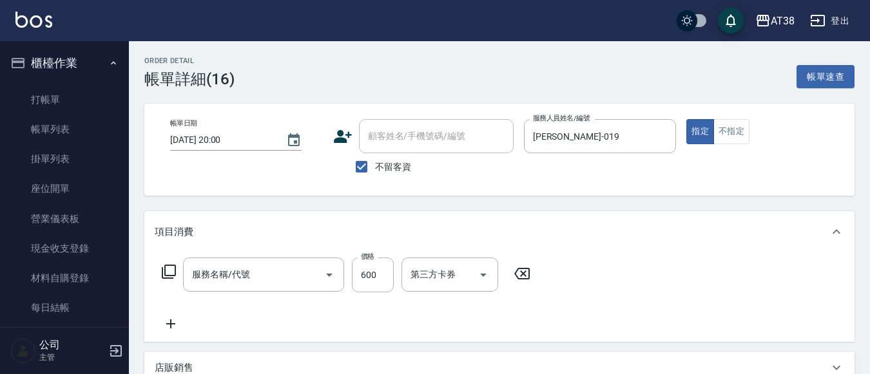
checkbox input "true"
type input "[PERSON_NAME]-019"
type input "剪髮(407)"
click at [443, 276] on input "洗-1" at bounding box center [440, 275] width 66 height 23
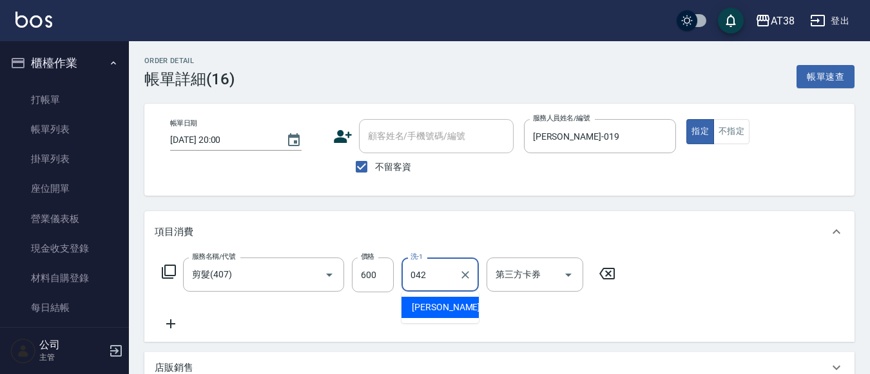
type input "[PERSON_NAME]-042"
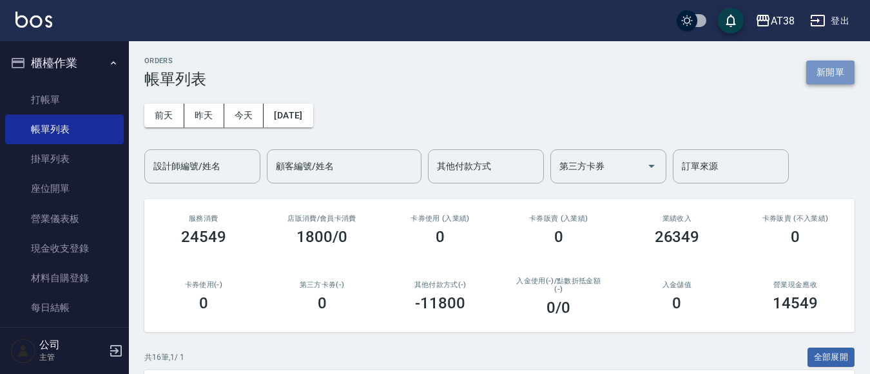
click at [830, 68] on button "新開單" at bounding box center [830, 73] width 48 height 24
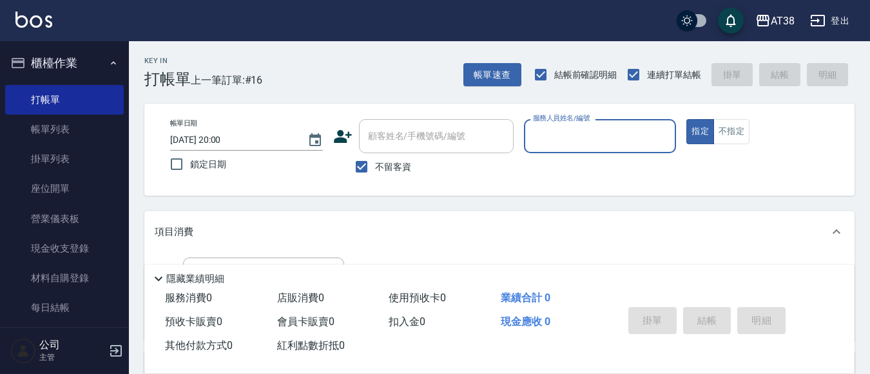
scroll to position [64, 0]
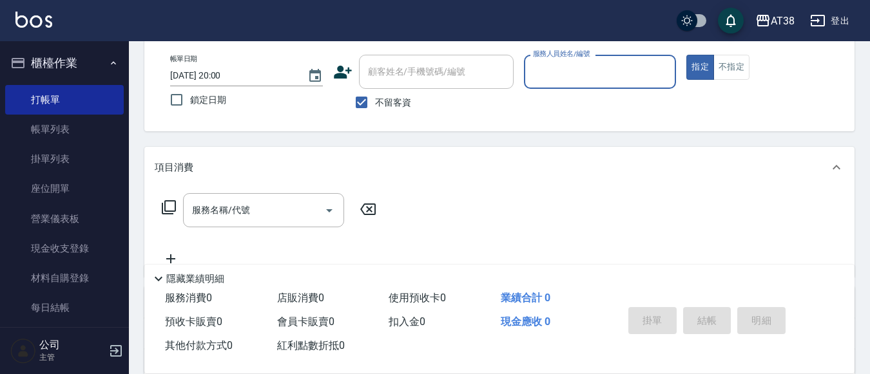
click at [160, 271] on icon at bounding box center [158, 278] width 15 height 15
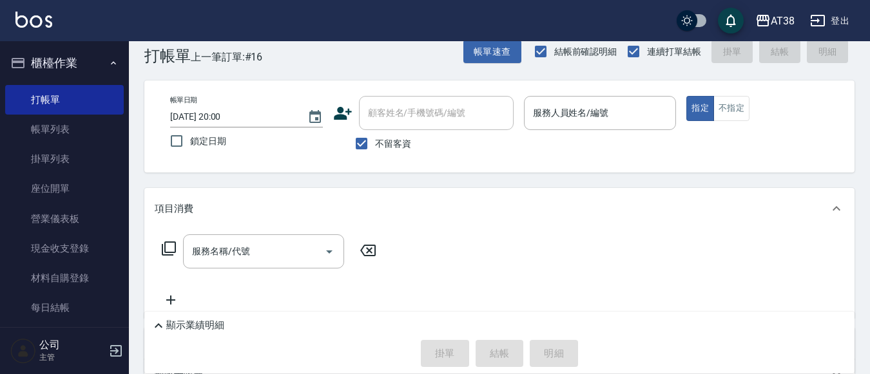
scroll to position [0, 0]
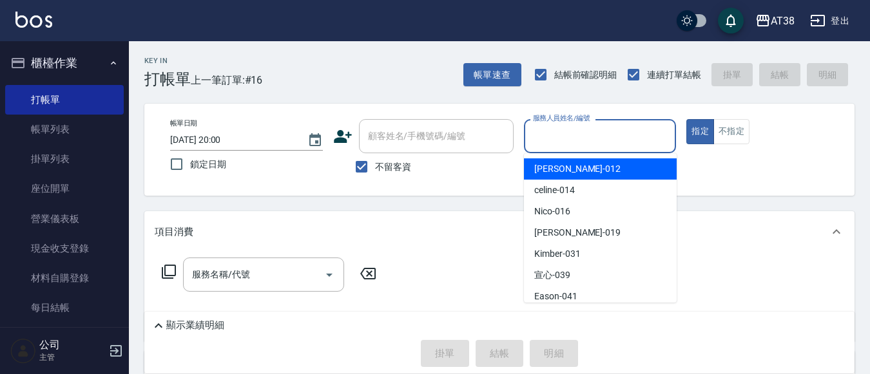
click at [572, 139] on input "服務人員姓名/編號" at bounding box center [600, 136] width 141 height 23
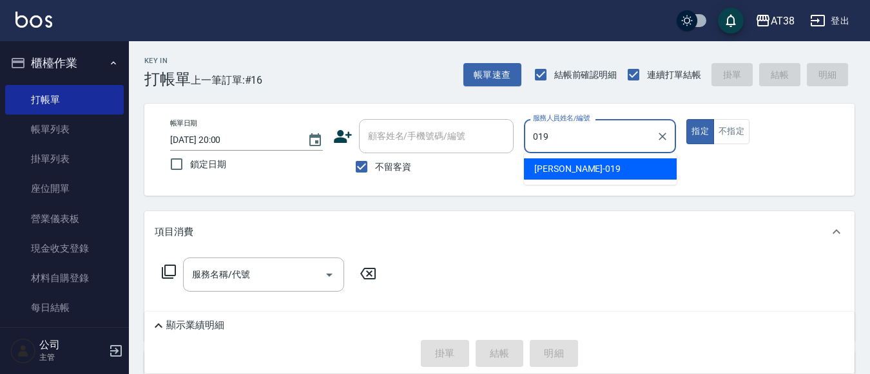
type input "[PERSON_NAME]-019"
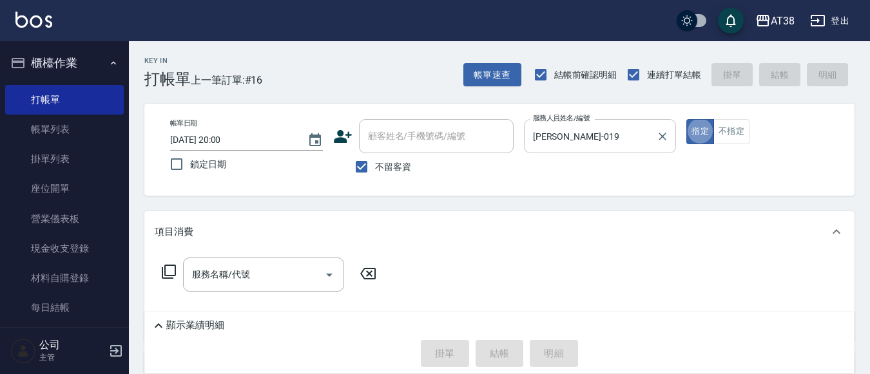
type button "true"
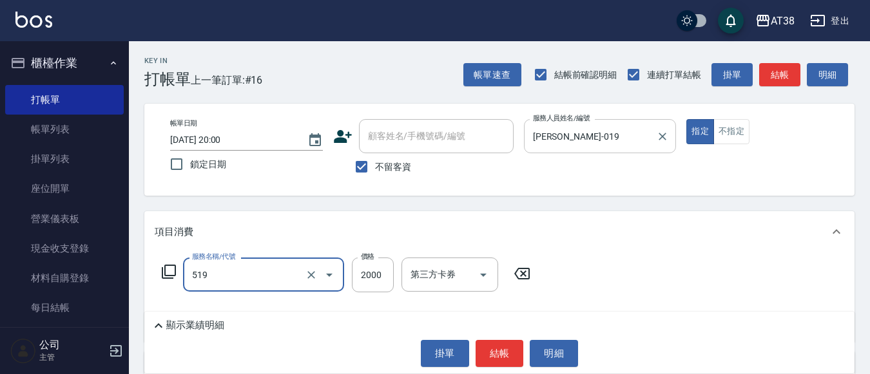
type input "網路染髮(519)"
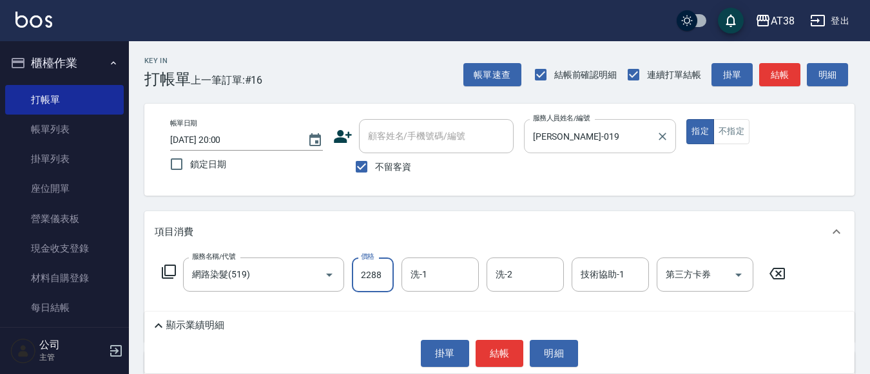
type input "2288"
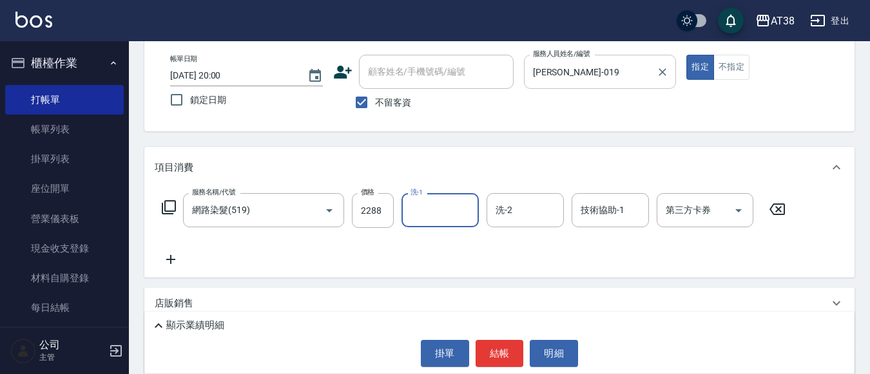
scroll to position [129, 0]
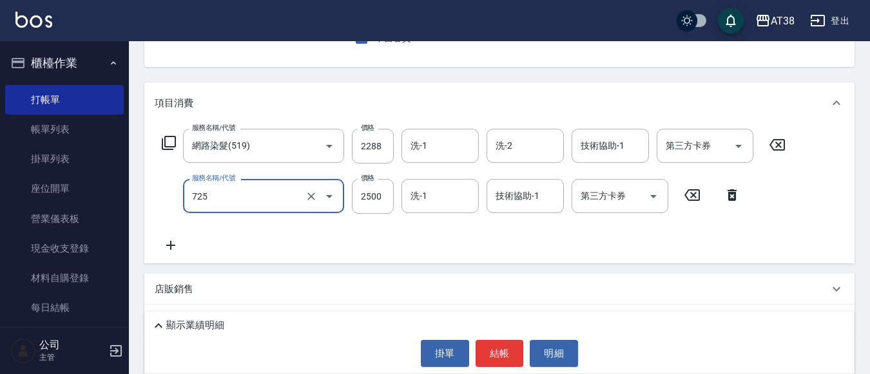
type input "哥德護髮三劑(網路)(725)"
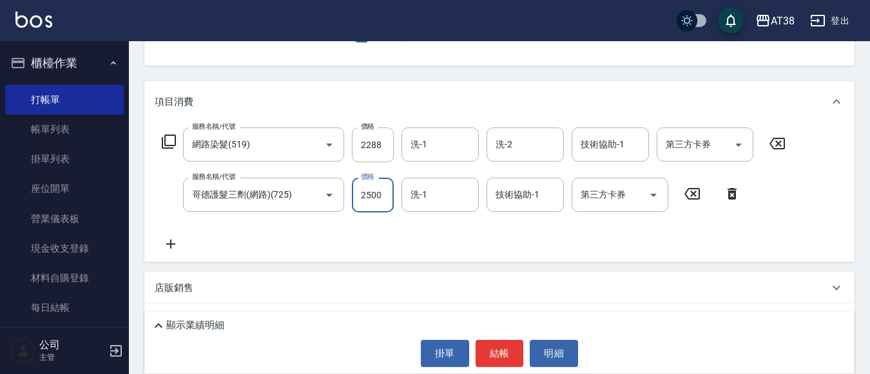
scroll to position [125, 0]
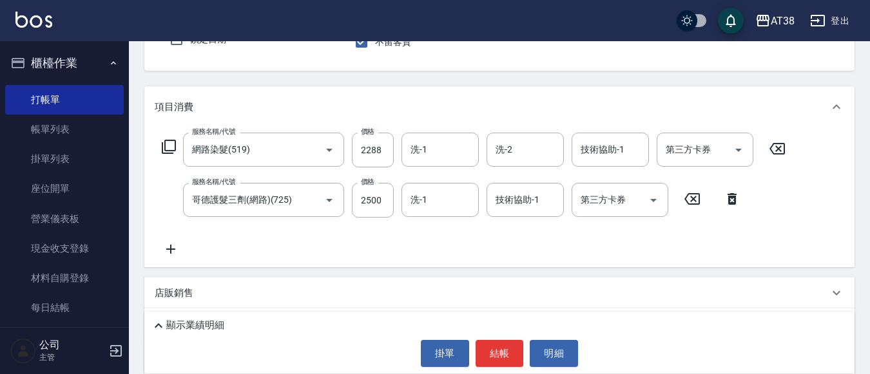
click at [160, 329] on icon at bounding box center [158, 325] width 15 height 15
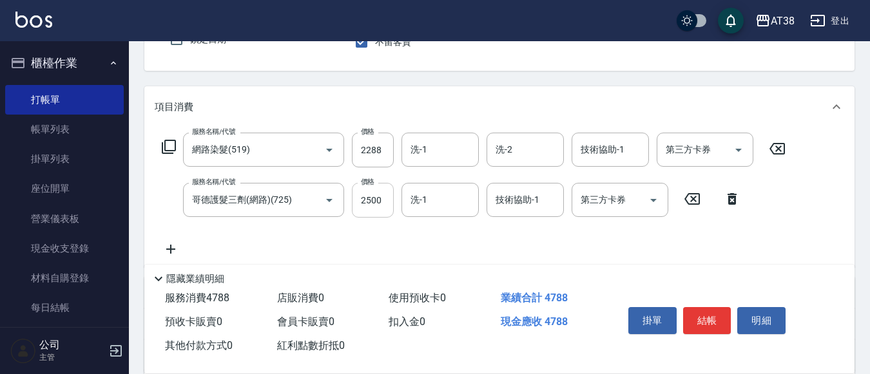
click at [383, 197] on input "2500" at bounding box center [373, 200] width 42 height 35
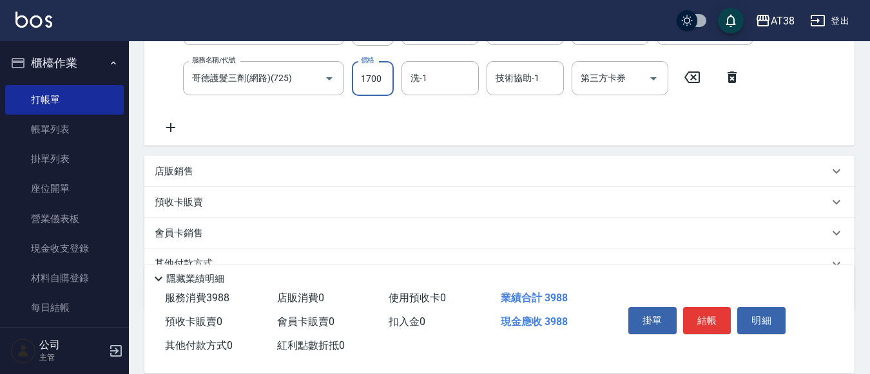
scroll to position [307, 0]
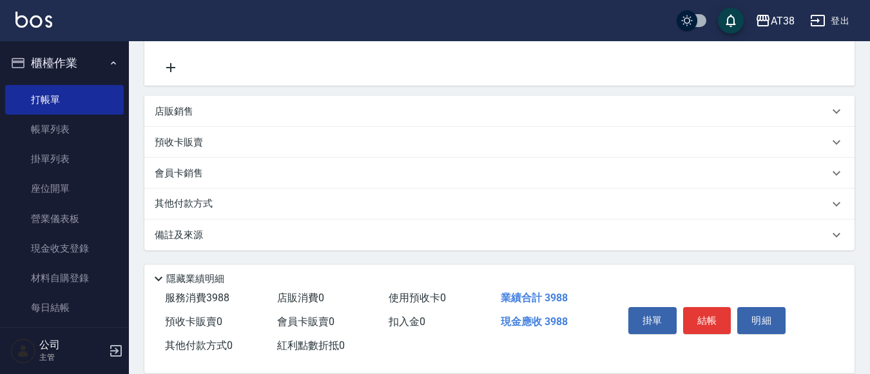
type input "1700"
click at [179, 117] on p "店販銷售" at bounding box center [174, 112] width 39 height 14
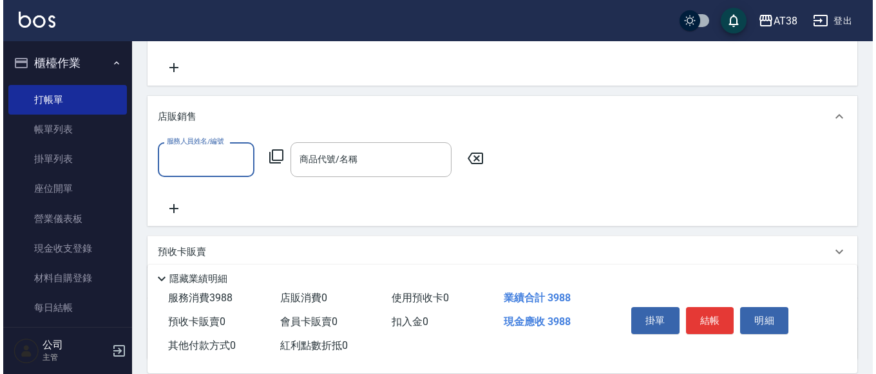
scroll to position [0, 0]
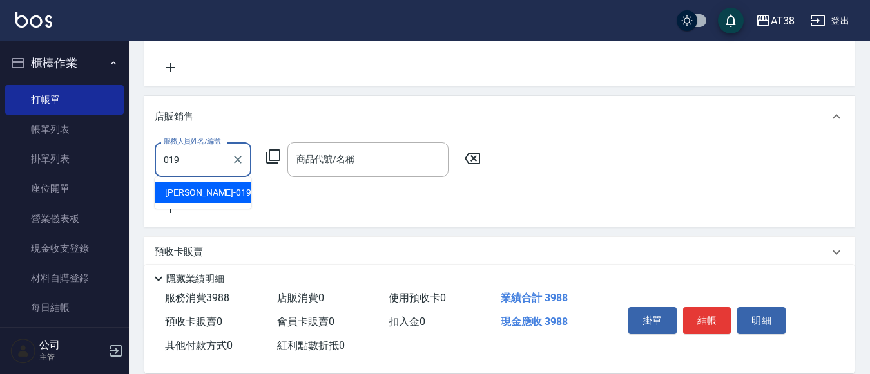
type input "[PERSON_NAME]-019"
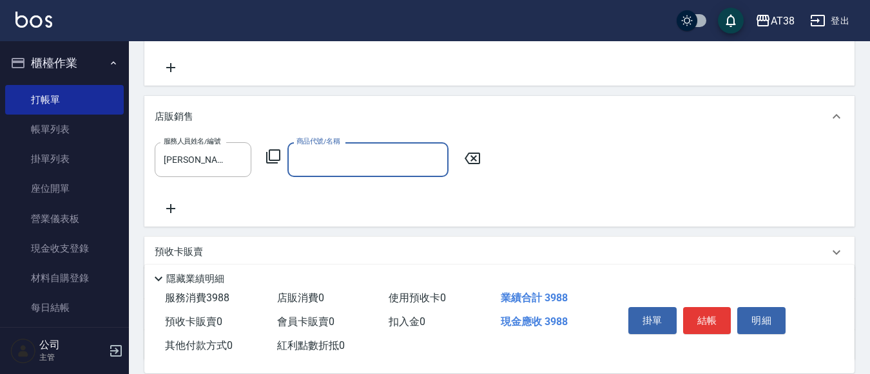
click at [276, 152] on icon at bounding box center [272, 156] width 15 height 15
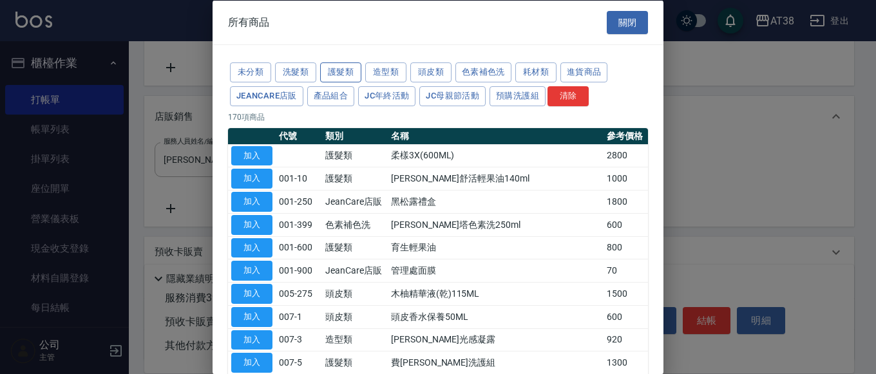
click at [343, 72] on button "護髮類" at bounding box center [340, 73] width 41 height 20
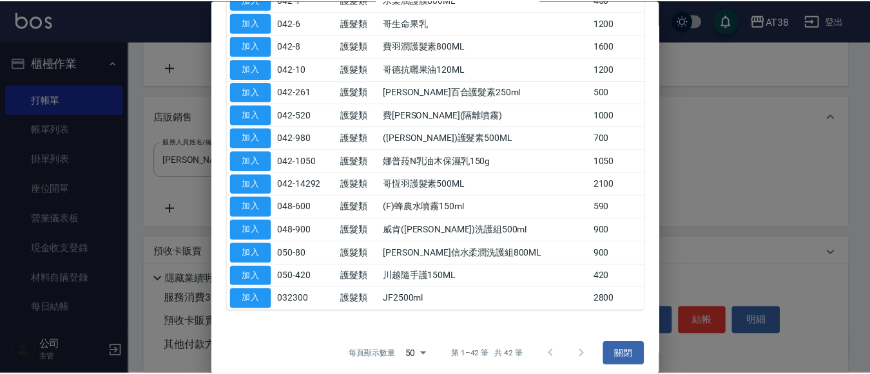
scroll to position [808, 0]
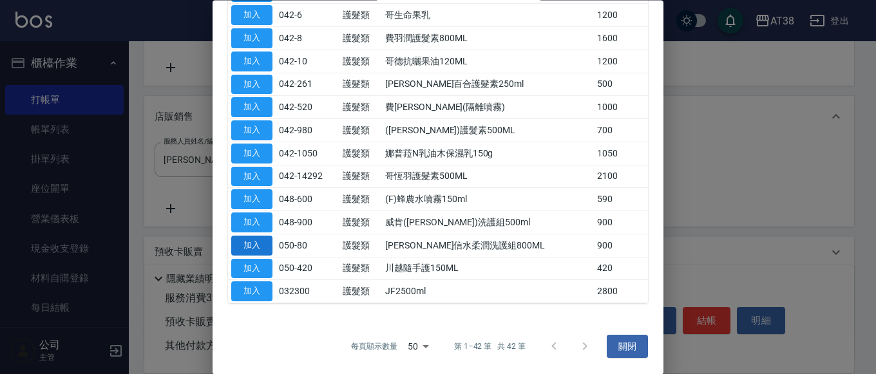
click at [254, 250] on button "加入" at bounding box center [251, 246] width 41 height 20
type input "[PERSON_NAME]信水柔潤洗護組800ML"
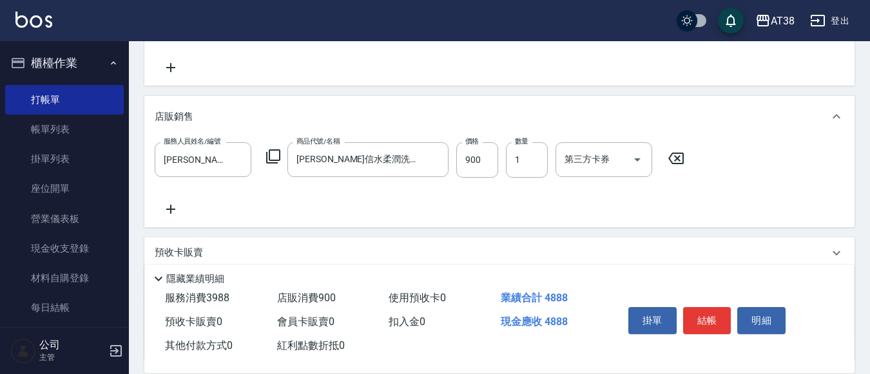
click at [176, 207] on icon at bounding box center [171, 209] width 32 height 15
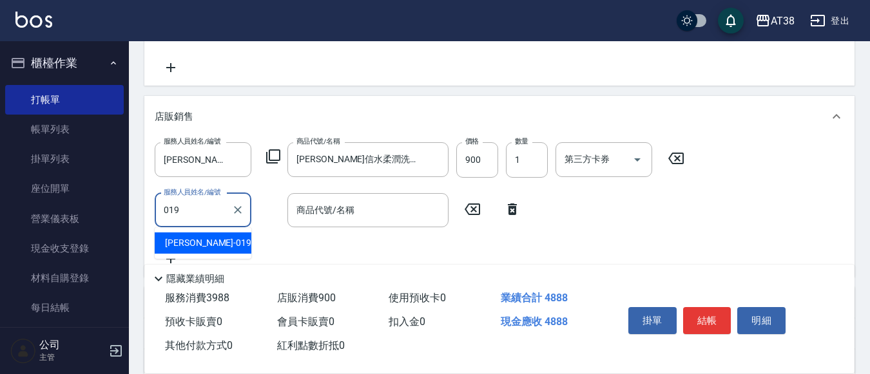
type input "[PERSON_NAME]-019"
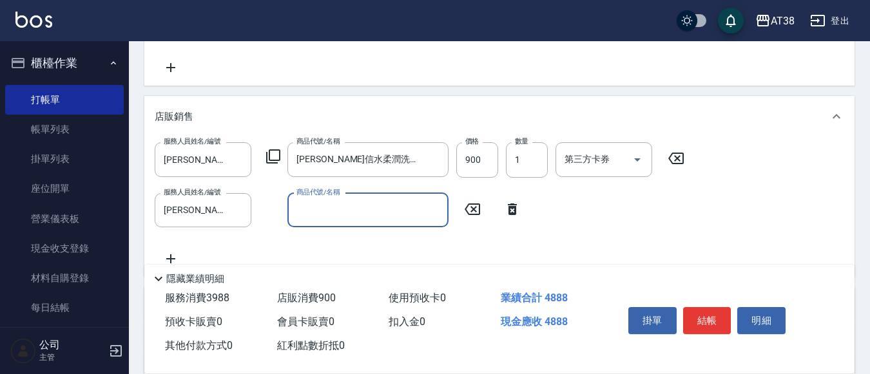
click at [274, 157] on icon at bounding box center [272, 156] width 15 height 15
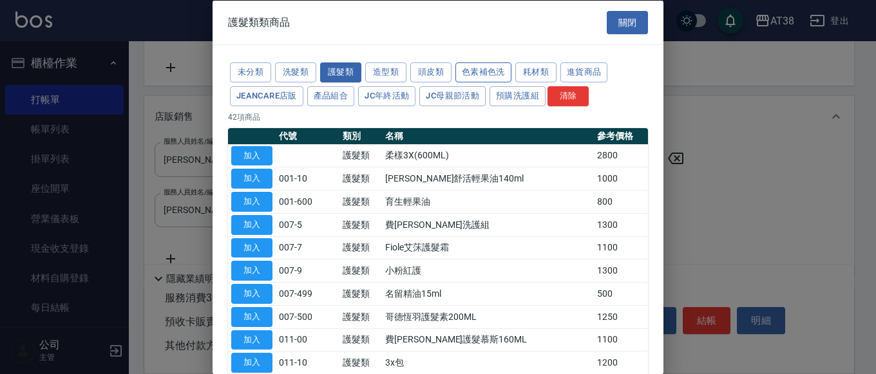
click at [481, 72] on button "色素補色洗" at bounding box center [484, 73] width 56 height 20
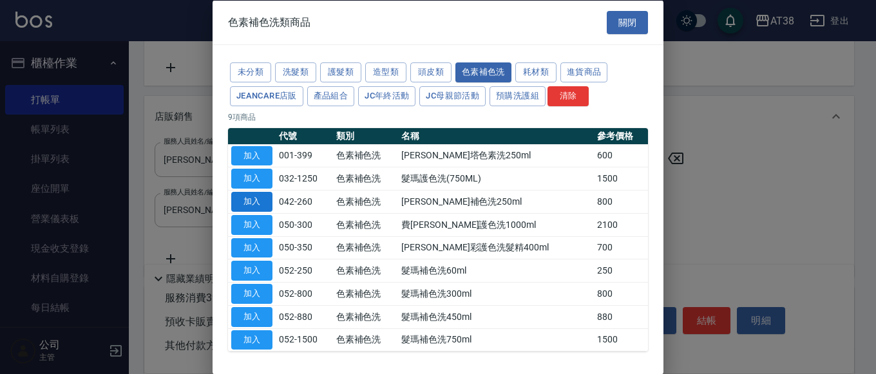
click at [249, 206] on button "加入" at bounding box center [251, 202] width 41 height 20
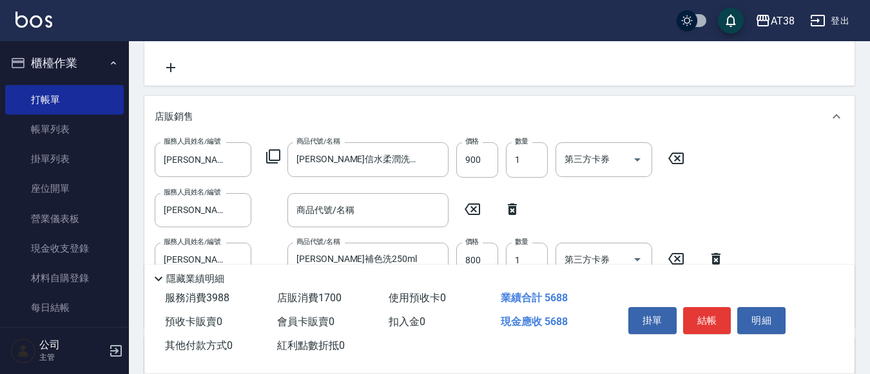
click at [514, 207] on icon at bounding box center [512, 210] width 9 height 12
type input "[PERSON_NAME]補色洗250ml"
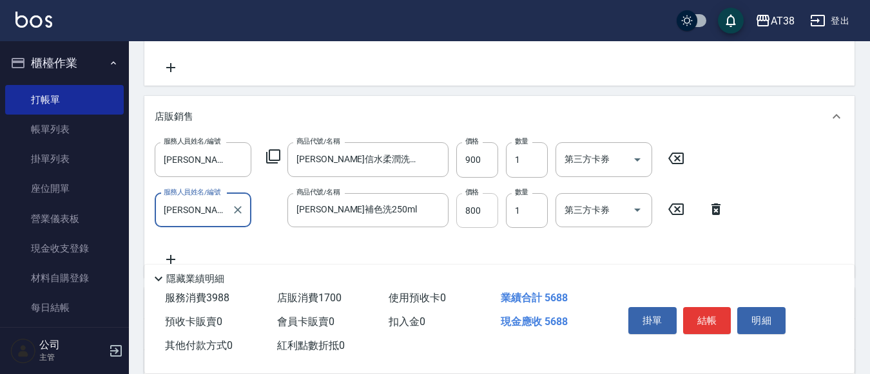
click at [477, 214] on input "800" at bounding box center [477, 210] width 42 height 35
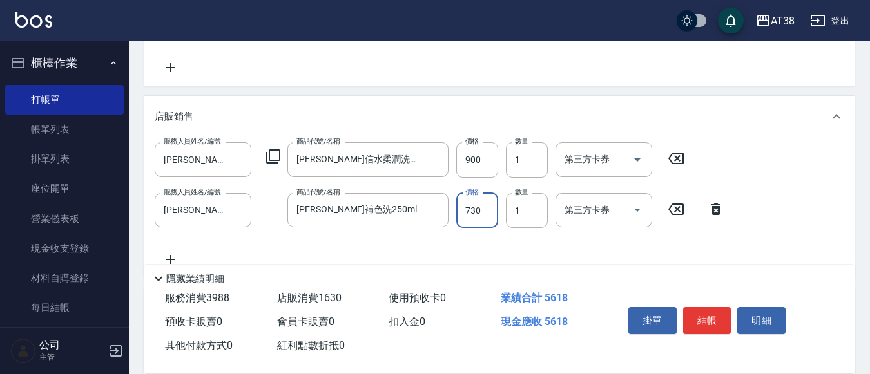
type input "730"
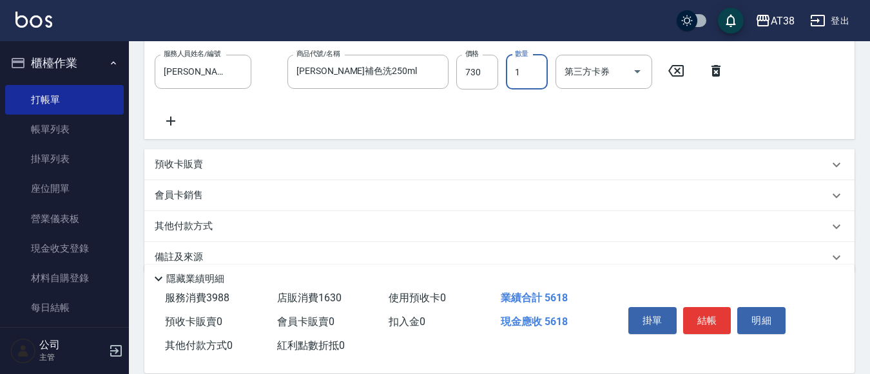
scroll to position [468, 0]
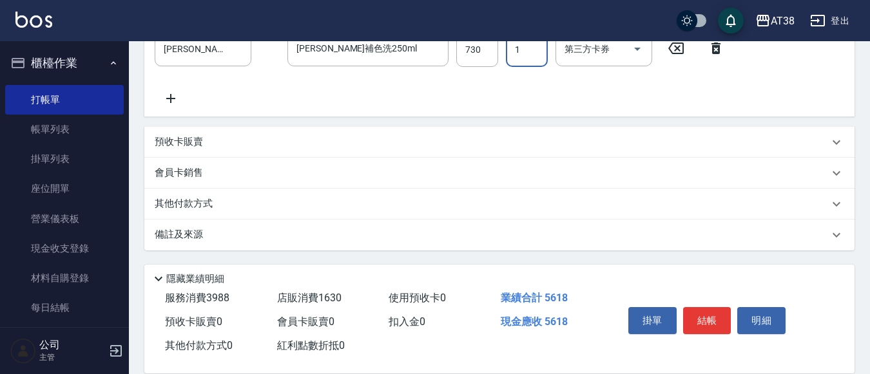
click at [205, 207] on p "其他付款方式" at bounding box center [187, 204] width 64 height 14
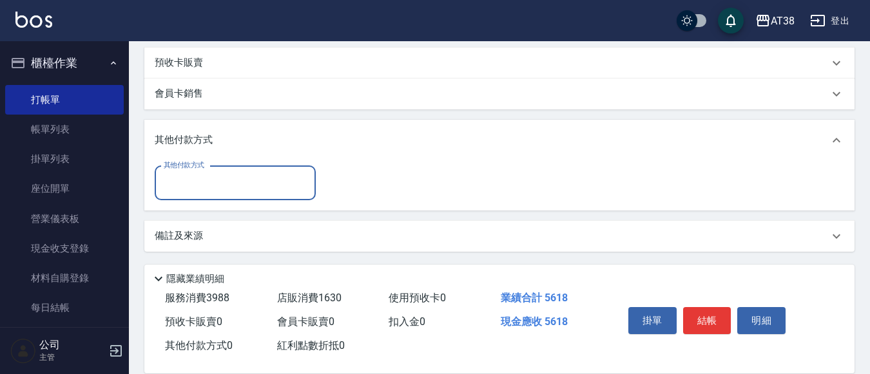
scroll to position [548, 0]
click at [186, 180] on input "其他付款方式" at bounding box center [234, 182] width 149 height 23
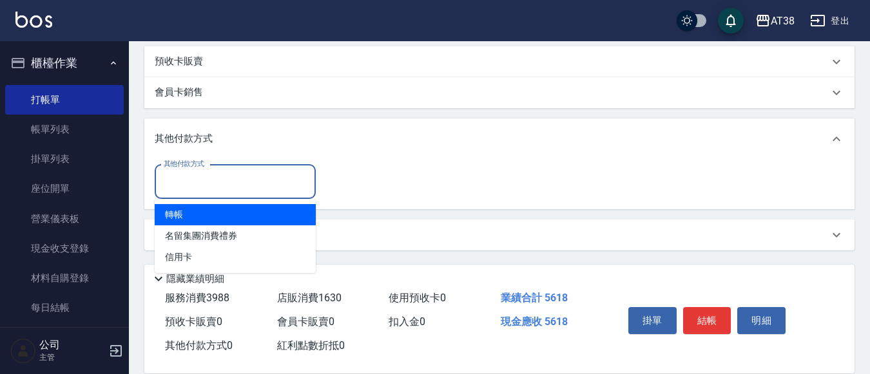
click at [171, 216] on span "轉帳" at bounding box center [235, 214] width 161 height 21
type input "轉帳"
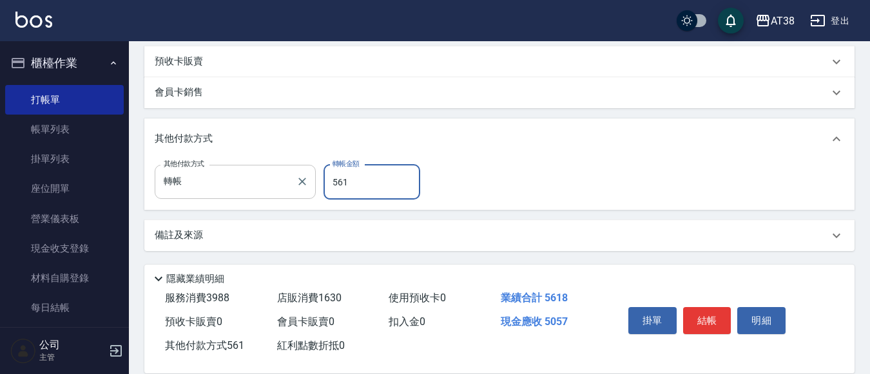
type input "5618"
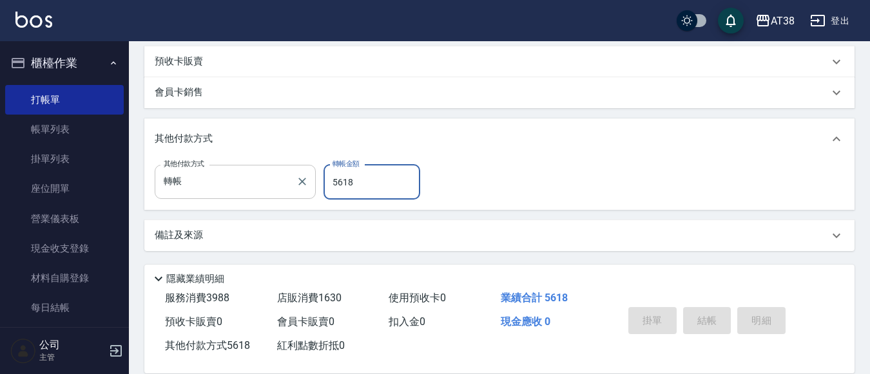
type input "[DATE] 20:02"
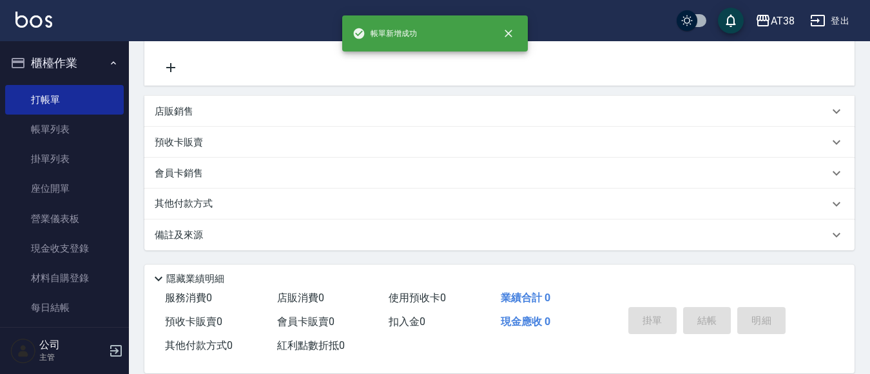
scroll to position [0, 0]
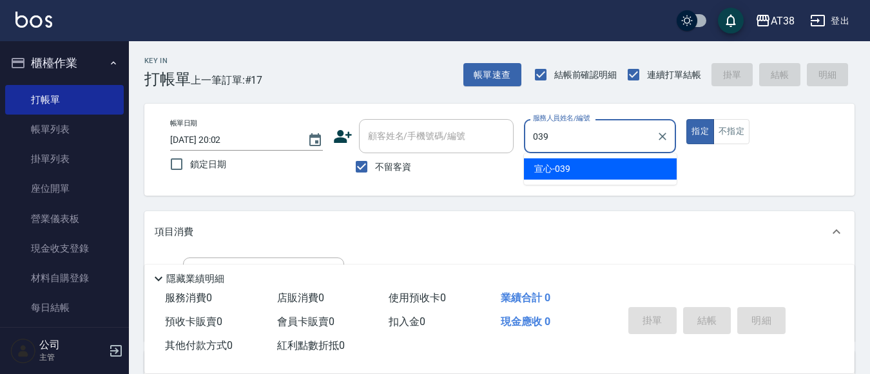
type input "宣心-039"
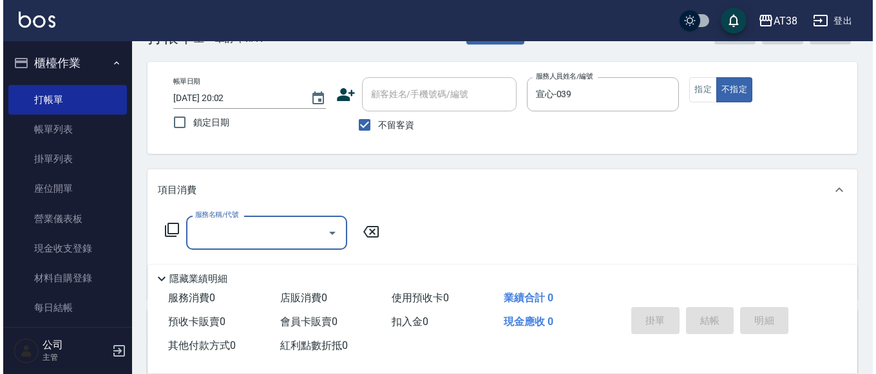
scroll to position [64, 0]
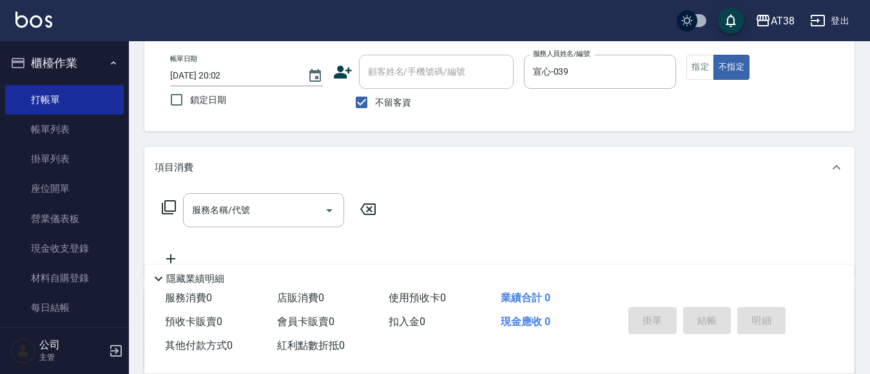
click at [167, 202] on icon at bounding box center [169, 207] width 14 height 14
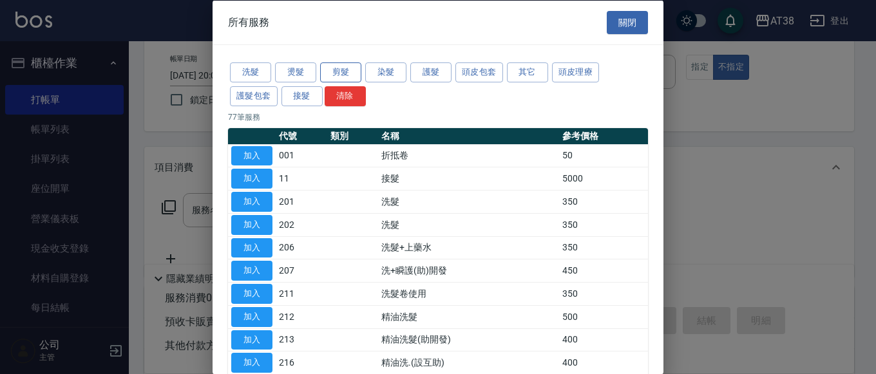
click at [343, 68] on button "剪髮" at bounding box center [340, 73] width 41 height 20
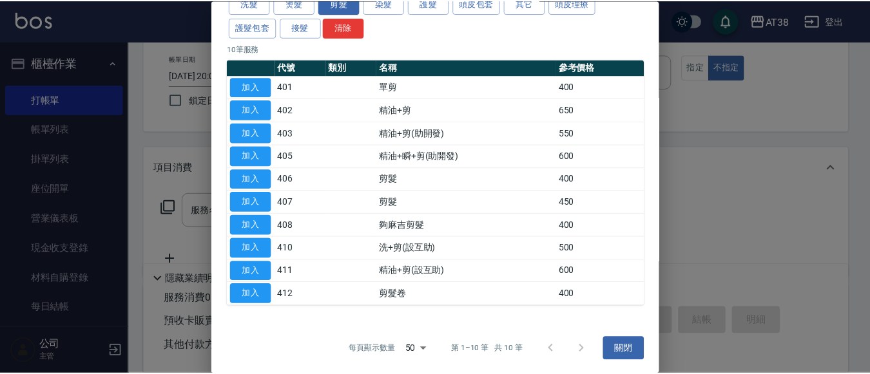
scroll to position [71, 0]
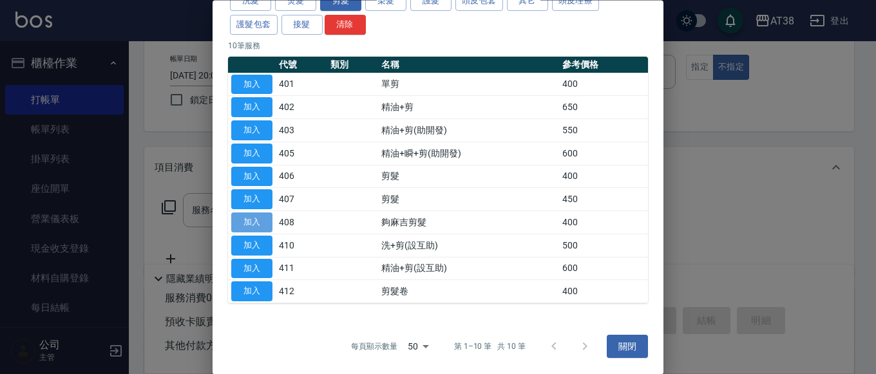
click at [258, 220] on button "加入" at bounding box center [251, 223] width 41 height 20
type input "夠麻吉剪髮(408)"
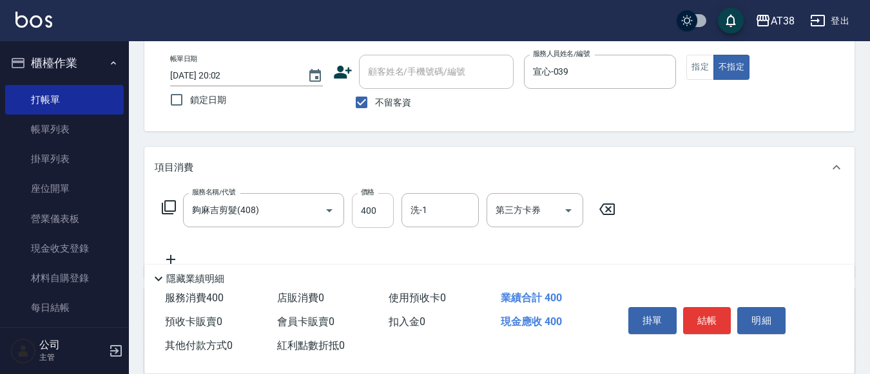
click at [380, 217] on input "400" at bounding box center [373, 210] width 42 height 35
type input "499"
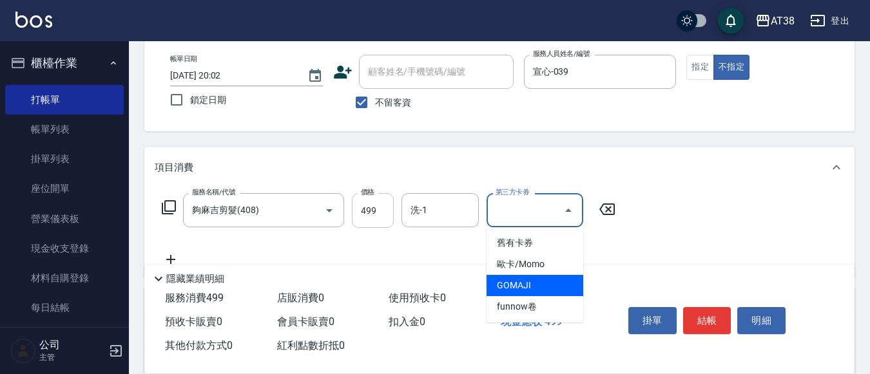
type input "GOMAJI"
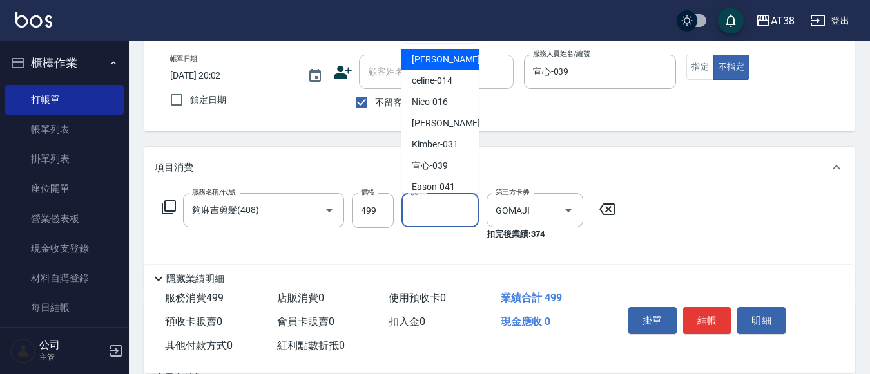
click at [411, 217] on input "洗-1" at bounding box center [440, 210] width 66 height 23
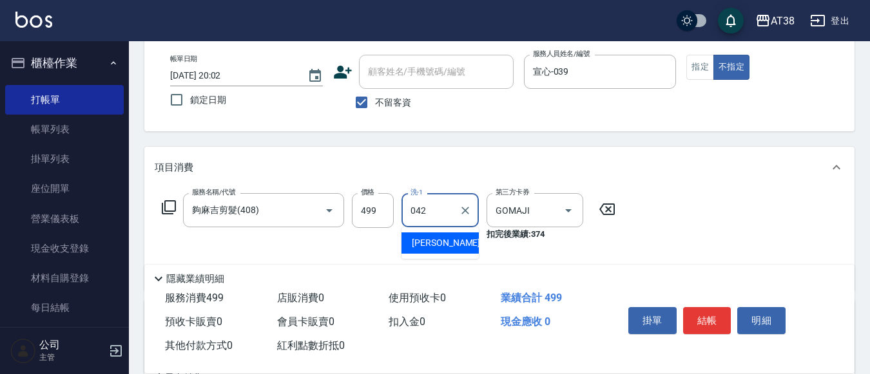
type input "[PERSON_NAME]-042"
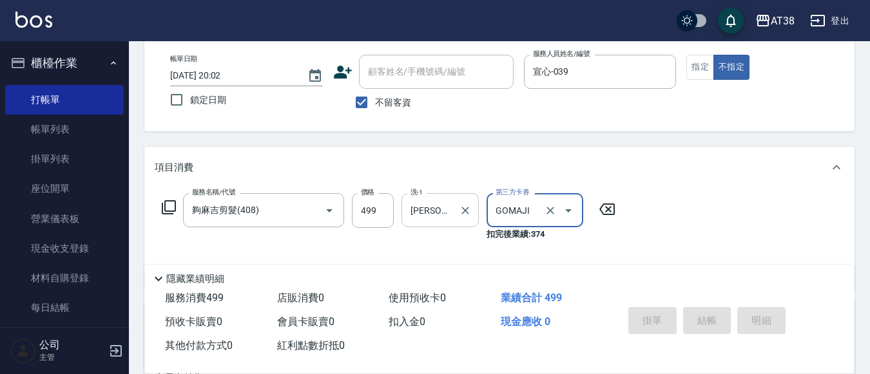
type input "[DATE] 20:03"
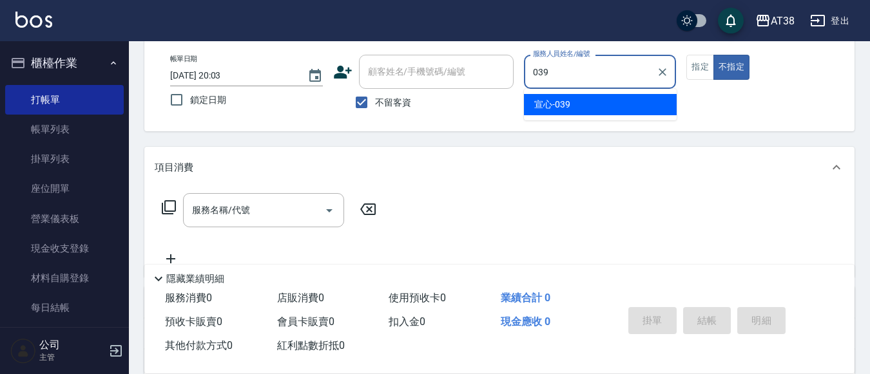
type input "宣心-039"
type button "false"
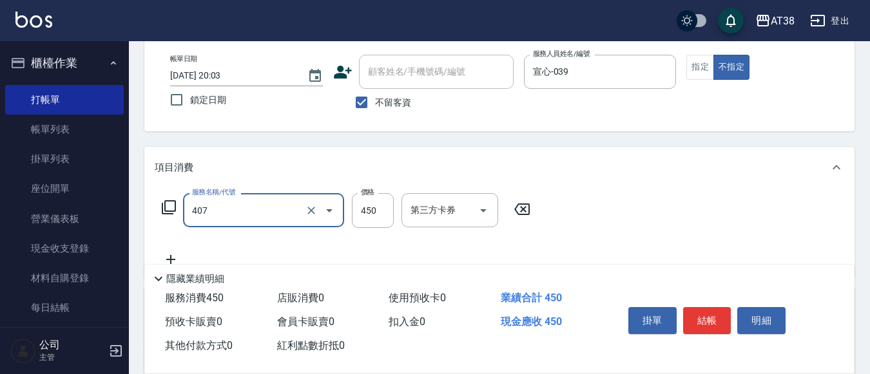
type input "剪髮(407)"
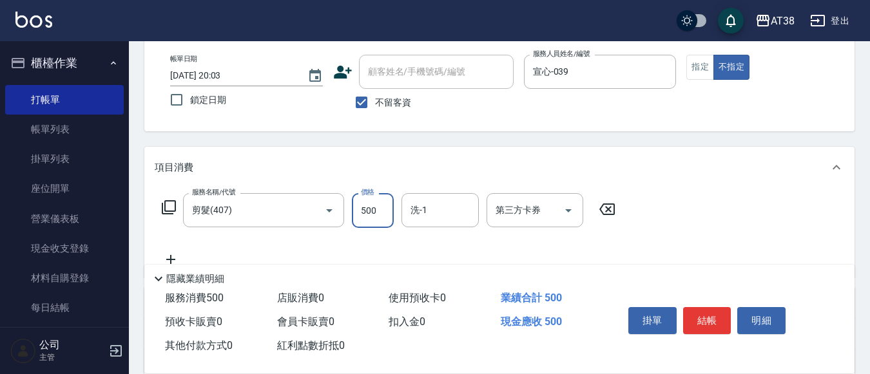
type input "500"
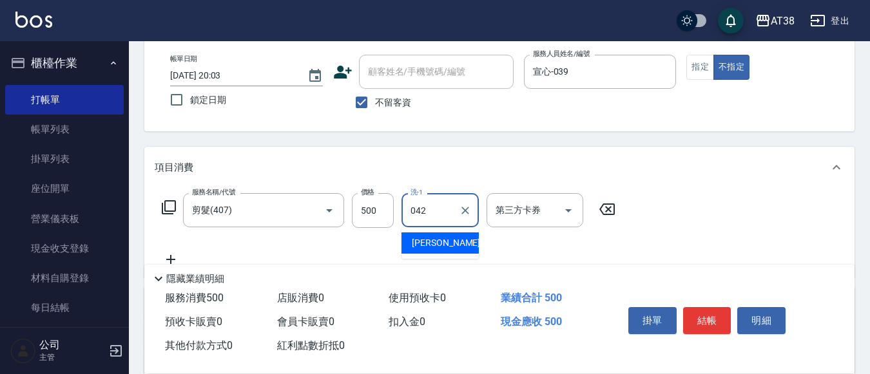
type input "[PERSON_NAME]-042"
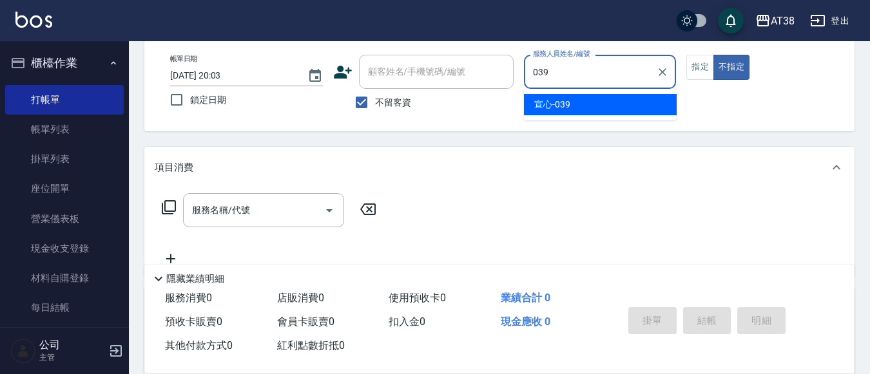
type input "宣心-039"
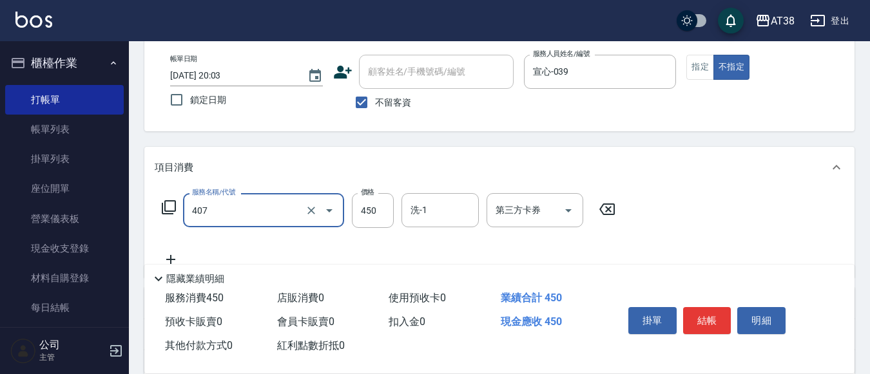
type input "剪髮(407)"
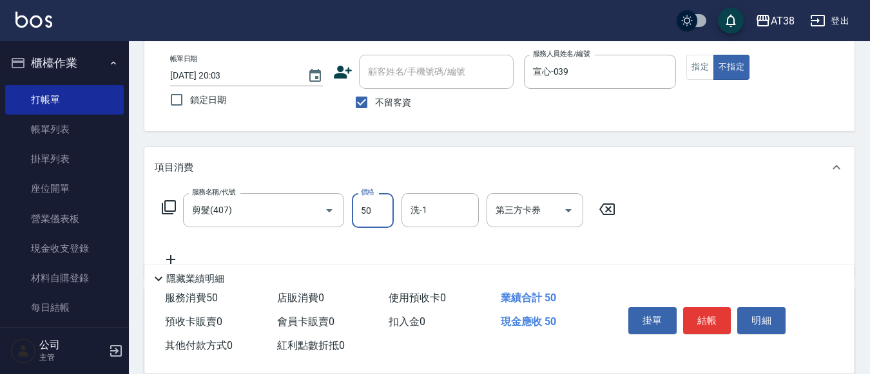
type input "500"
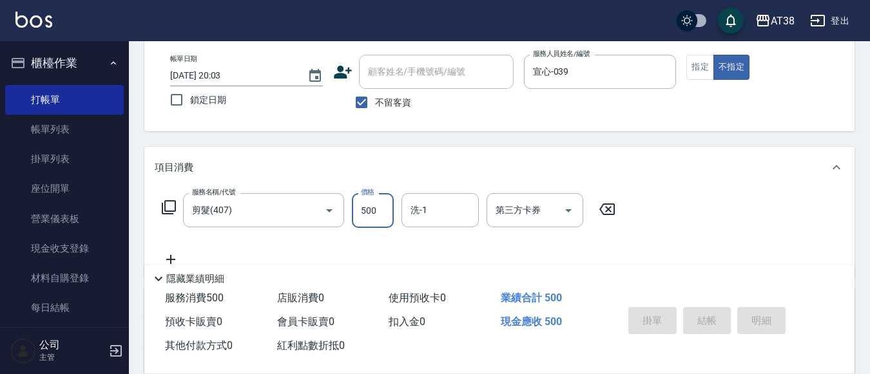
type input "[DATE] 20:04"
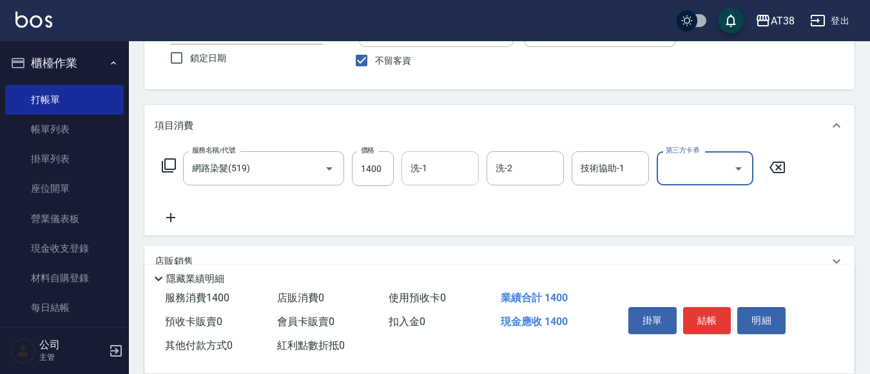
scroll to position [129, 0]
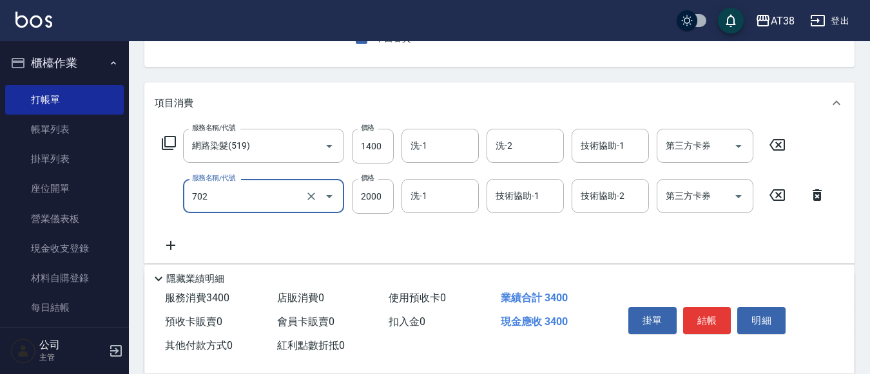
click at [240, 195] on input "702" at bounding box center [245, 196] width 113 height 23
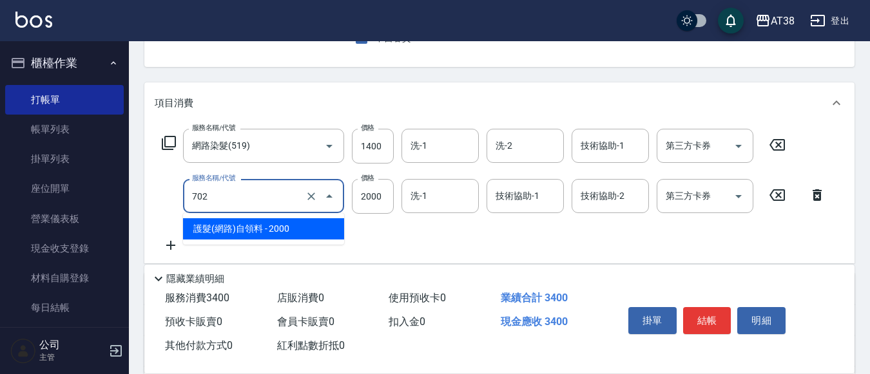
click at [239, 235] on span "護髮(網路)自領料 - 2000" at bounding box center [263, 228] width 161 height 21
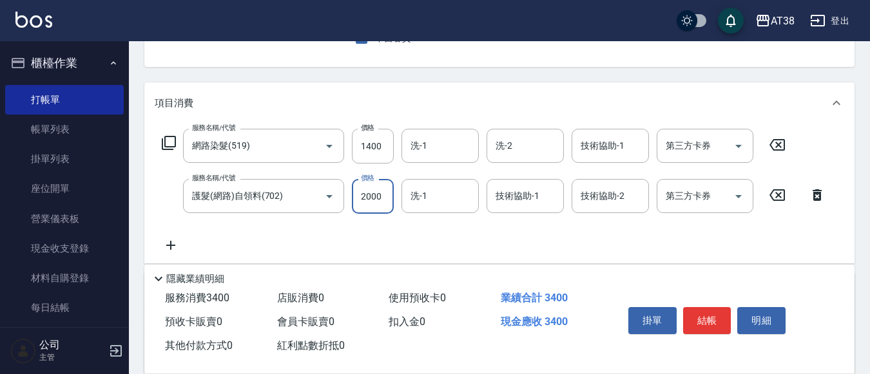
click at [380, 202] on input "2000" at bounding box center [373, 196] width 42 height 35
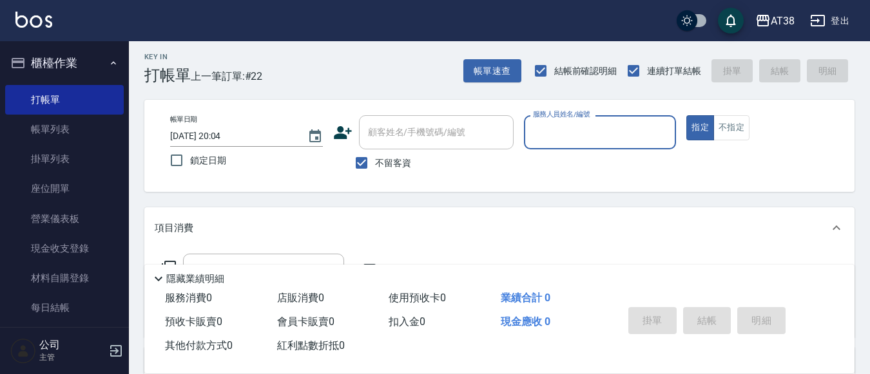
scroll to position [0, 0]
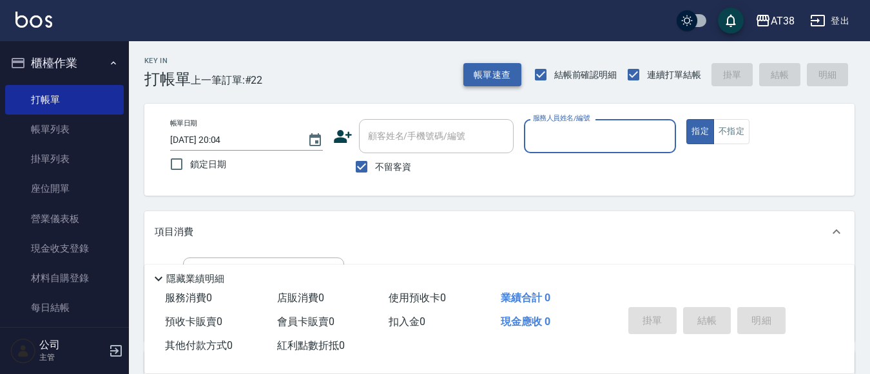
click at [493, 75] on button "帳單速查" at bounding box center [492, 75] width 58 height 24
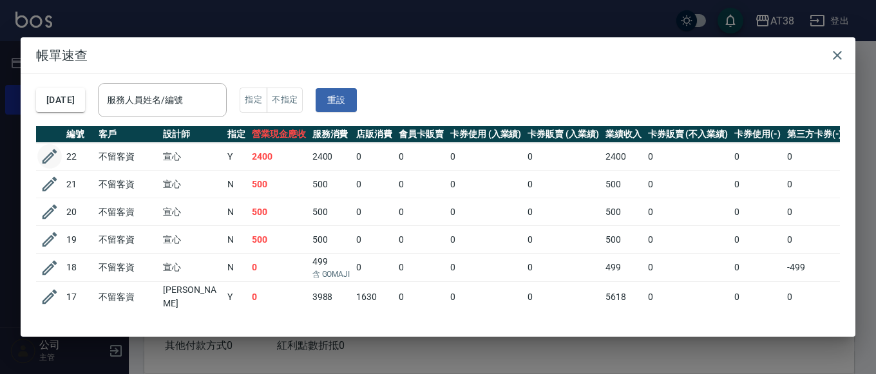
click at [44, 155] on icon "button" at bounding box center [49, 156] width 19 height 19
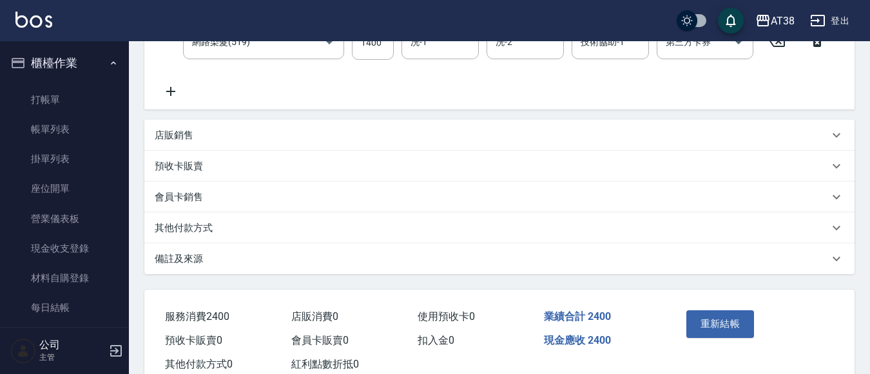
scroll to position [322, 0]
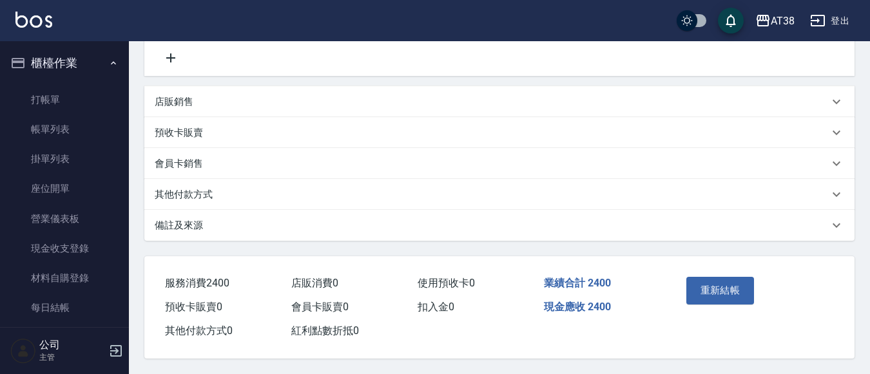
click at [194, 189] on p "其他付款方式" at bounding box center [184, 195] width 58 height 14
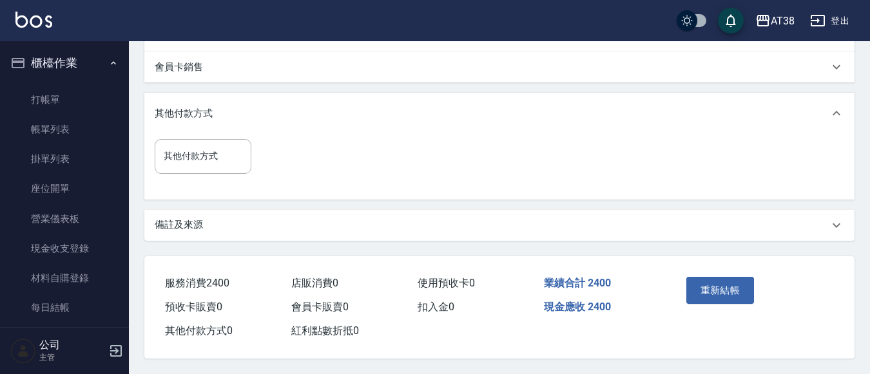
scroll to position [419, 0]
click at [191, 149] on input "其他付款方式" at bounding box center [202, 156] width 85 height 23
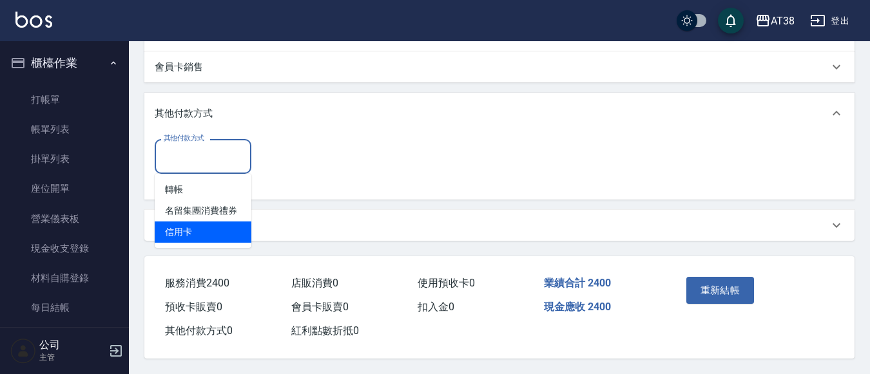
click at [186, 227] on span "信用卡" at bounding box center [203, 232] width 97 height 21
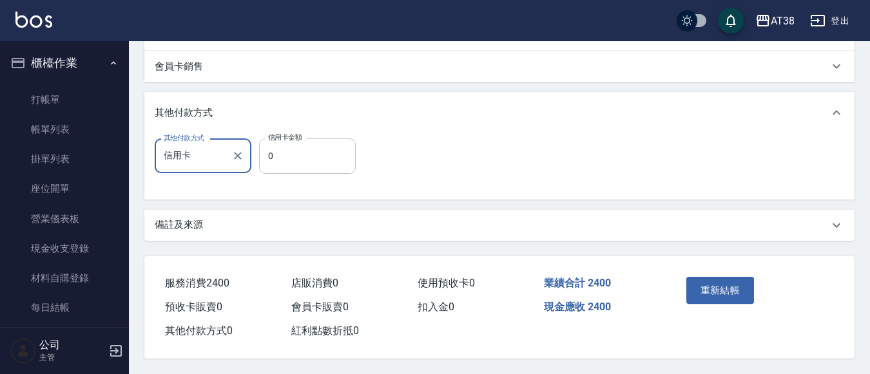
click at [266, 157] on input "0" at bounding box center [307, 156] width 97 height 35
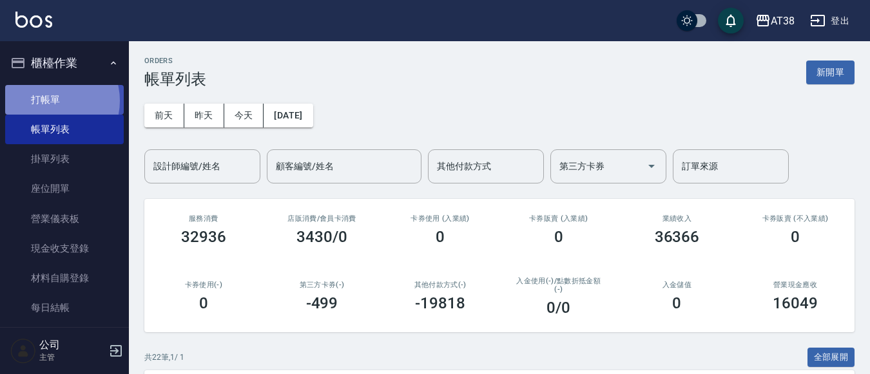
click at [51, 101] on link "打帳單" at bounding box center [64, 100] width 119 height 30
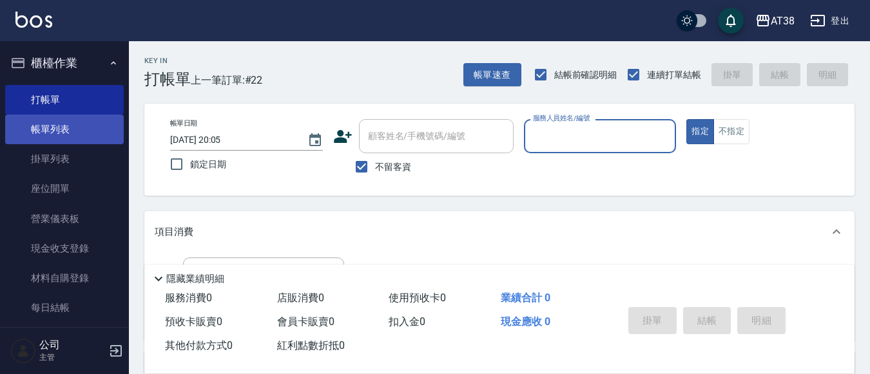
click at [52, 130] on link "帳單列表" at bounding box center [64, 130] width 119 height 30
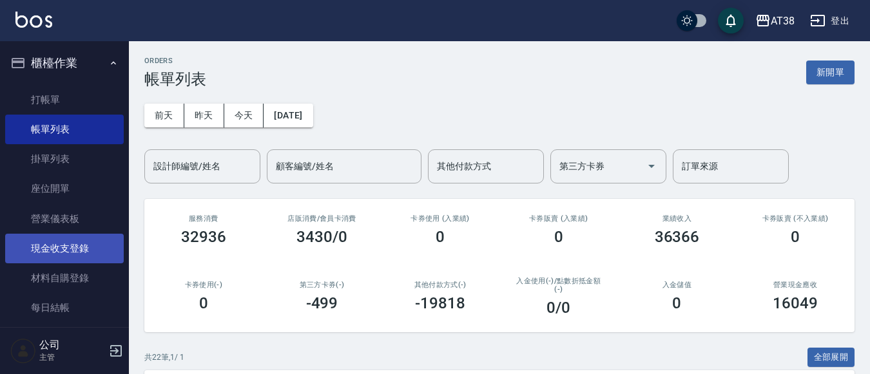
click at [68, 250] on link "現金收支登錄" at bounding box center [64, 249] width 119 height 30
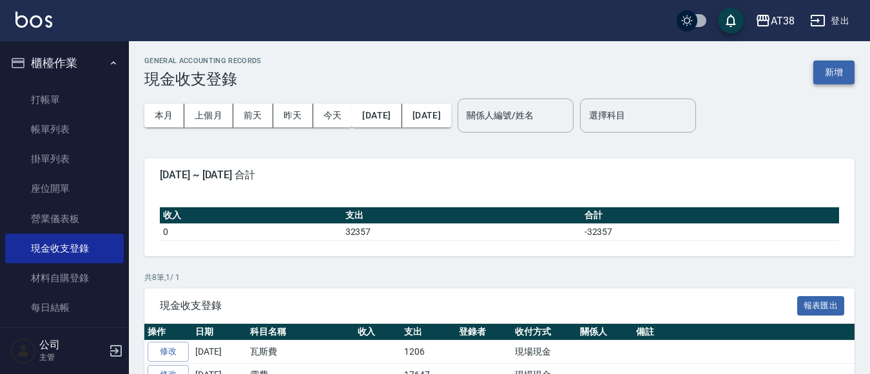
click at [836, 66] on button "新增" at bounding box center [833, 73] width 41 height 24
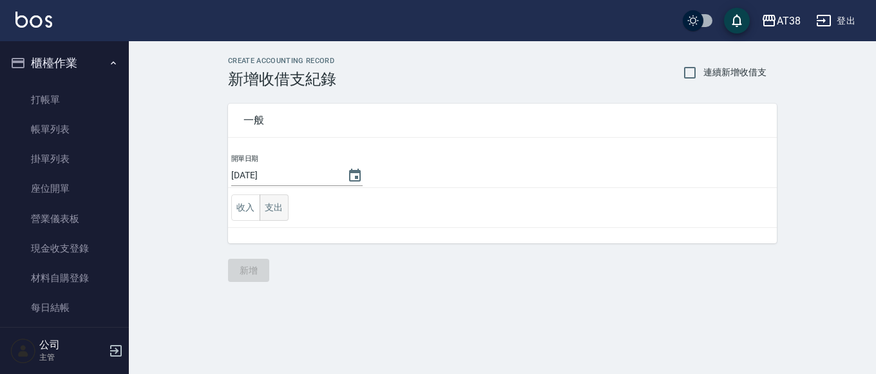
click at [282, 204] on button "支出" at bounding box center [274, 208] width 29 height 26
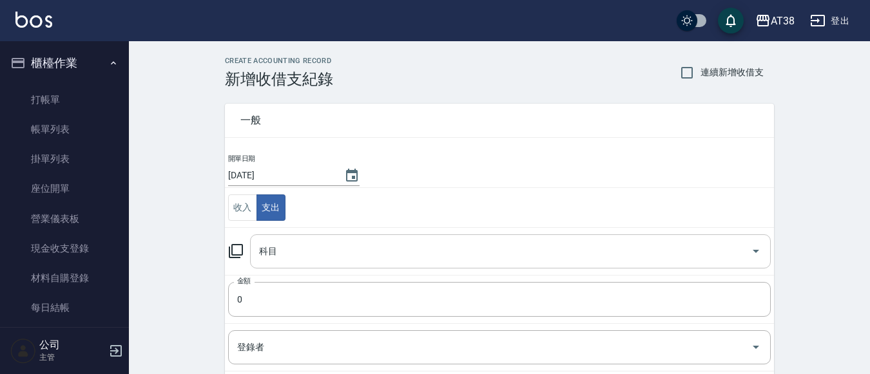
click at [286, 248] on input "科目" at bounding box center [501, 251] width 490 height 23
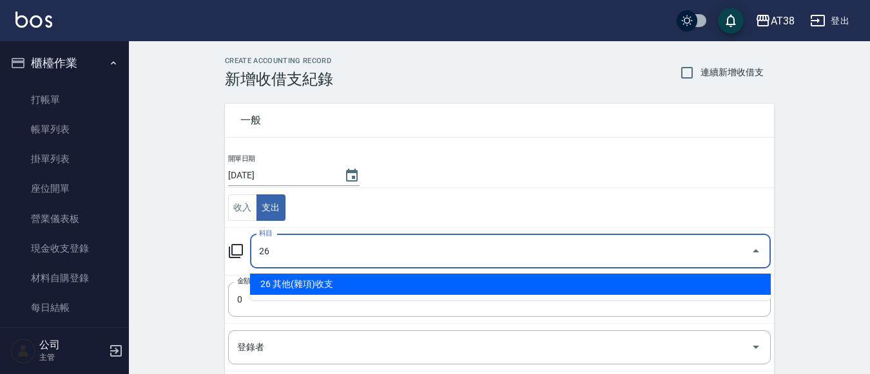
click at [304, 289] on li "26 其他(雜項)收支" at bounding box center [510, 284] width 521 height 21
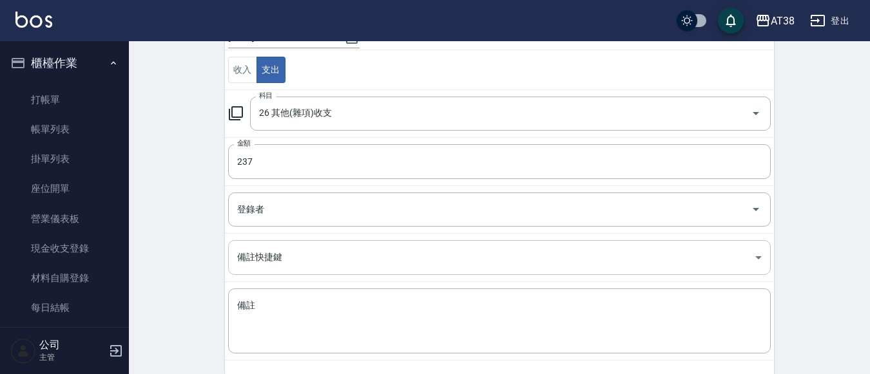
scroll to position [130, 0]
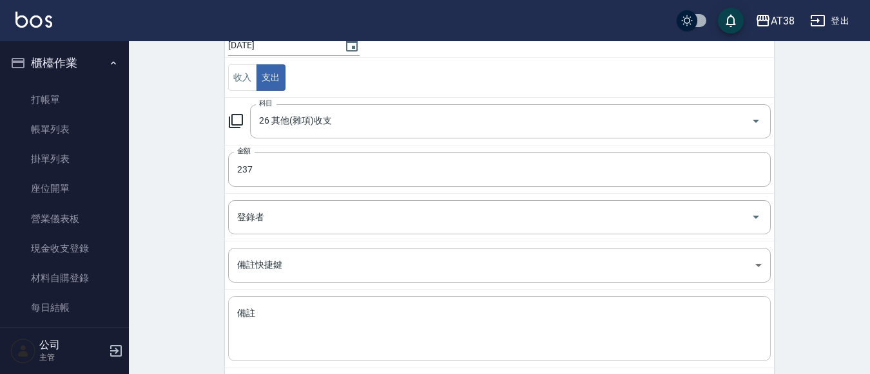
click at [302, 304] on div "x 備註" at bounding box center [499, 328] width 543 height 65
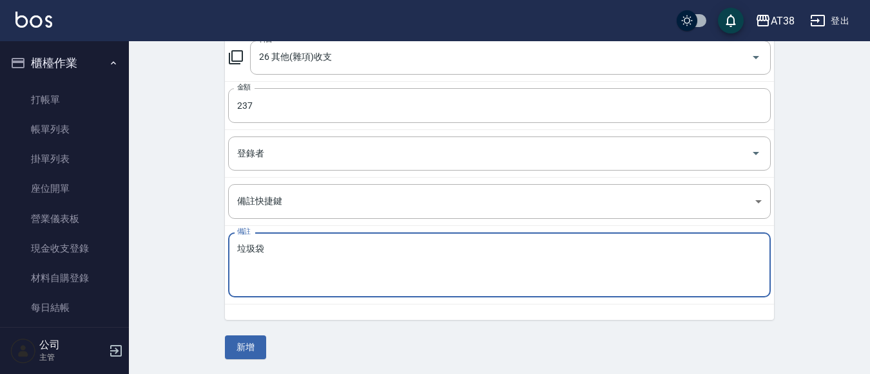
scroll to position [195, 0]
click at [251, 354] on button "新增" at bounding box center [245, 347] width 41 height 24
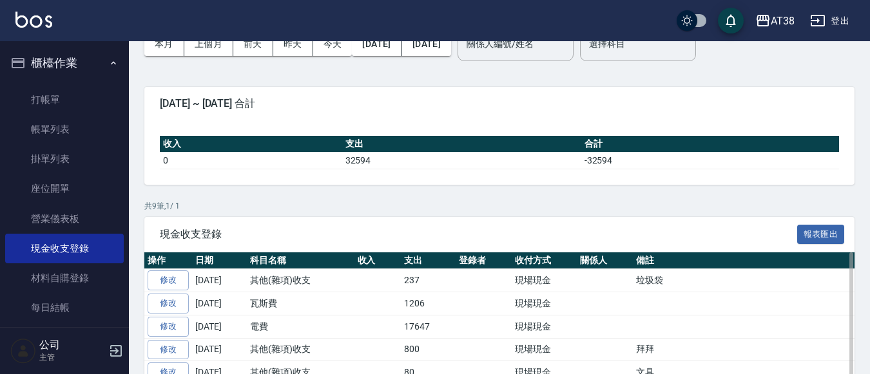
scroll to position [31, 0]
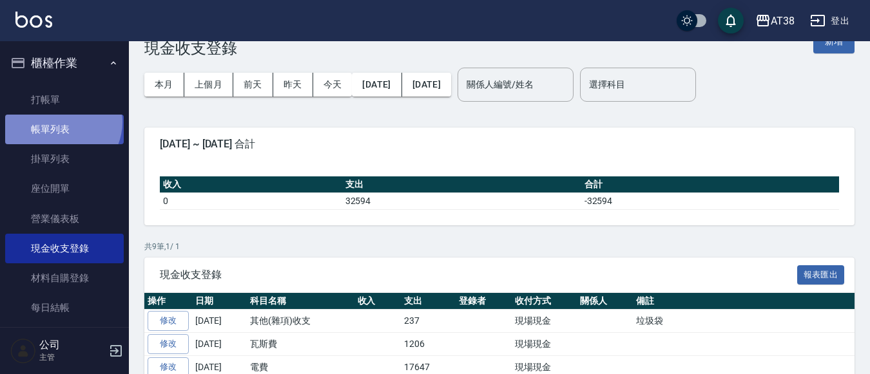
click at [60, 122] on link "帳單列表" at bounding box center [64, 130] width 119 height 30
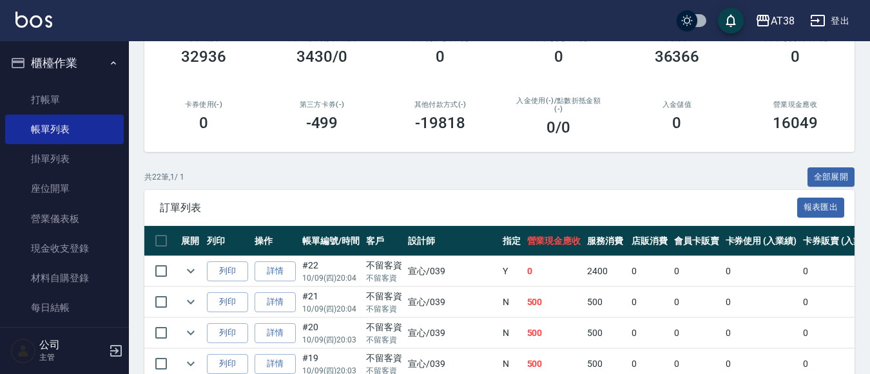
scroll to position [193, 0]
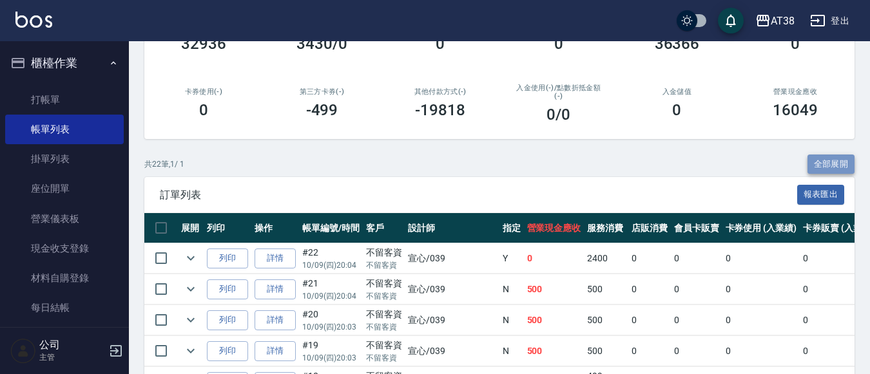
click at [829, 155] on button "全部展開" at bounding box center [831, 165] width 48 height 20
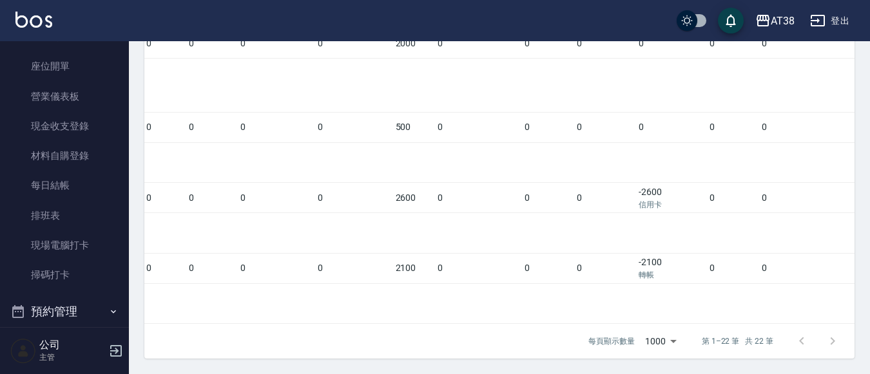
scroll to position [258, 0]
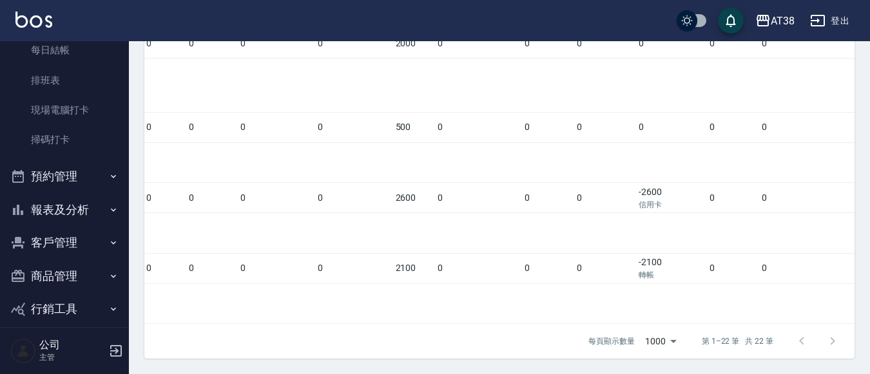
click at [59, 213] on button "報表及分析" at bounding box center [64, 210] width 119 height 34
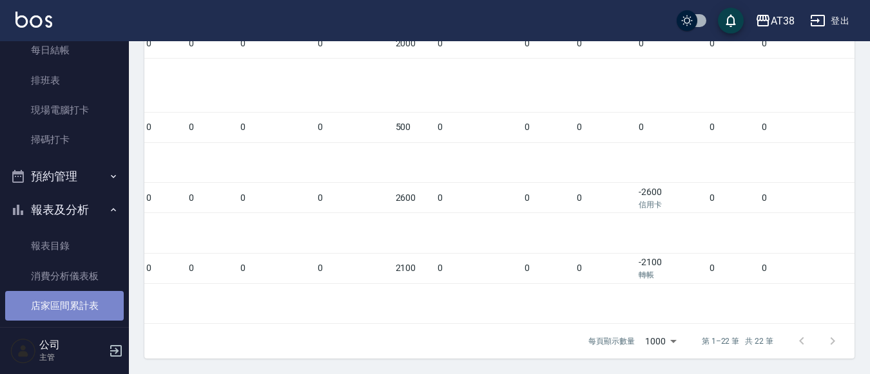
click at [72, 303] on link "店家區間累計表" at bounding box center [64, 306] width 119 height 30
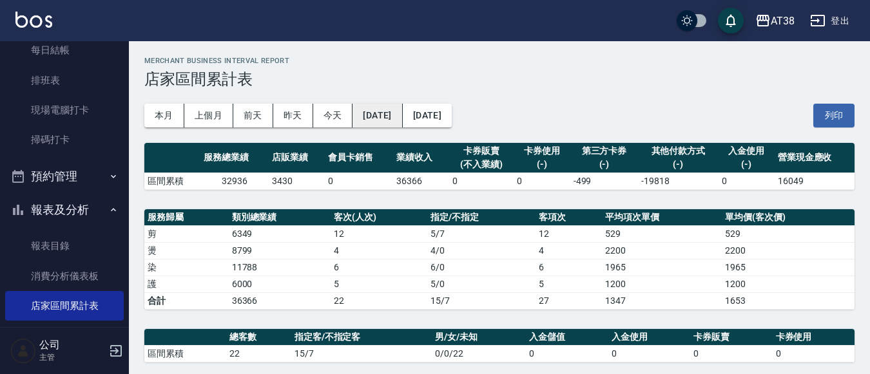
click at [402, 124] on button "[DATE]" at bounding box center [377, 116] width 50 height 24
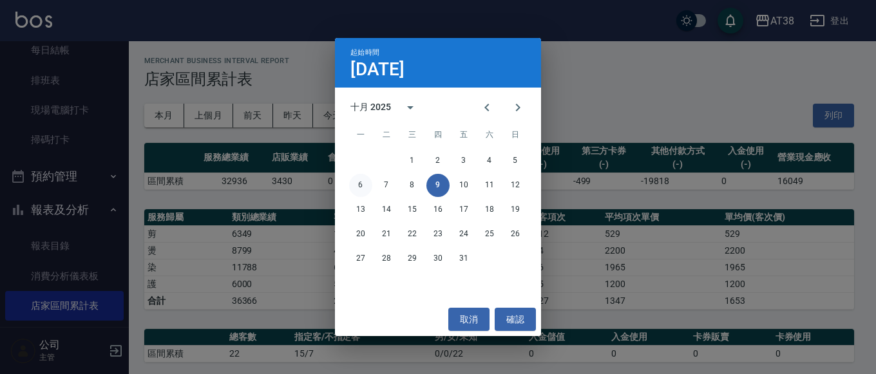
click at [352, 181] on button "6" at bounding box center [360, 185] width 23 height 23
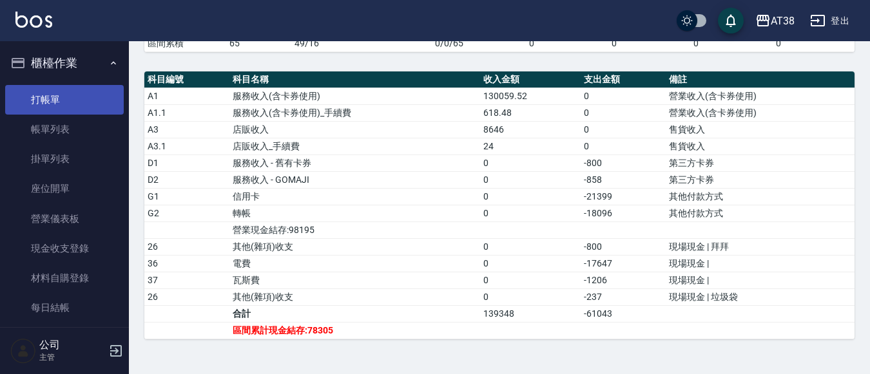
click at [41, 103] on link "打帳單" at bounding box center [64, 100] width 119 height 30
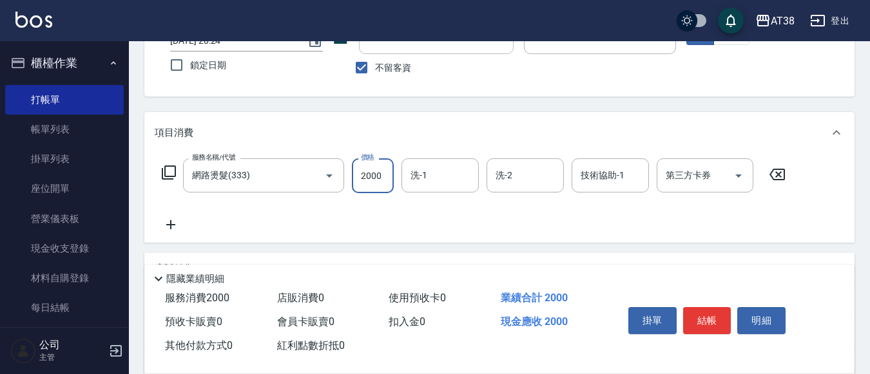
scroll to position [193, 0]
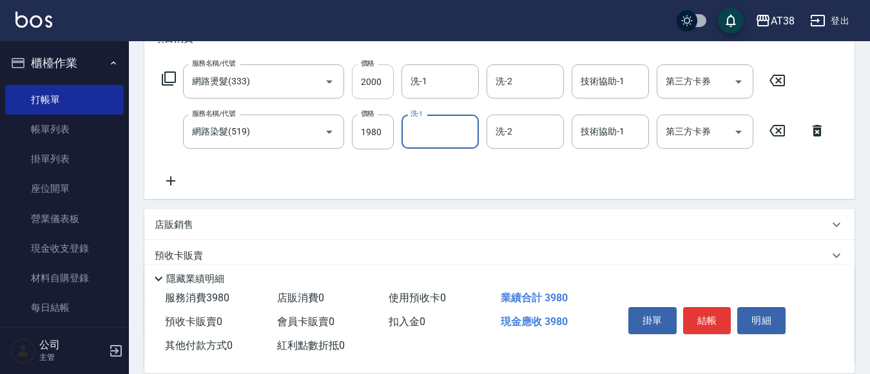
click at [380, 83] on input "2000" at bounding box center [373, 81] width 42 height 35
click at [380, 84] on input "2000" at bounding box center [373, 81] width 42 height 35
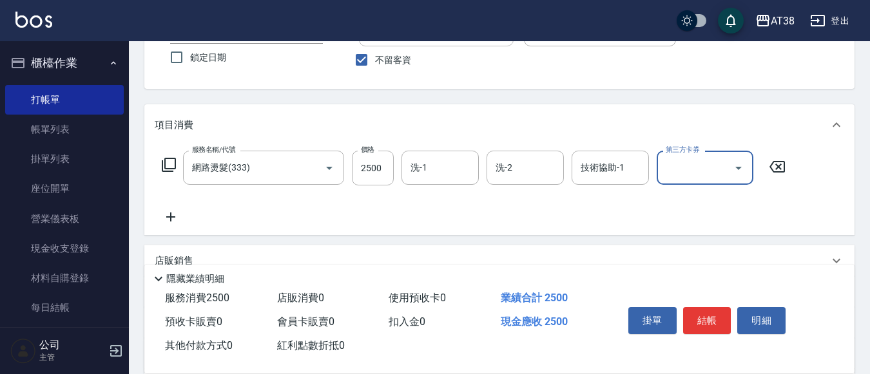
scroll to position [129, 0]
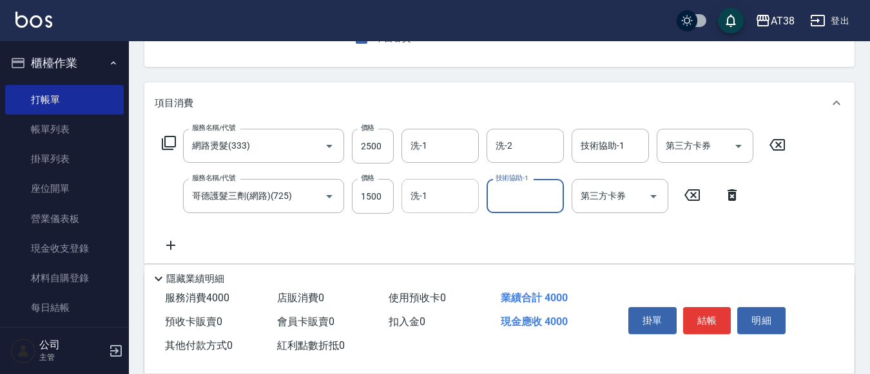
click at [449, 185] on input "洗-1" at bounding box center [440, 196] width 66 height 23
click at [466, 198] on icon "Clear" at bounding box center [465, 197] width 8 height 8
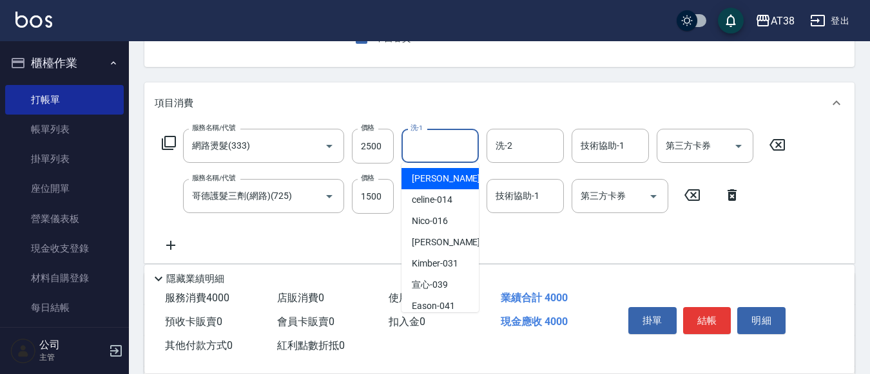
click at [452, 144] on input "洗-1" at bounding box center [440, 146] width 66 height 23
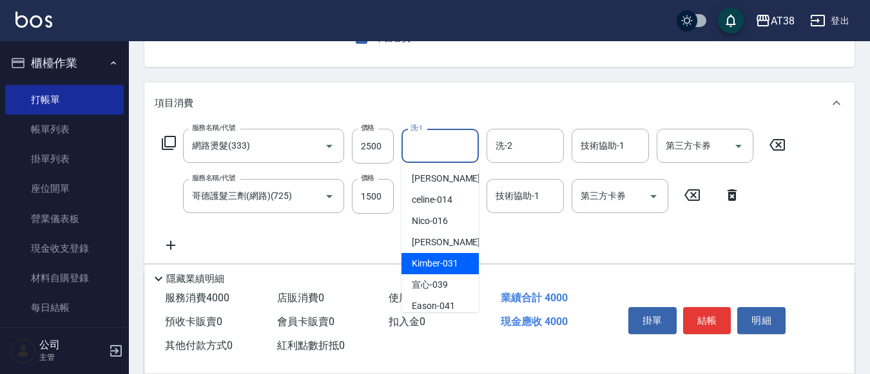
scroll to position [31, 0]
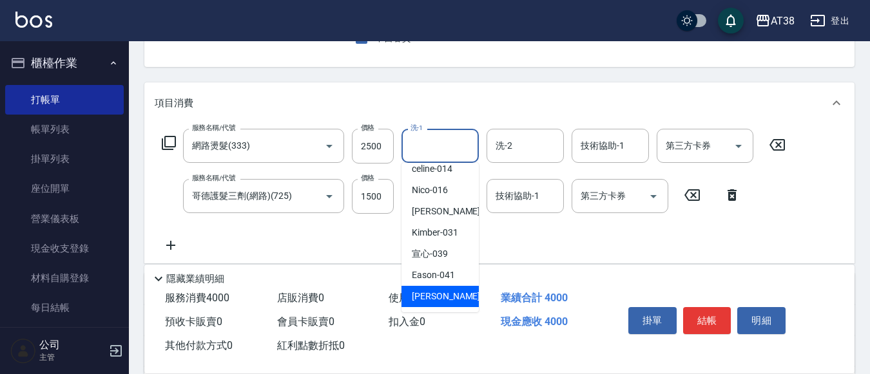
click at [441, 294] on span "[PERSON_NAME] -042" at bounding box center [455, 297] width 86 height 14
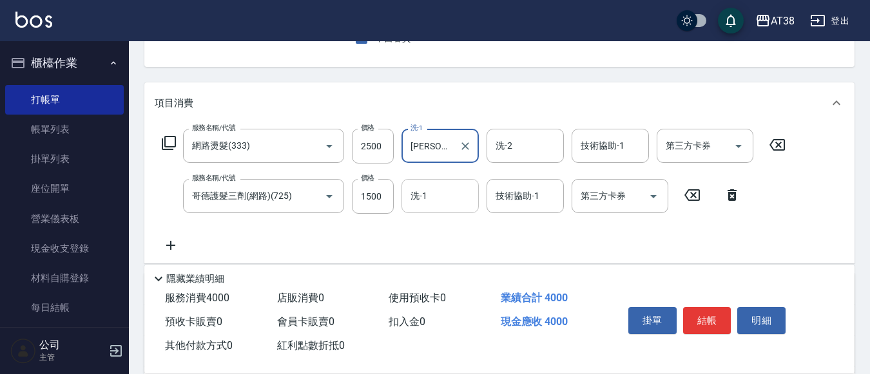
click at [492, 254] on div "服務名稱/代號 網路燙髮(333) 服務名稱/代號 價格 2500 價格 洗-1 小慧-042 洗-1 洗-2 洗-2 技術協助-1 技術協助-1 第三方卡券…" at bounding box center [499, 194] width 710 height 140
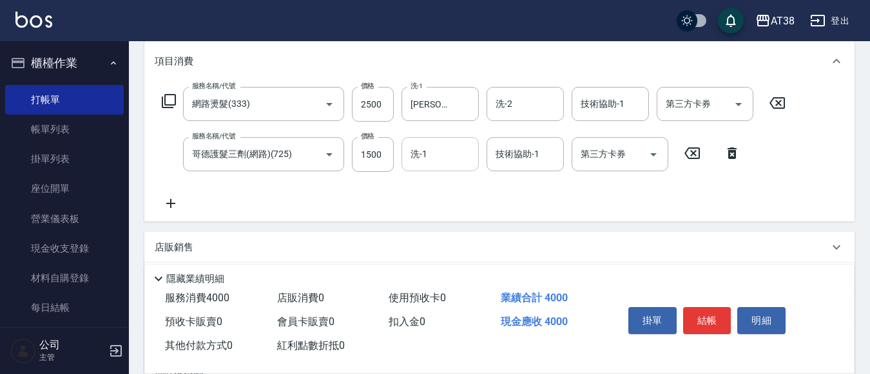
scroll to position [193, 0]
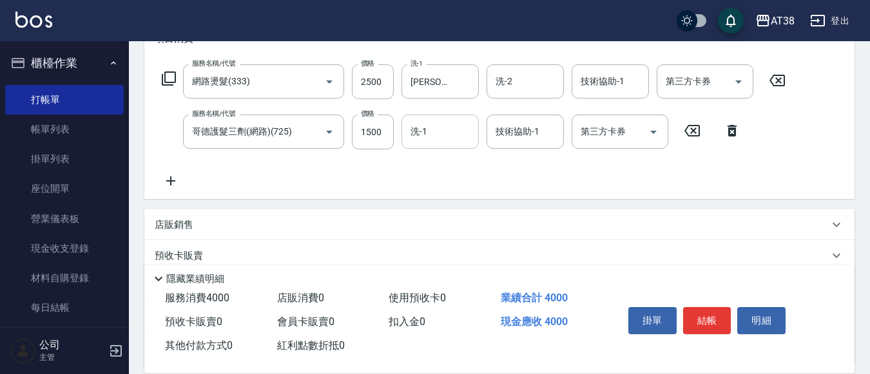
click at [174, 230] on p "店販銷售" at bounding box center [174, 225] width 39 height 14
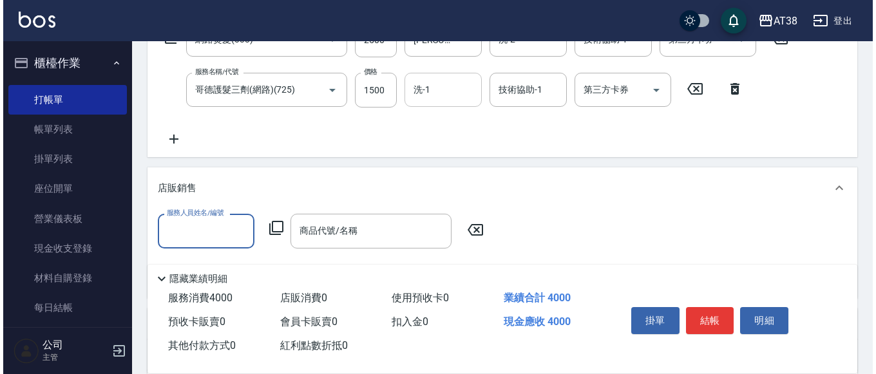
scroll to position [258, 0]
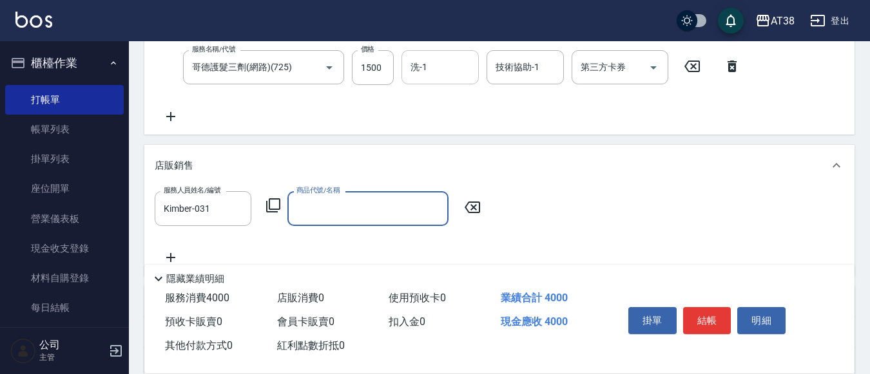
click at [274, 207] on icon at bounding box center [272, 205] width 15 height 15
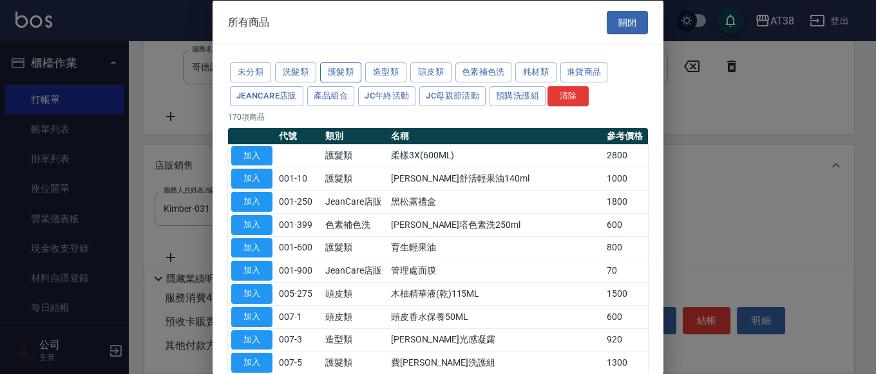
click at [346, 72] on button "護髮類" at bounding box center [340, 73] width 41 height 20
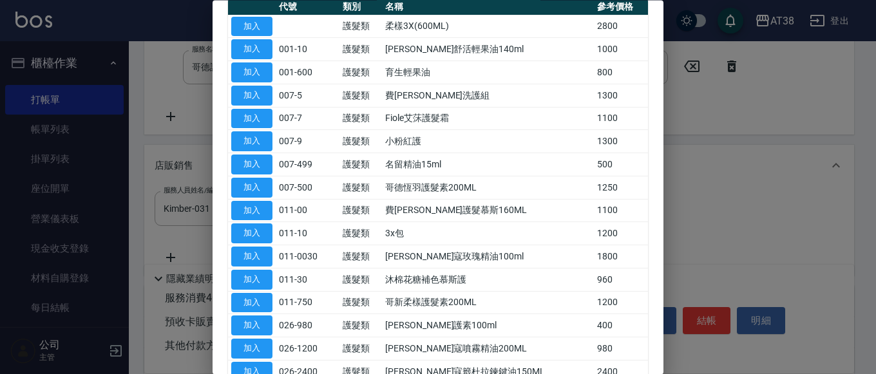
scroll to position [193, 0]
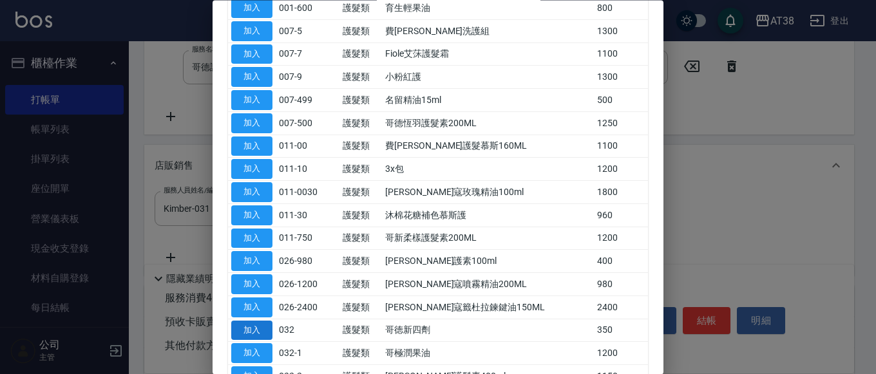
click at [253, 331] on button "加入" at bounding box center [251, 331] width 41 height 20
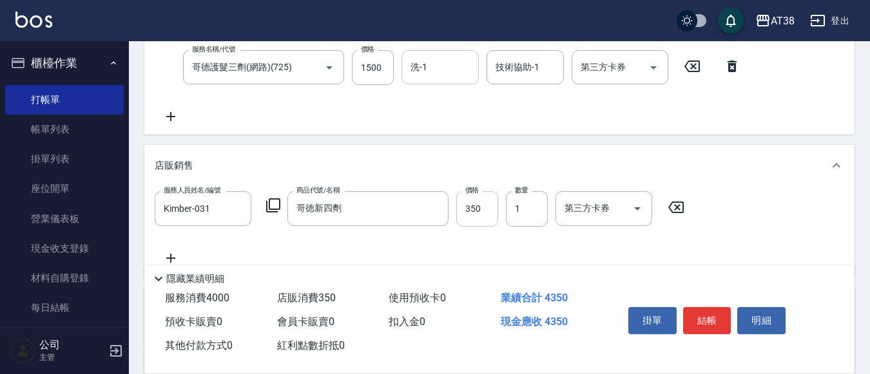
click at [459, 213] on input "350" at bounding box center [477, 208] width 42 height 35
click at [274, 202] on icon at bounding box center [272, 205] width 15 height 15
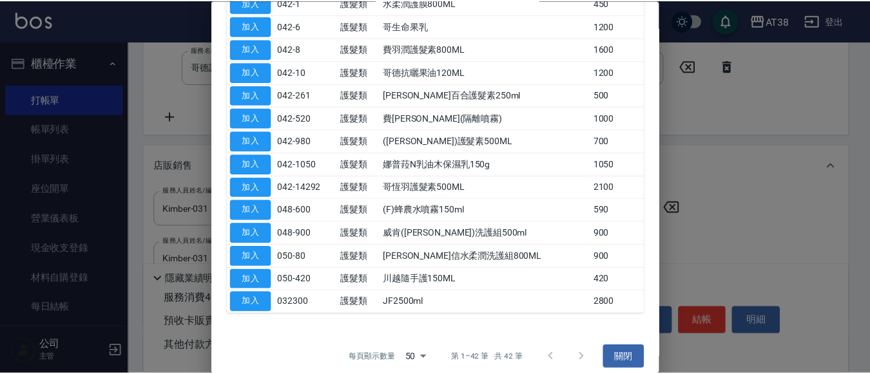
scroll to position [808, 0]
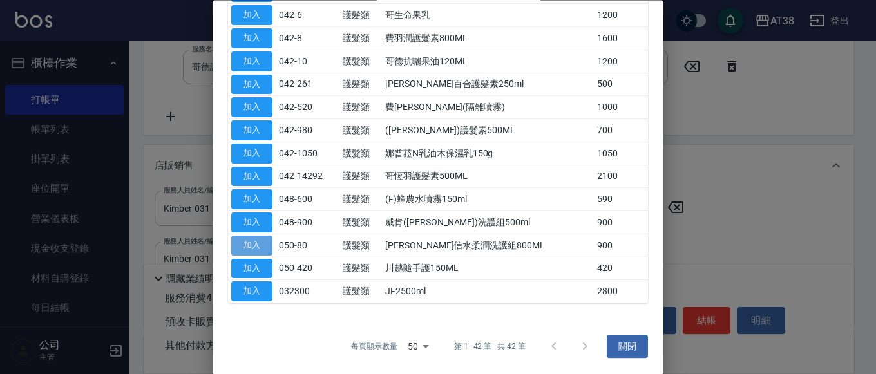
click at [260, 249] on button "加入" at bounding box center [251, 246] width 41 height 20
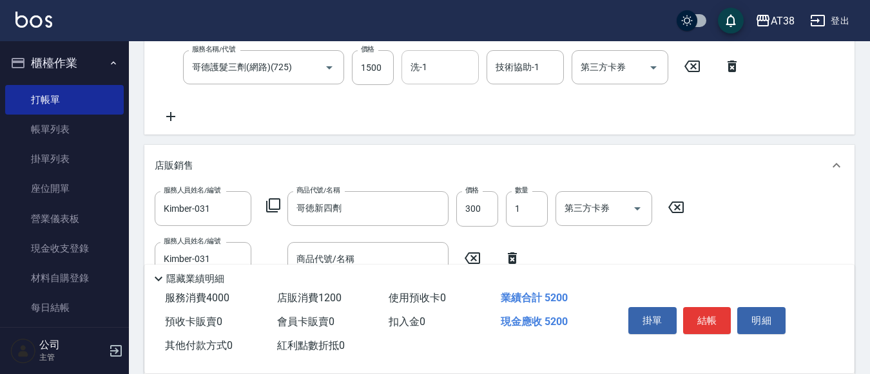
click at [513, 253] on icon at bounding box center [512, 259] width 9 height 12
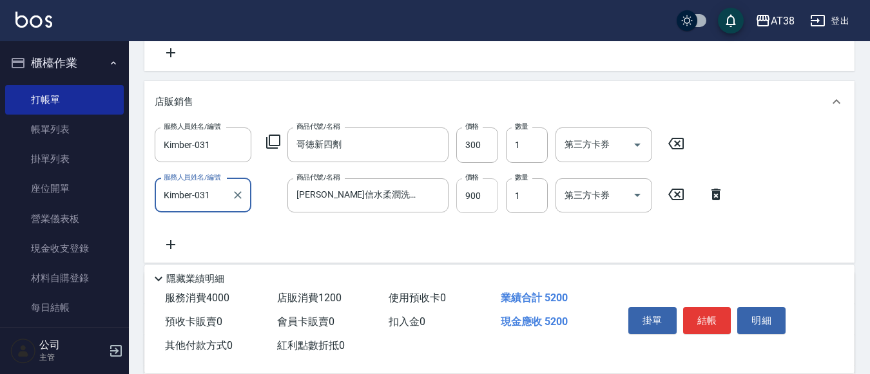
scroll to position [322, 0]
click at [485, 194] on input "900" at bounding box center [477, 195] width 42 height 35
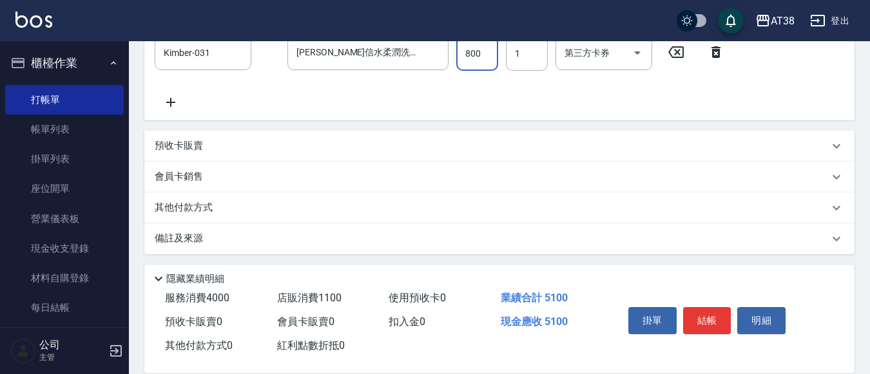
scroll to position [468, 0]
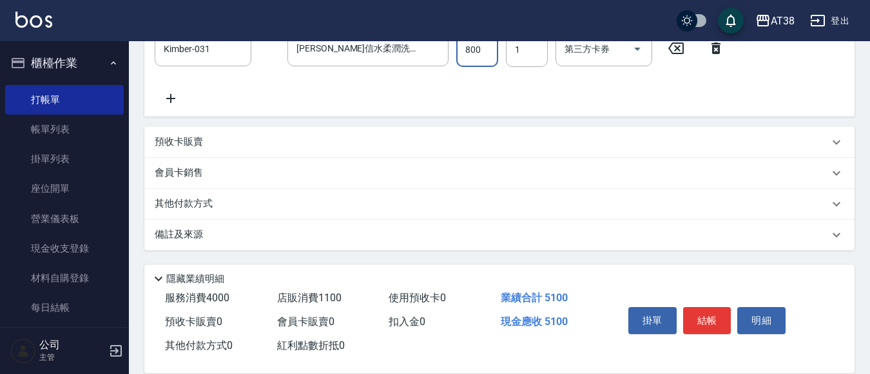
click at [191, 206] on p "其他付款方式" at bounding box center [187, 204] width 64 height 14
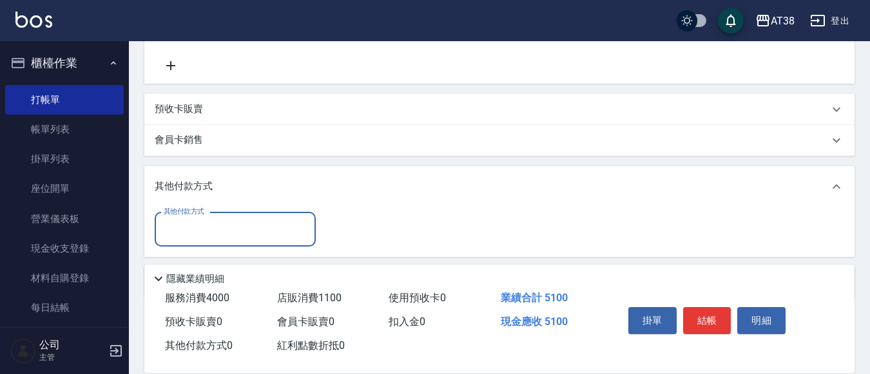
scroll to position [548, 0]
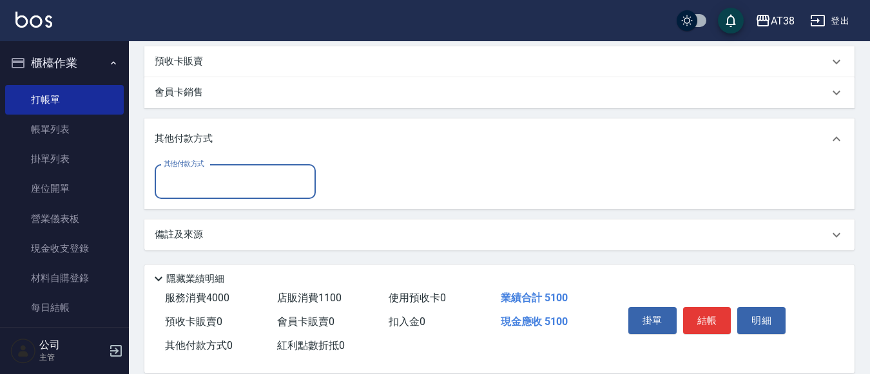
click at [189, 184] on input "其他付款方式" at bounding box center [234, 182] width 149 height 23
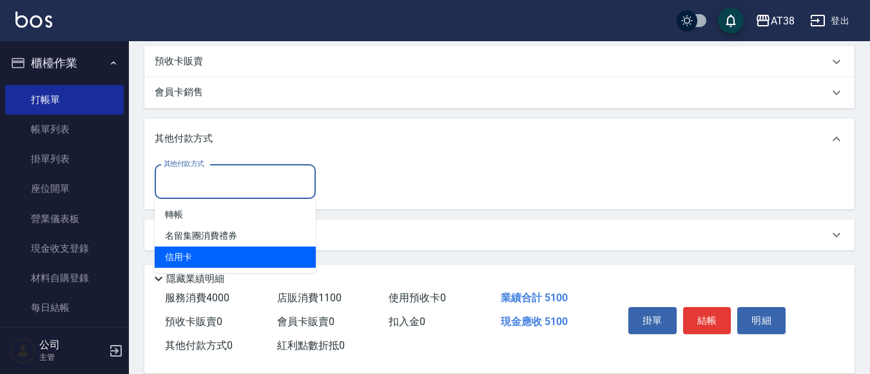
click at [178, 257] on span "信用卡" at bounding box center [235, 257] width 161 height 21
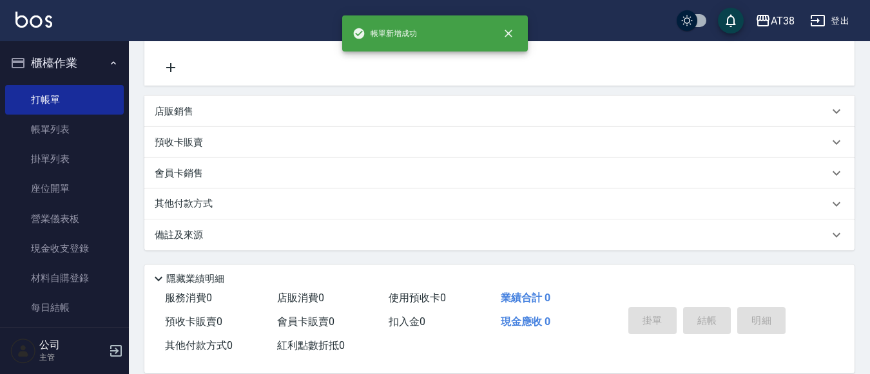
scroll to position [0, 0]
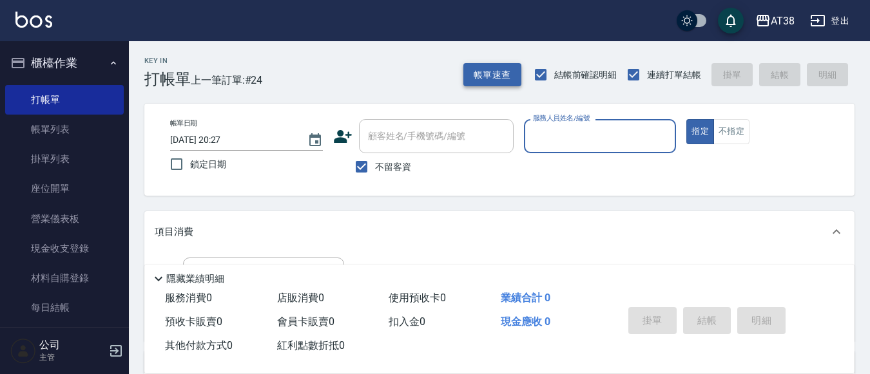
click at [490, 72] on button "帳單速查" at bounding box center [492, 75] width 58 height 24
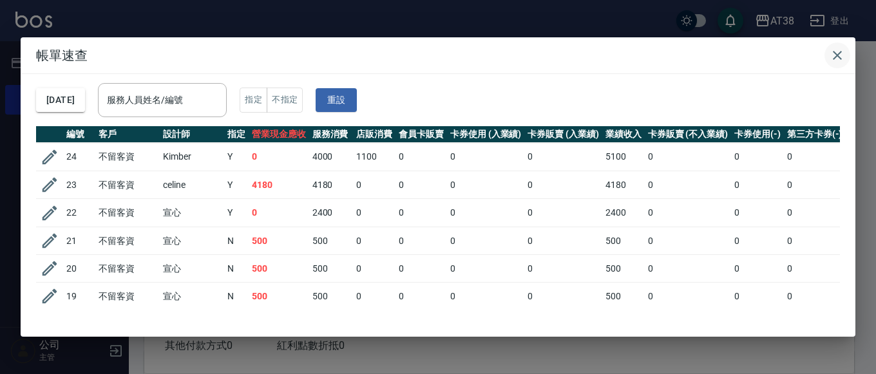
click at [841, 53] on icon "button" at bounding box center [837, 55] width 15 height 15
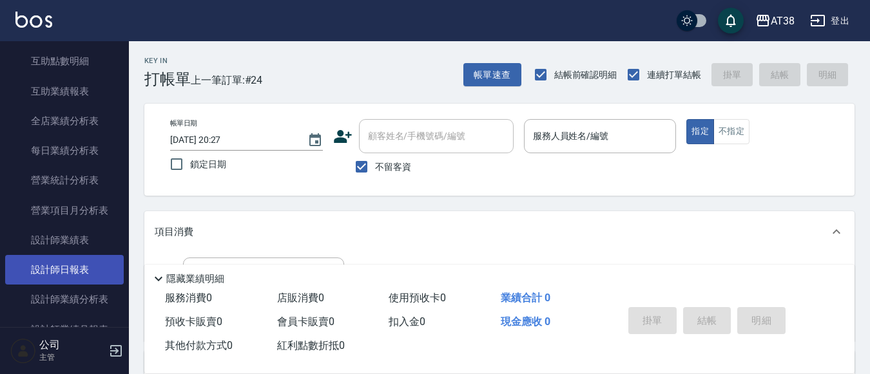
scroll to position [709, 0]
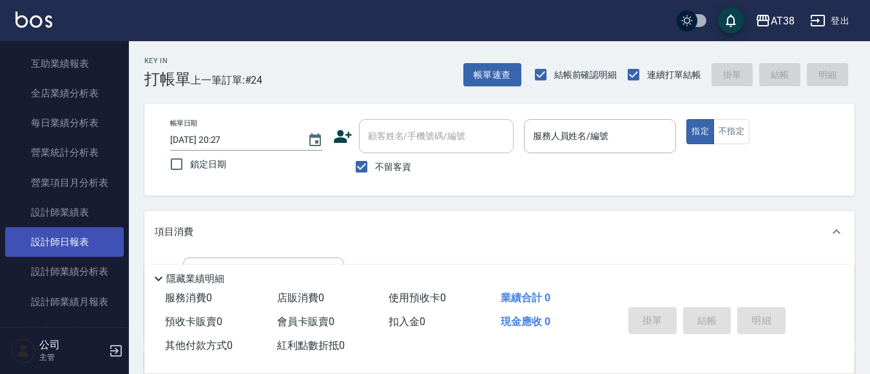
click at [84, 245] on link "設計師日報表" at bounding box center [64, 242] width 119 height 30
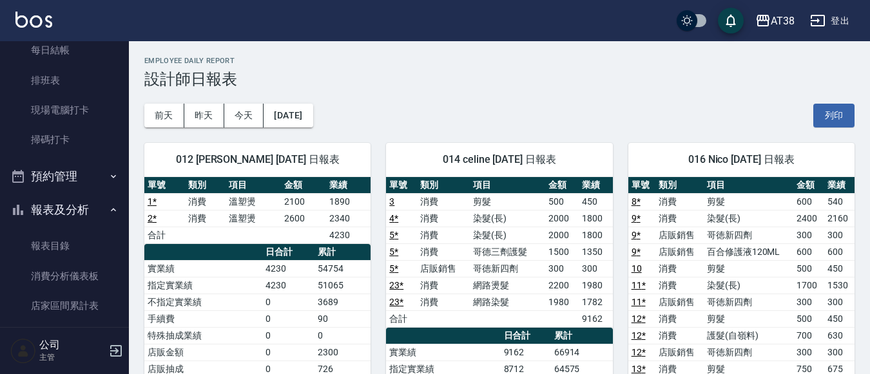
scroll to position [387, 0]
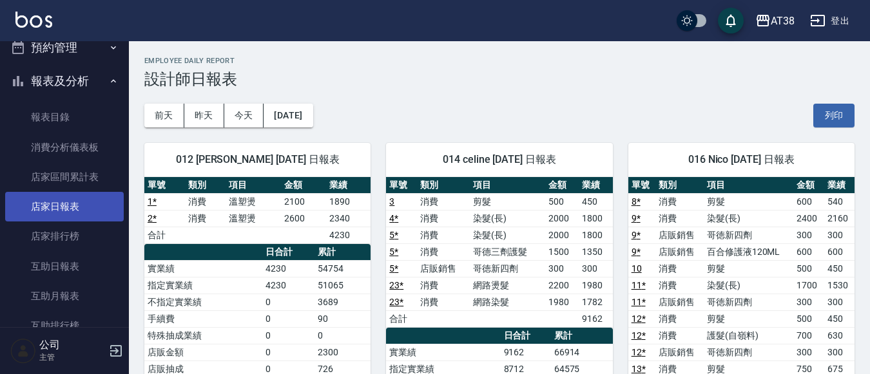
click at [68, 204] on link "店家日報表" at bounding box center [64, 207] width 119 height 30
